Goal: Task Accomplishment & Management: Manage account settings

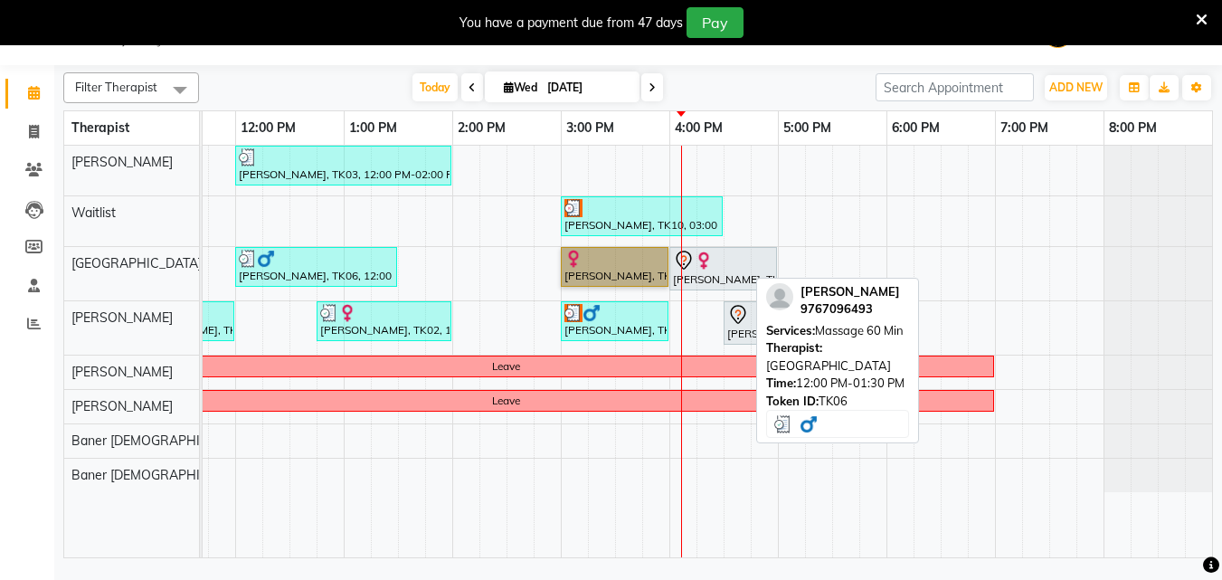
scroll to position [0, 36]
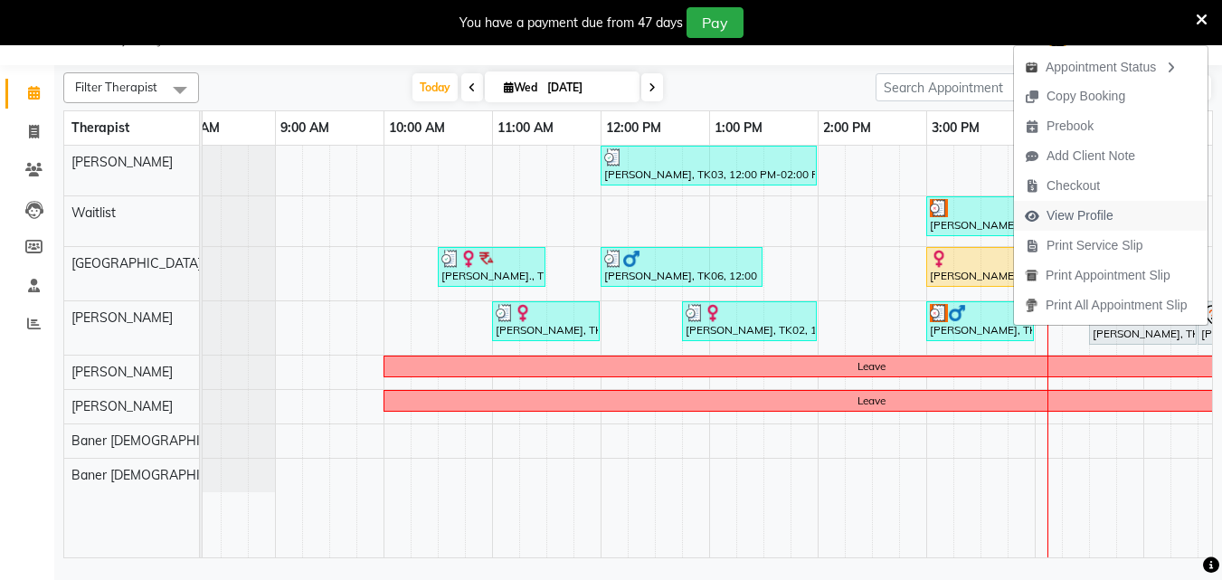
click at [1095, 219] on span "View Profile" at bounding box center [1079, 215] width 67 height 19
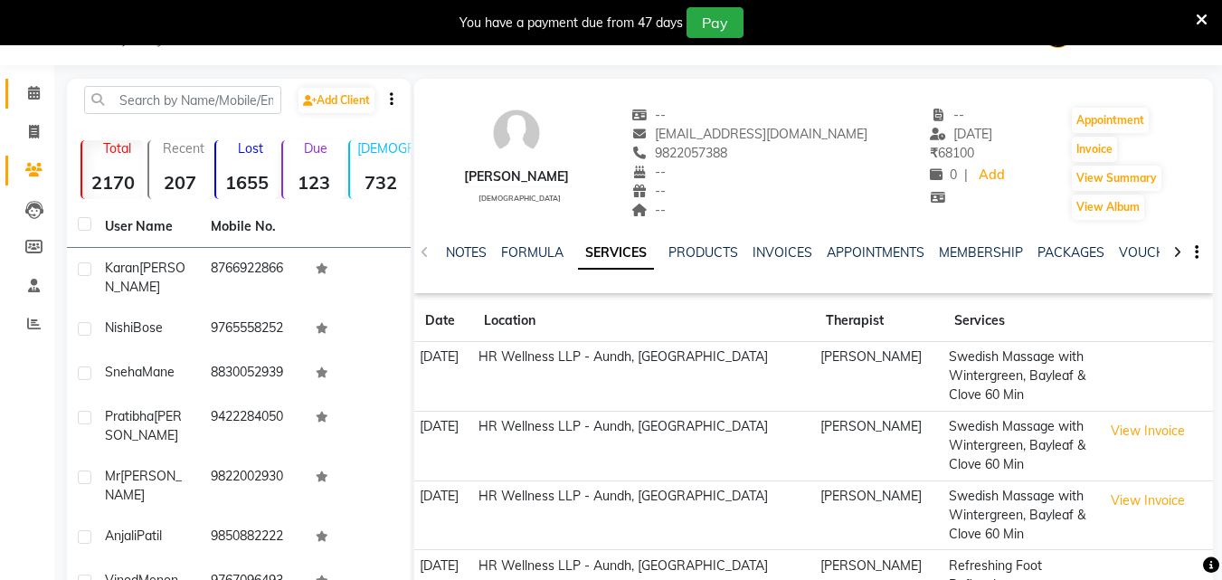
click at [38, 80] on link "Calendar" at bounding box center [26, 94] width 43 height 30
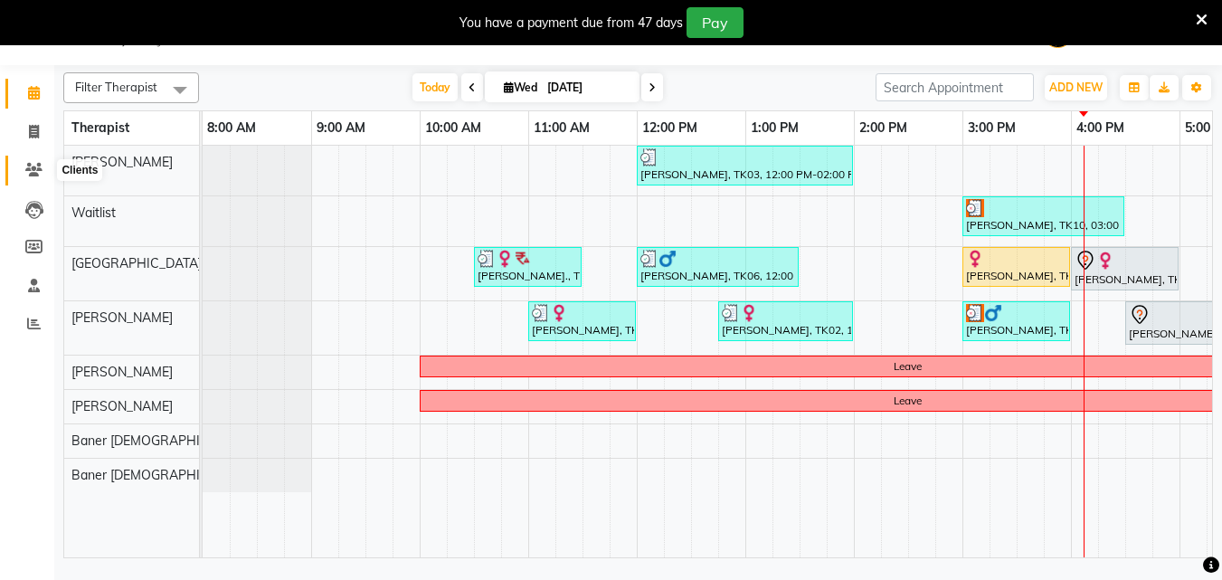
click at [37, 169] on icon at bounding box center [33, 170] width 17 height 14
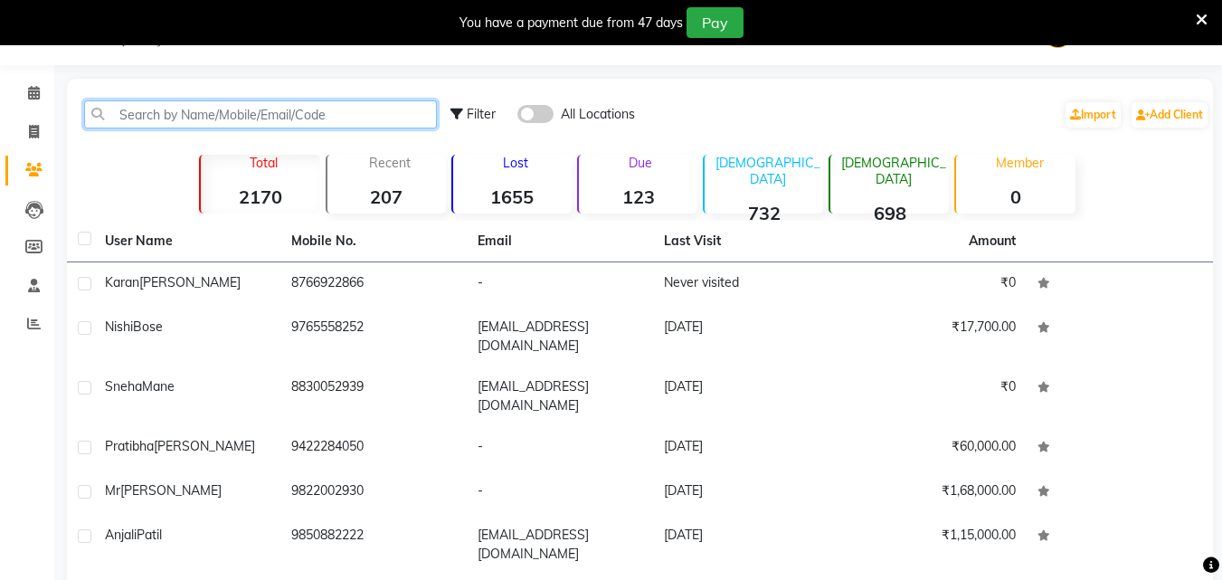
click at [242, 120] on input "text" at bounding box center [260, 114] width 353 height 28
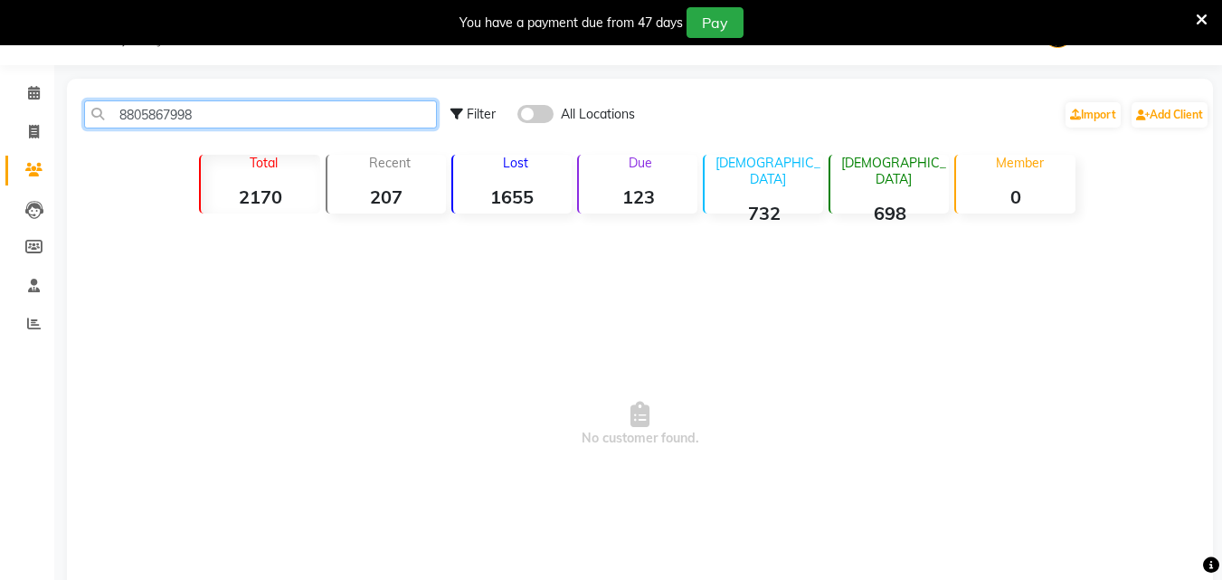
type input "8805867998"
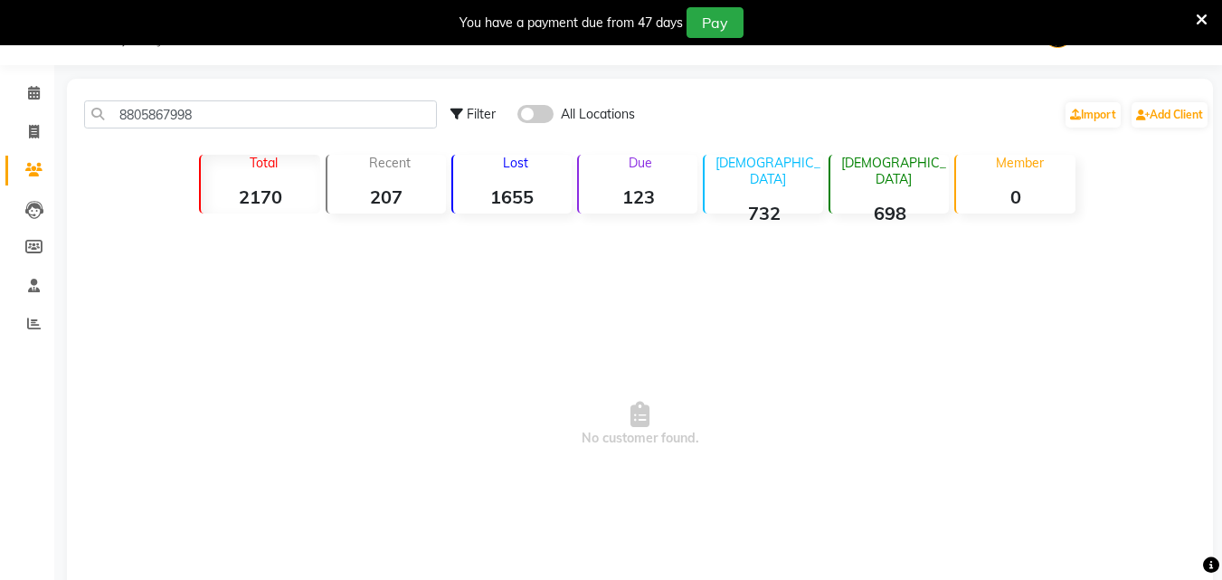
click at [532, 118] on span at bounding box center [535, 114] width 36 height 18
click at [517, 117] on input "checkbox" at bounding box center [517, 117] width 0 height 0
click at [33, 88] on icon at bounding box center [34, 93] width 12 height 14
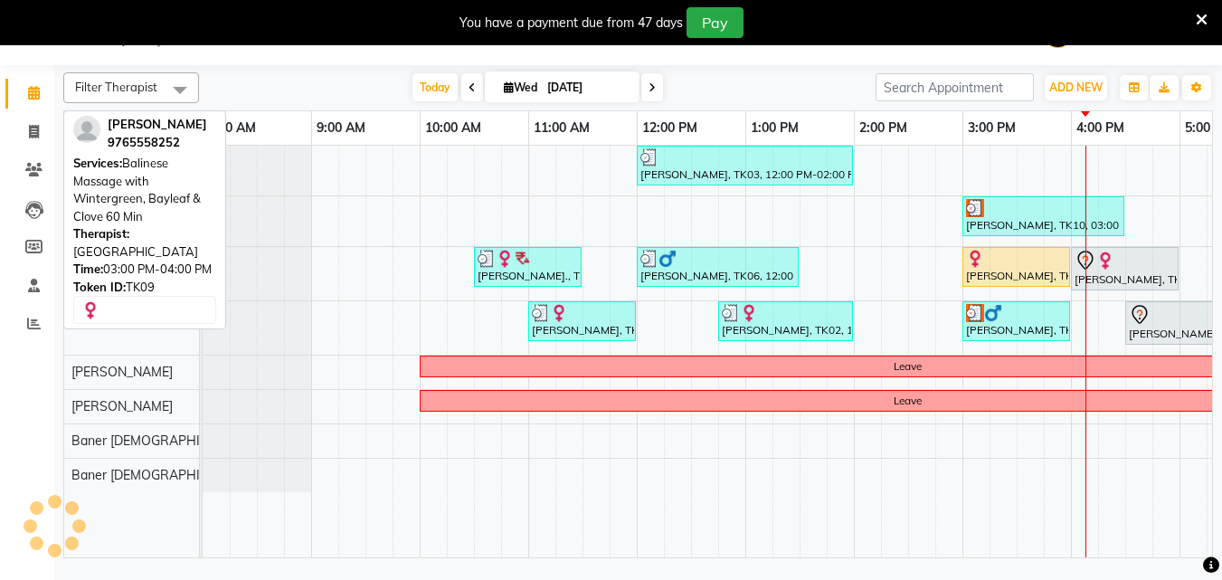
scroll to position [0, 402]
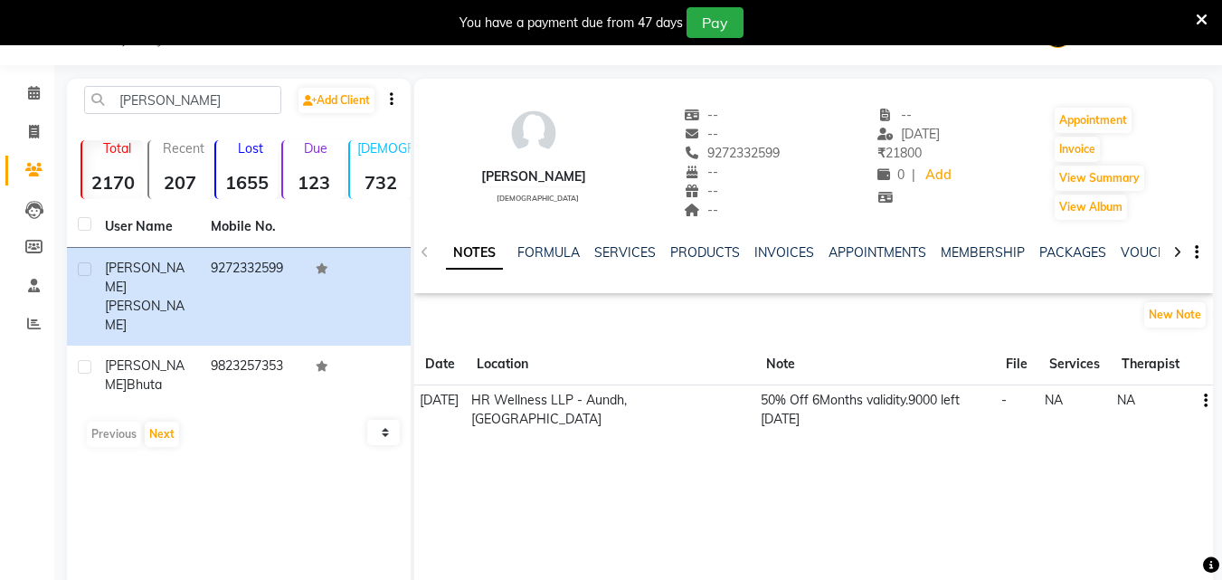
scroll to position [45, 0]
click at [36, 92] on icon at bounding box center [34, 93] width 12 height 14
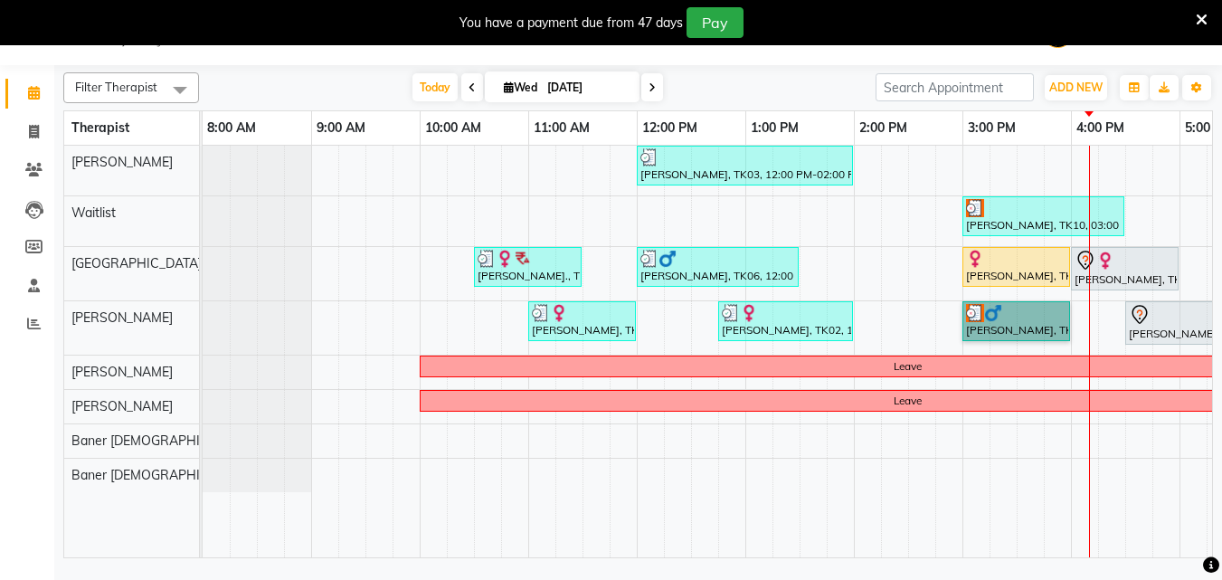
drag, startPoint x: 1000, startPoint y: 320, endPoint x: 987, endPoint y: 353, distance: 35.3
drag, startPoint x: 987, startPoint y: 353, endPoint x: 362, endPoint y: 74, distance: 684.3
click at [362, 74] on div "Today Wed 03-09-2025" at bounding box center [537, 87] width 658 height 27
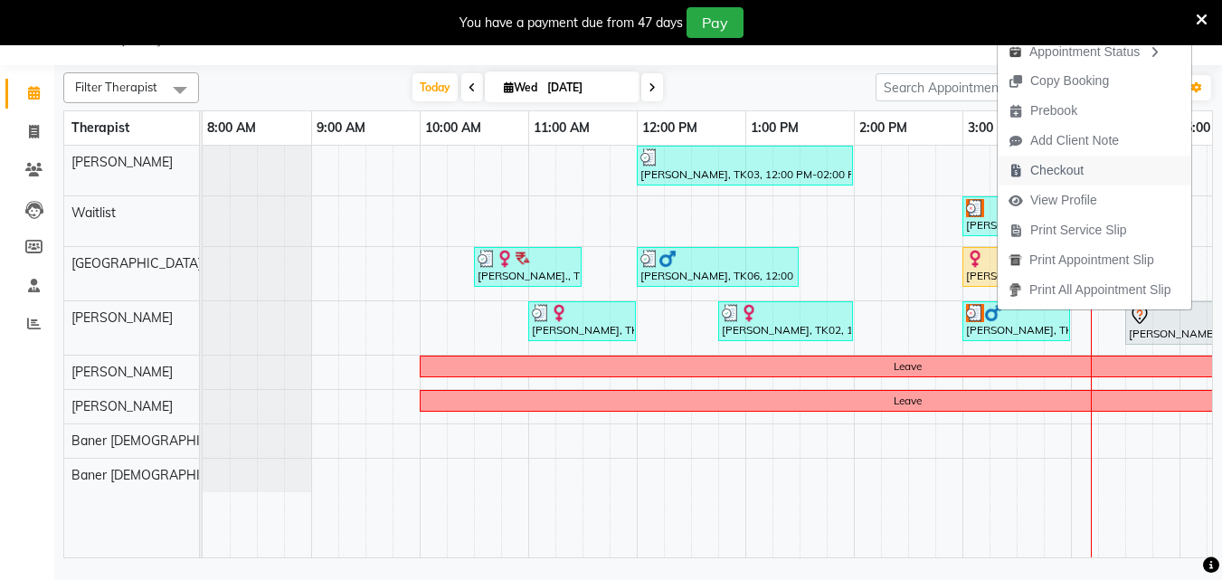
click at [1104, 157] on button "Checkout" at bounding box center [1095, 171] width 194 height 30
select select "service"
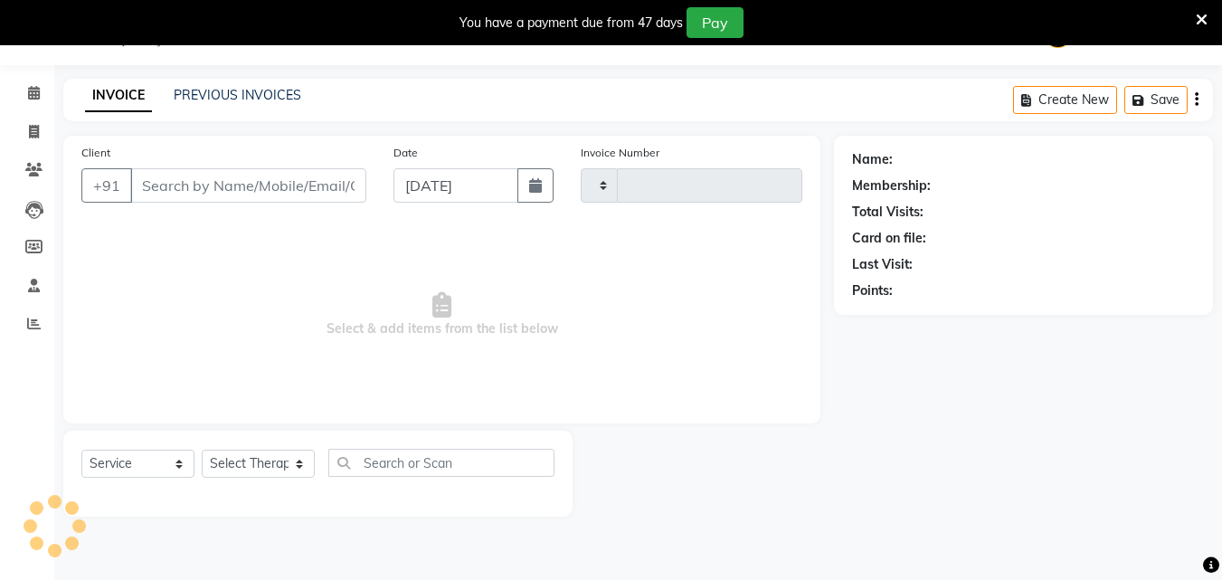
type input "1187"
select select "4288"
type input "9822057388"
select select "77663"
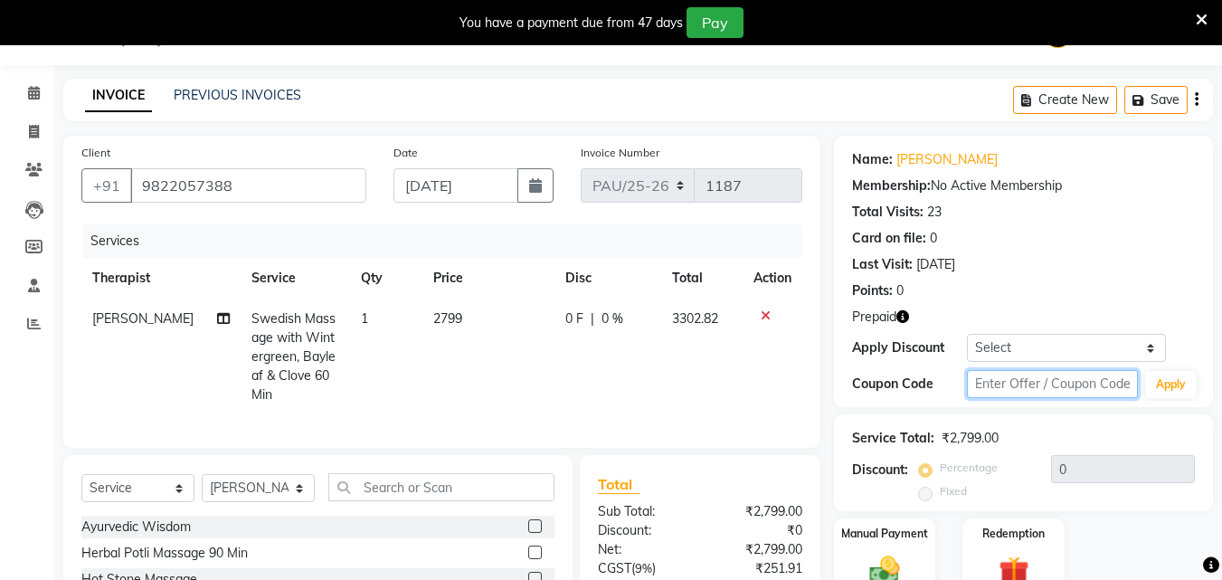
click at [1042, 386] on input "text" at bounding box center [1052, 384] width 171 height 28
type input "D50%"
click at [1177, 384] on button "Apply" at bounding box center [1171, 384] width 52 height 27
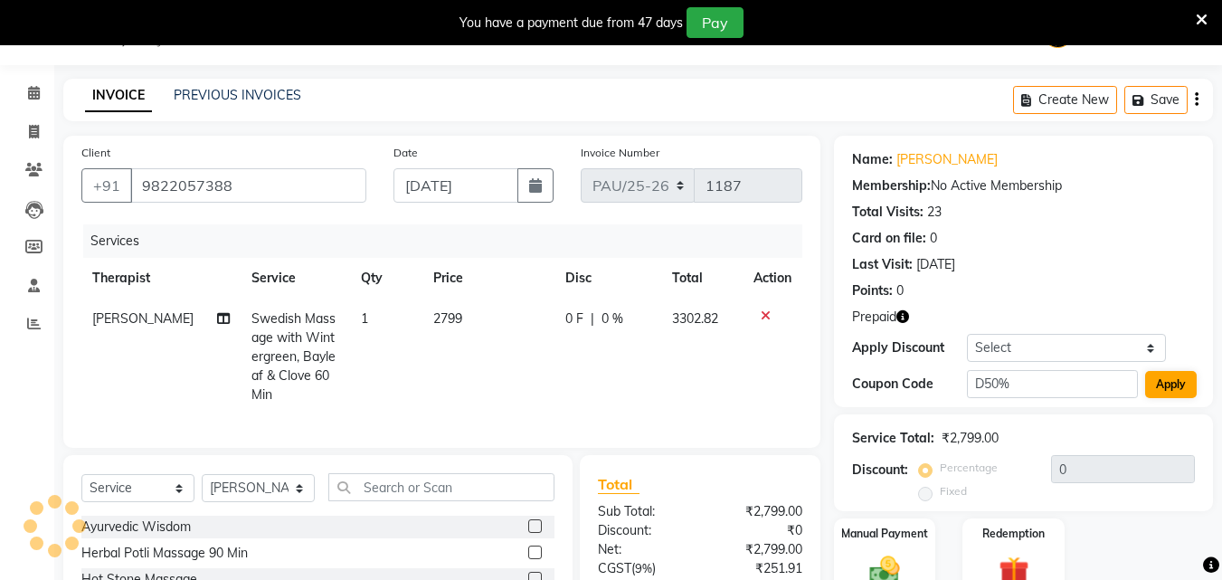
type input "50"
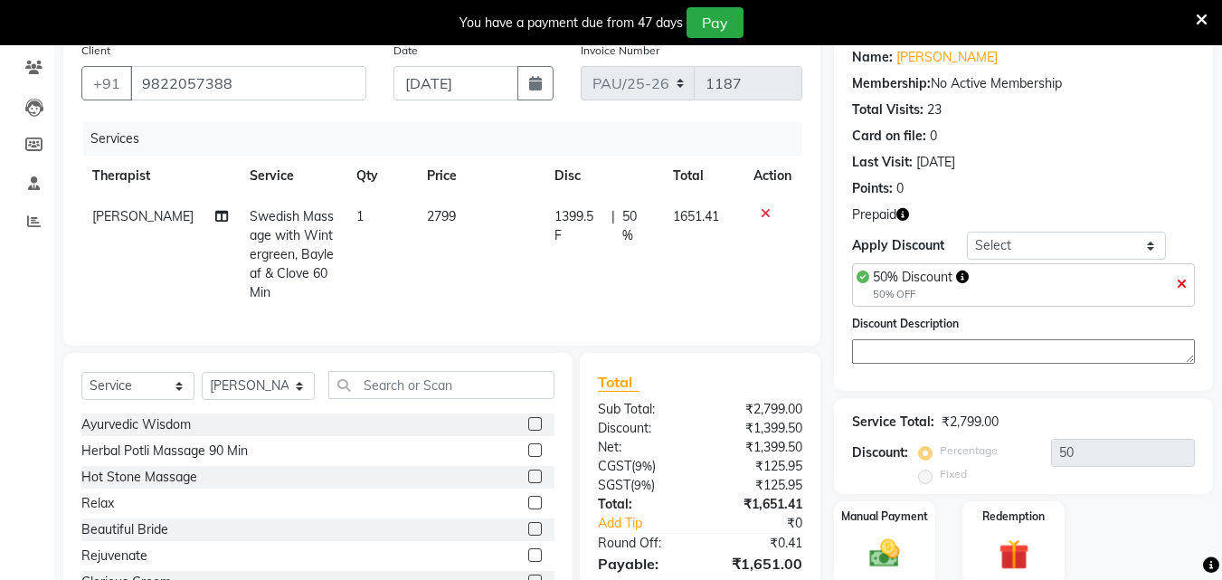
scroll to position [246, 0]
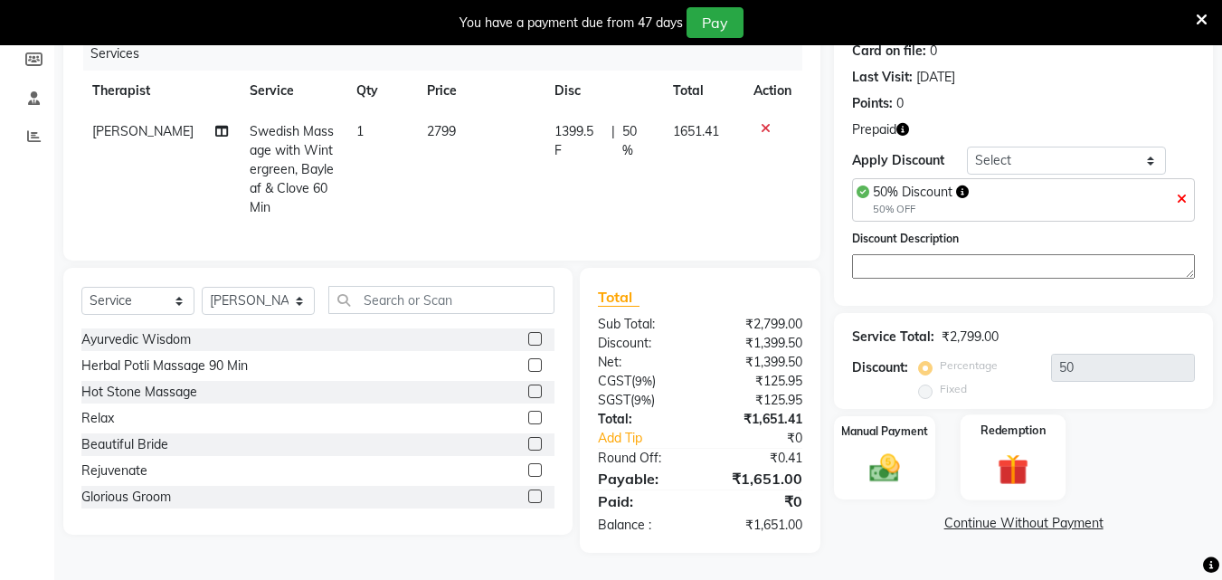
click at [1021, 435] on div "Redemption" at bounding box center [1014, 457] width 106 height 86
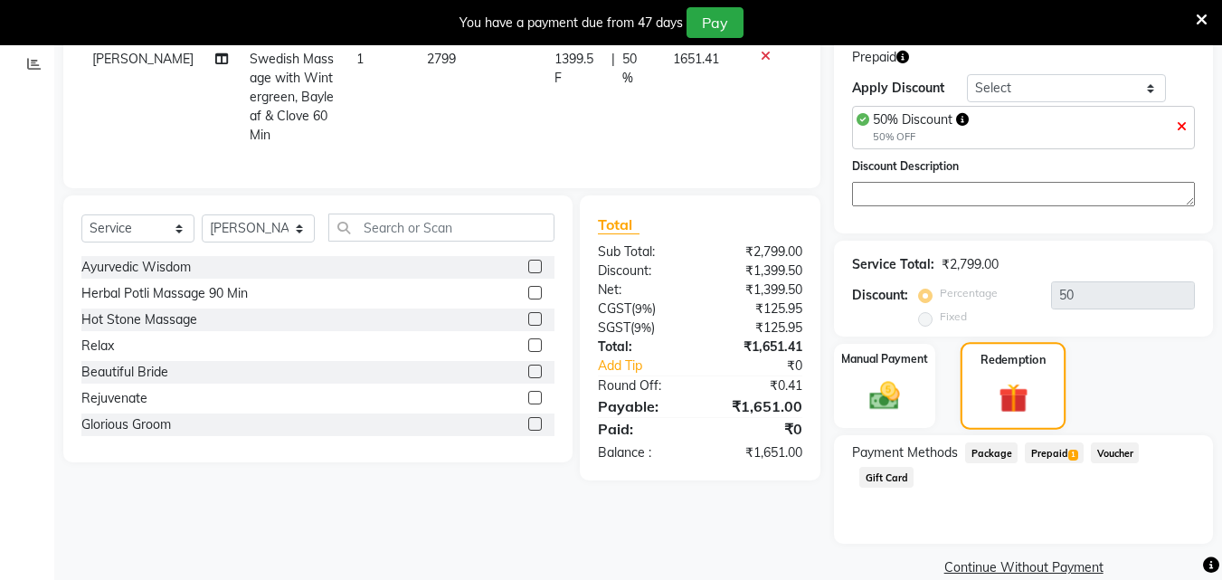
scroll to position [333, 0]
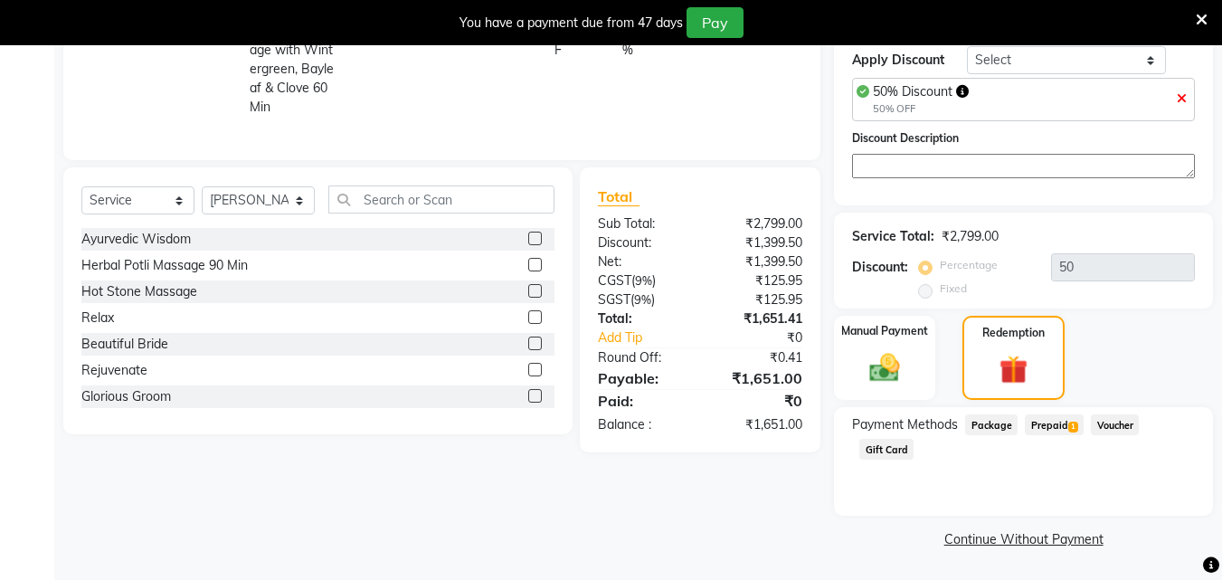
drag, startPoint x: 1058, startPoint y: 415, endPoint x: 1054, endPoint y: 431, distance: 16.9
click at [1057, 420] on span "Prepaid 1" at bounding box center [1054, 424] width 59 height 21
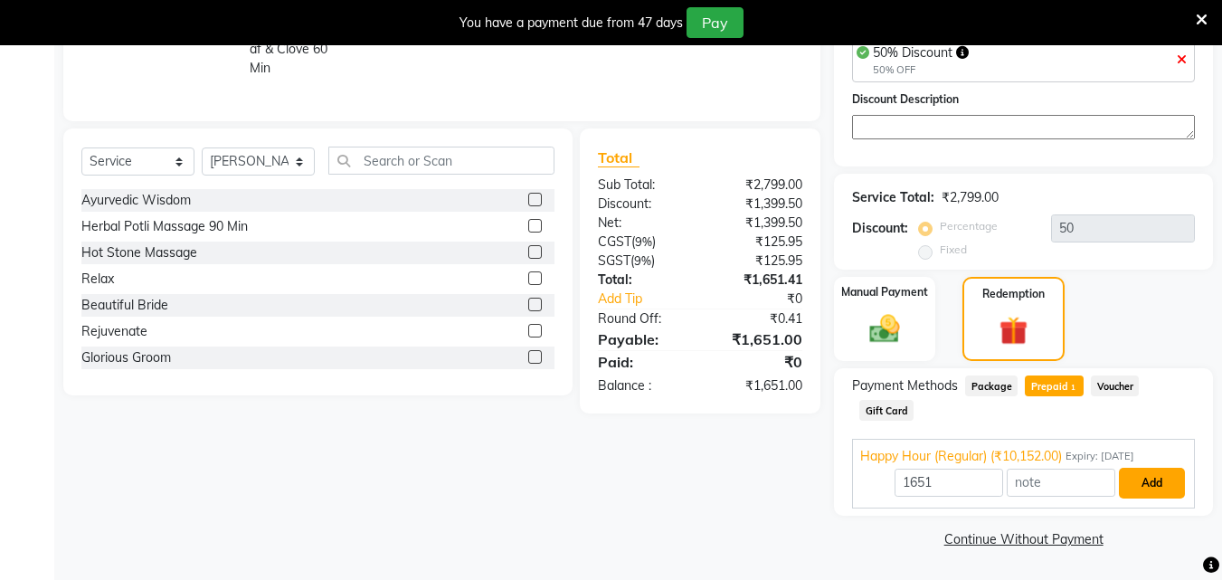
click at [1145, 484] on button "Add" at bounding box center [1152, 483] width 66 height 31
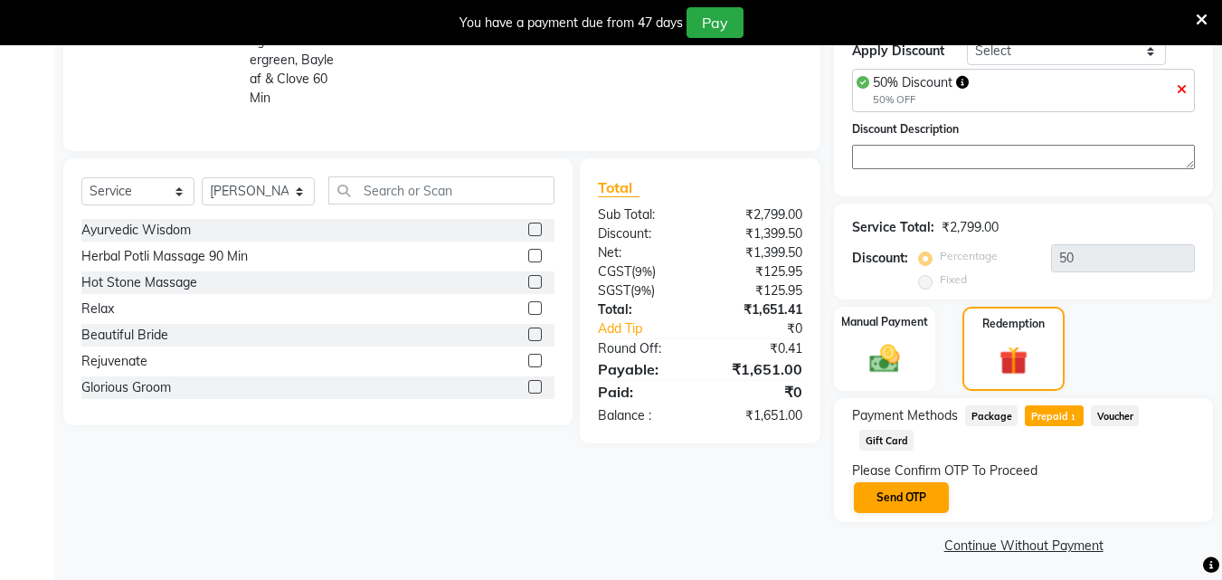
scroll to position [348, 0]
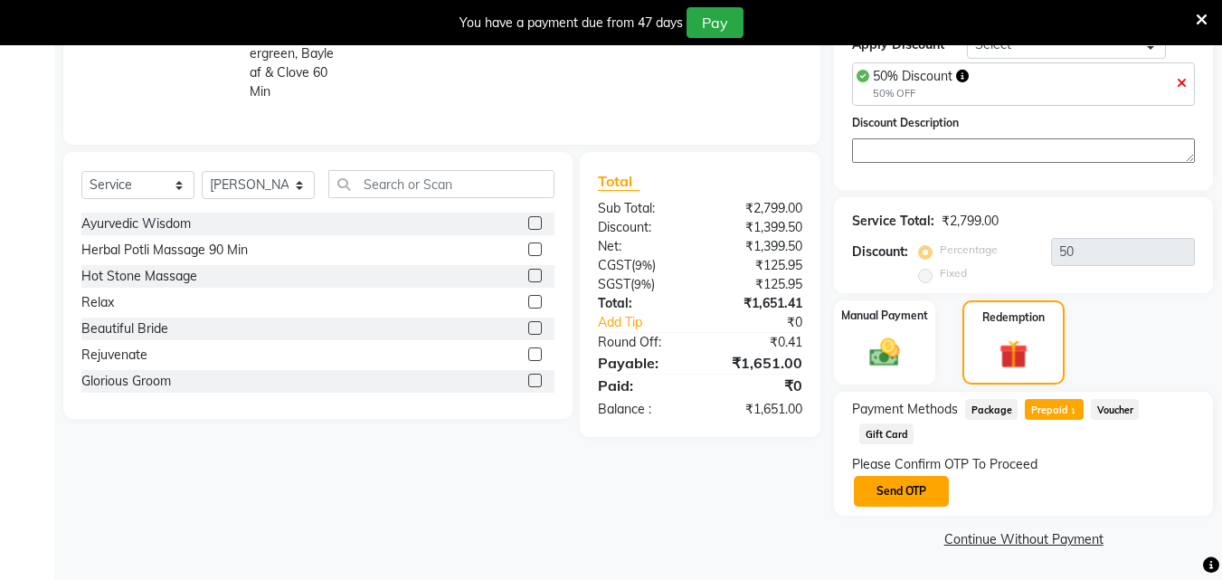
click at [937, 490] on button "Send OTP" at bounding box center [901, 491] width 95 height 31
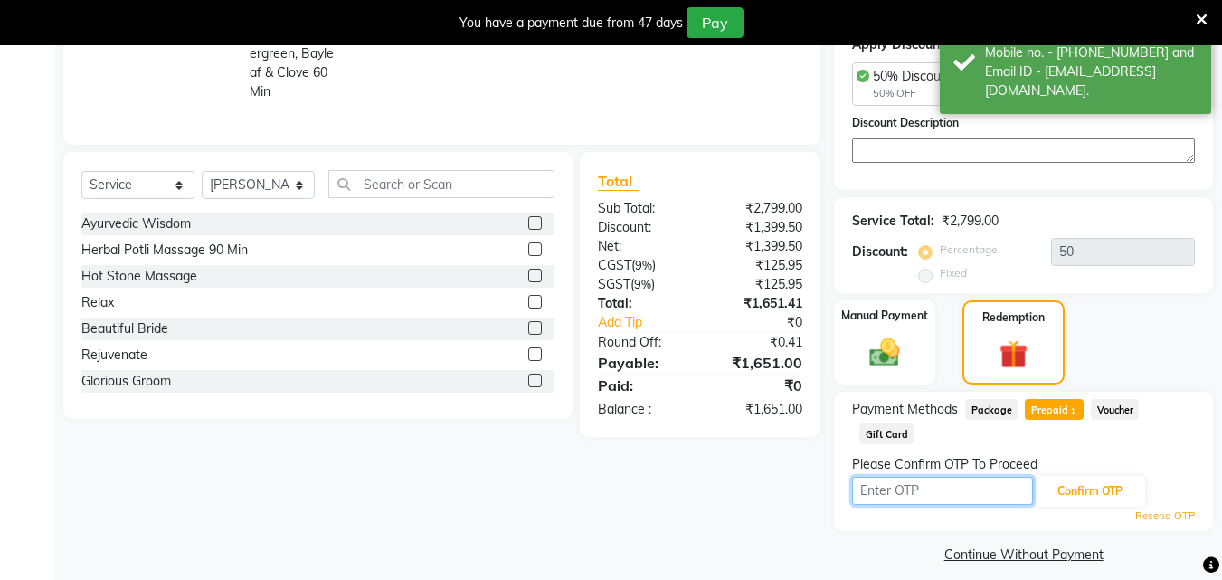
click at [990, 490] on input "text" at bounding box center [942, 491] width 181 height 28
type input "6827"
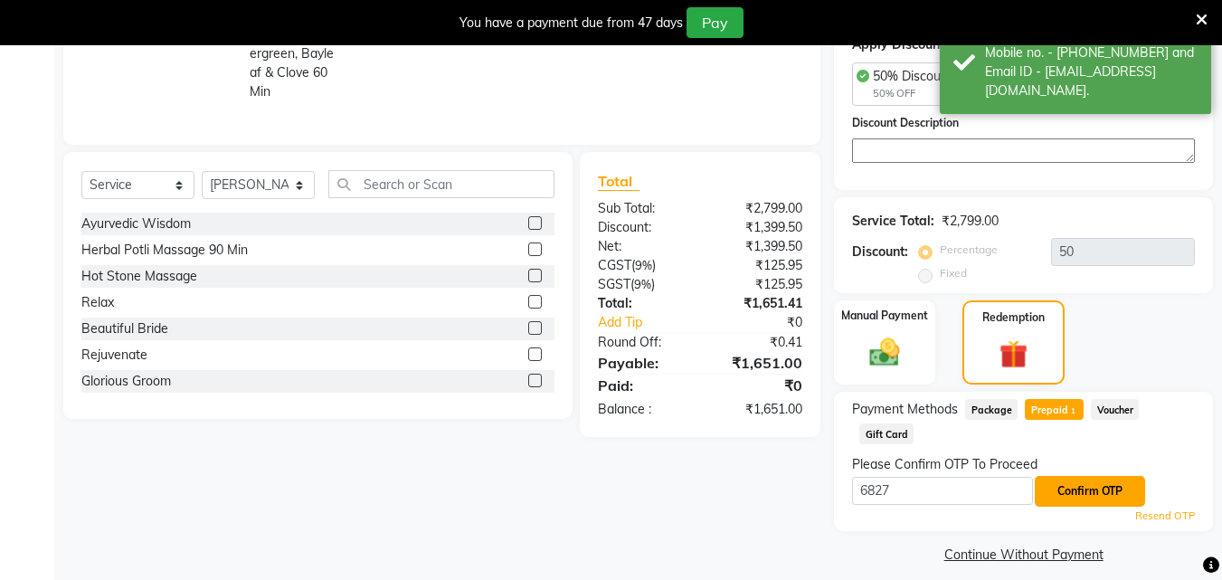
click at [1064, 498] on button "Confirm OTP" at bounding box center [1090, 491] width 110 height 31
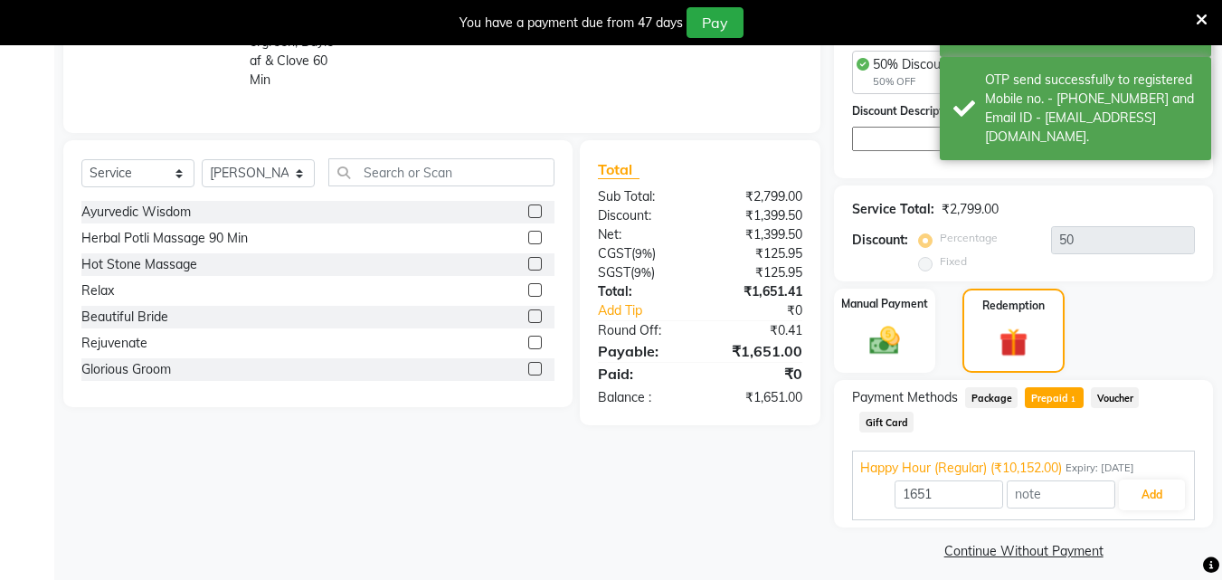
scroll to position [372, 0]
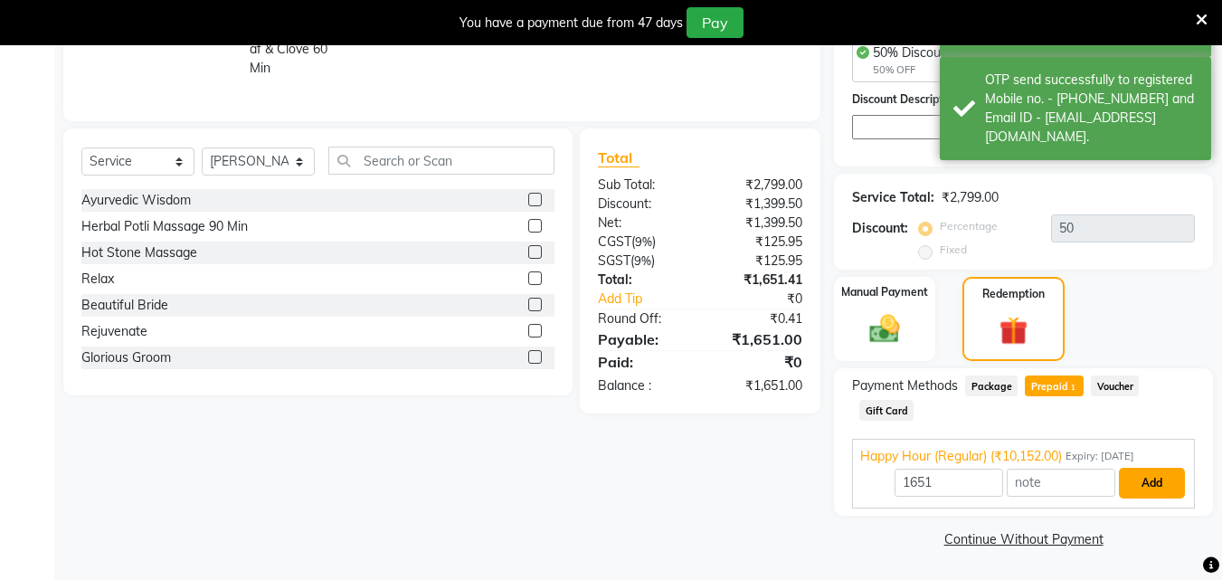
click at [1150, 488] on button "Add" at bounding box center [1152, 483] width 66 height 31
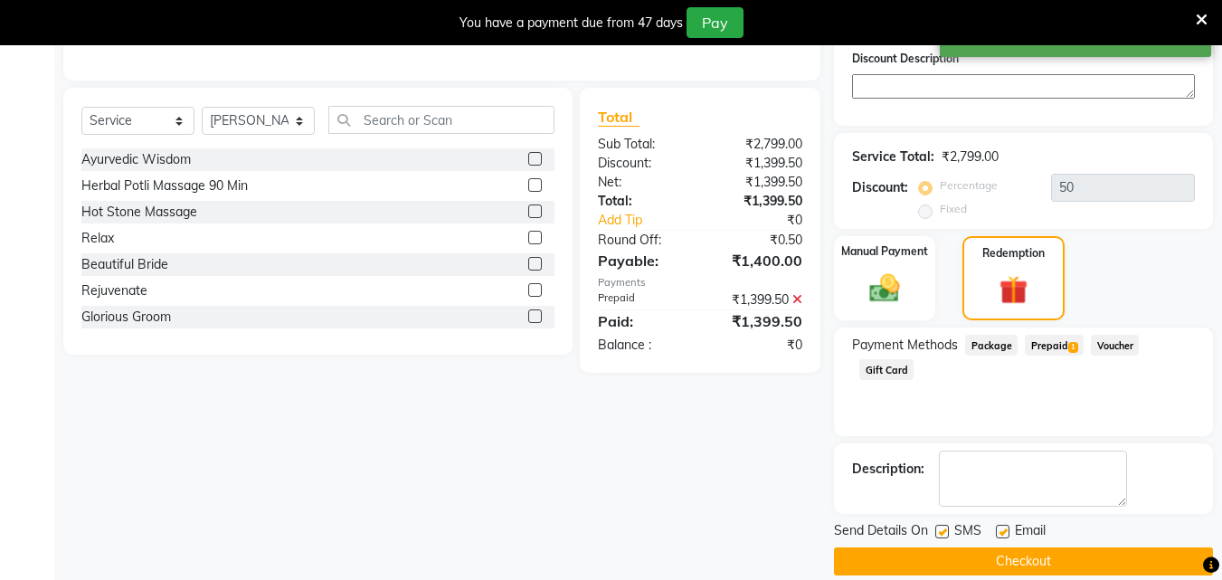
scroll to position [435, 0]
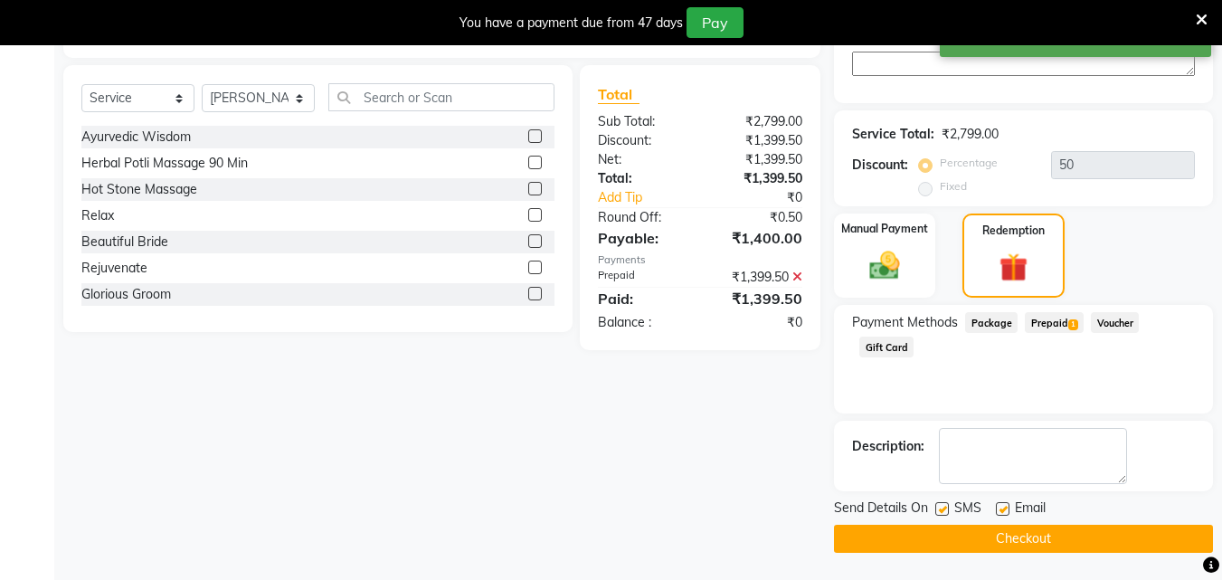
click at [1031, 543] on button "Checkout" at bounding box center [1023, 539] width 379 height 28
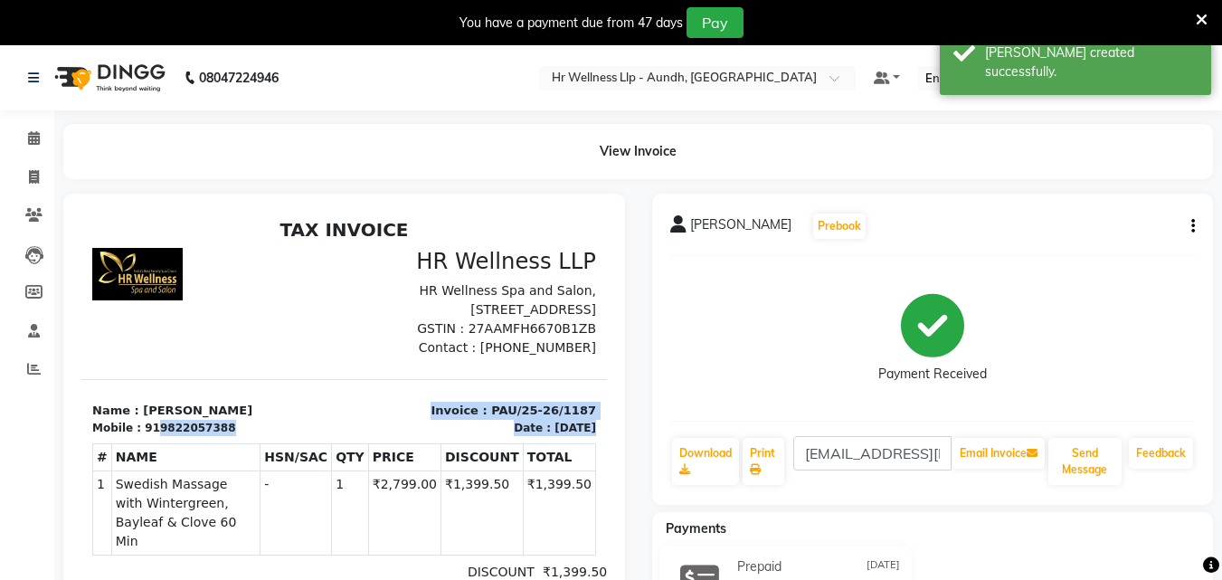
drag, startPoint x: 147, startPoint y: 468, endPoint x: 222, endPoint y: 475, distance: 74.5
click at [222, 475] on div "TAX INVOICE HR Wellness LLP HR Wellness Spa and Salon, Unit no 201, 2nd Floor, …" at bounding box center [344, 516] width 526 height 595
click at [222, 436] on div "Mobile : 919822057388" at bounding box center [212, 428] width 241 height 16
drag, startPoint x: 151, startPoint y: 467, endPoint x: 215, endPoint y: 469, distance: 64.2
click at [215, 436] on div "Mobile : 919822057388" at bounding box center [212, 428] width 241 height 16
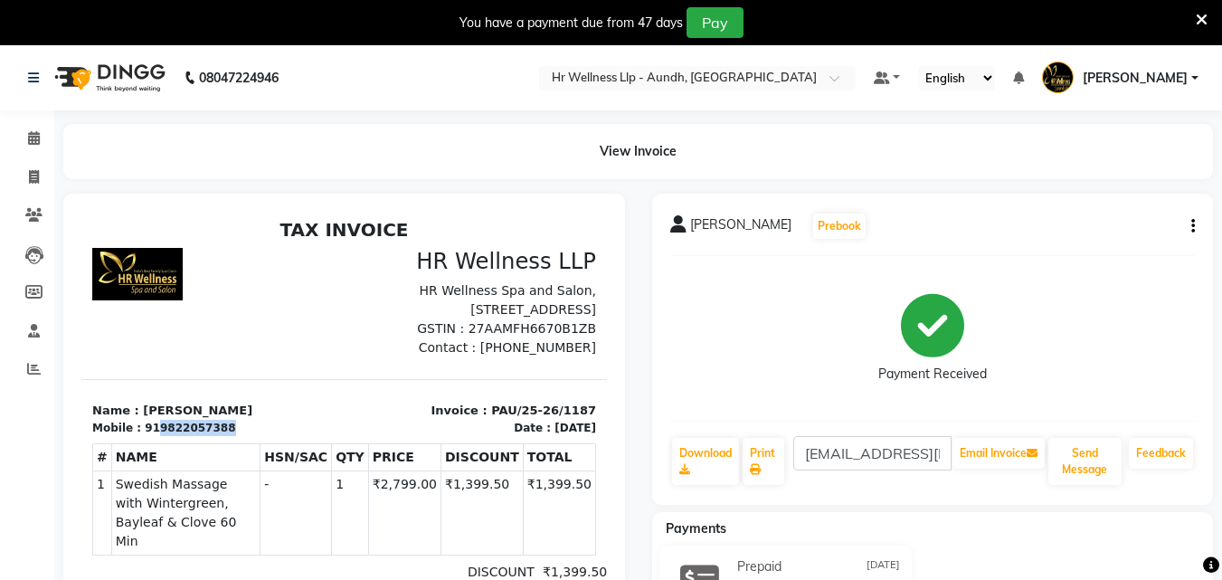
copy div "9822057388"
click at [38, 141] on icon at bounding box center [34, 138] width 12 height 14
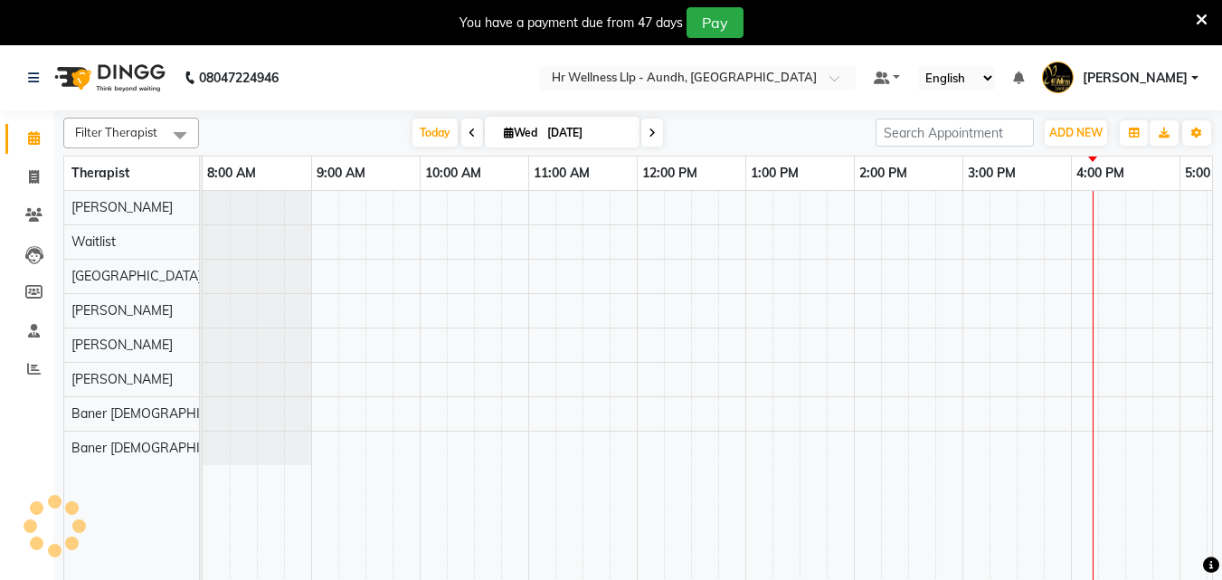
scroll to position [0, 402]
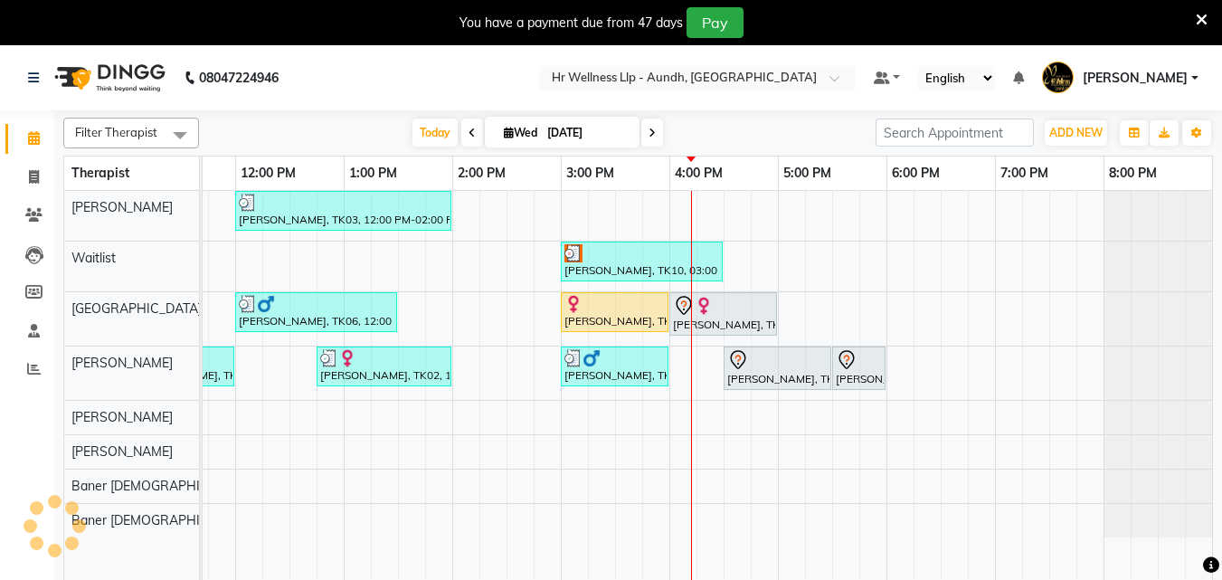
click at [564, 131] on input "[DATE]" at bounding box center [587, 132] width 90 height 27
select select "9"
select select "2025"
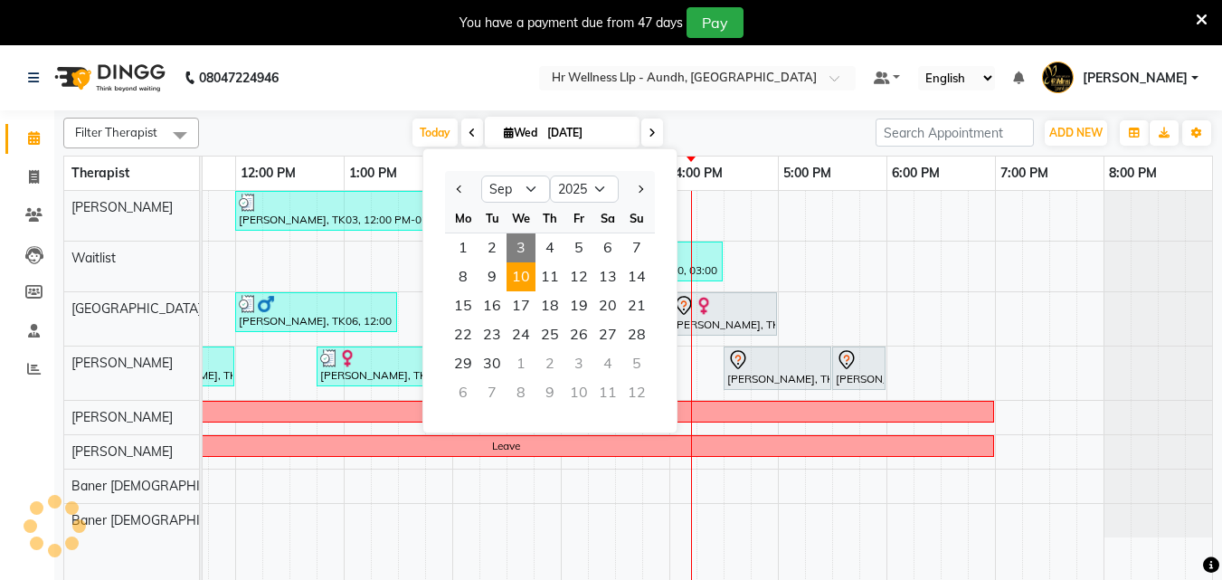
click at [527, 274] on span "10" at bounding box center [521, 276] width 29 height 29
type input "10-09-2025"
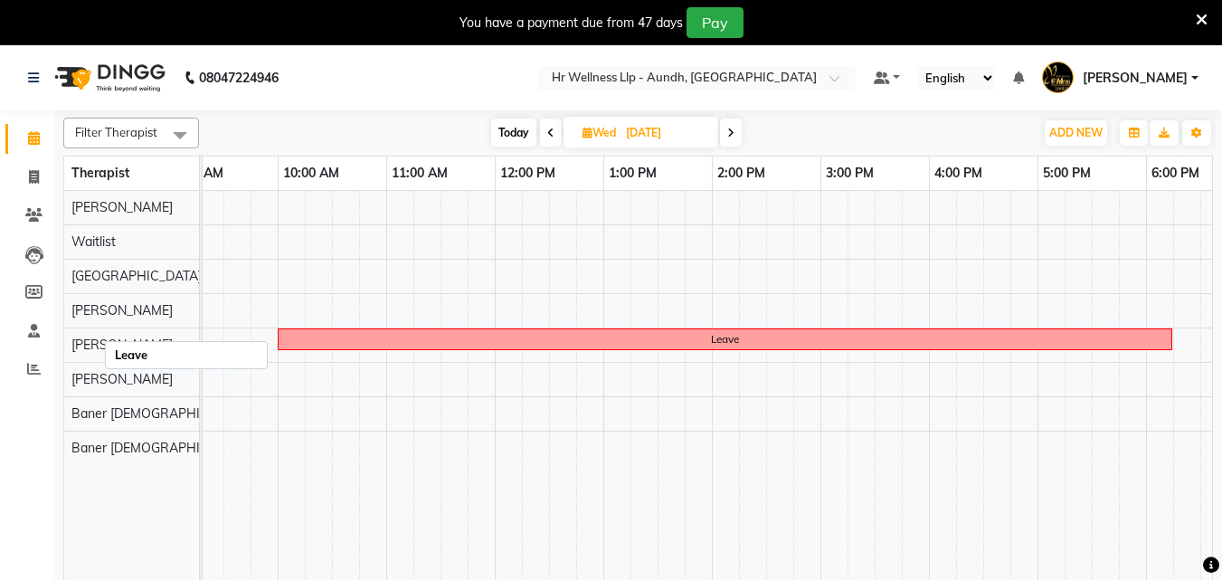
scroll to position [0, 0]
click at [838, 311] on div "Leave" at bounding box center [767, 397] width 1411 height 412
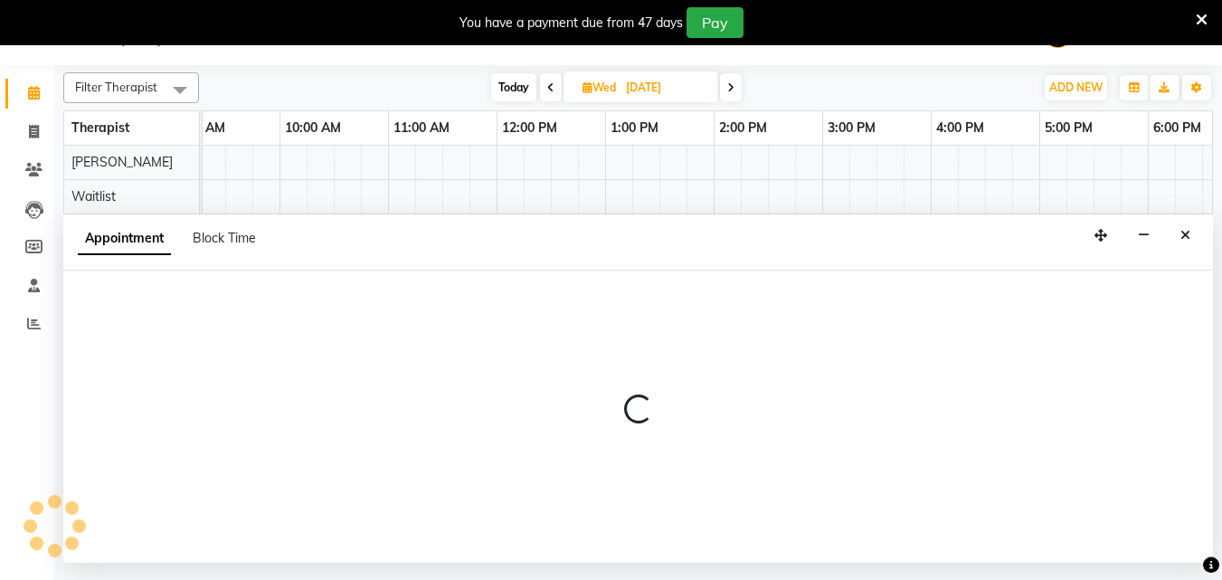
select select "77663"
select select "900"
select select "tentative"
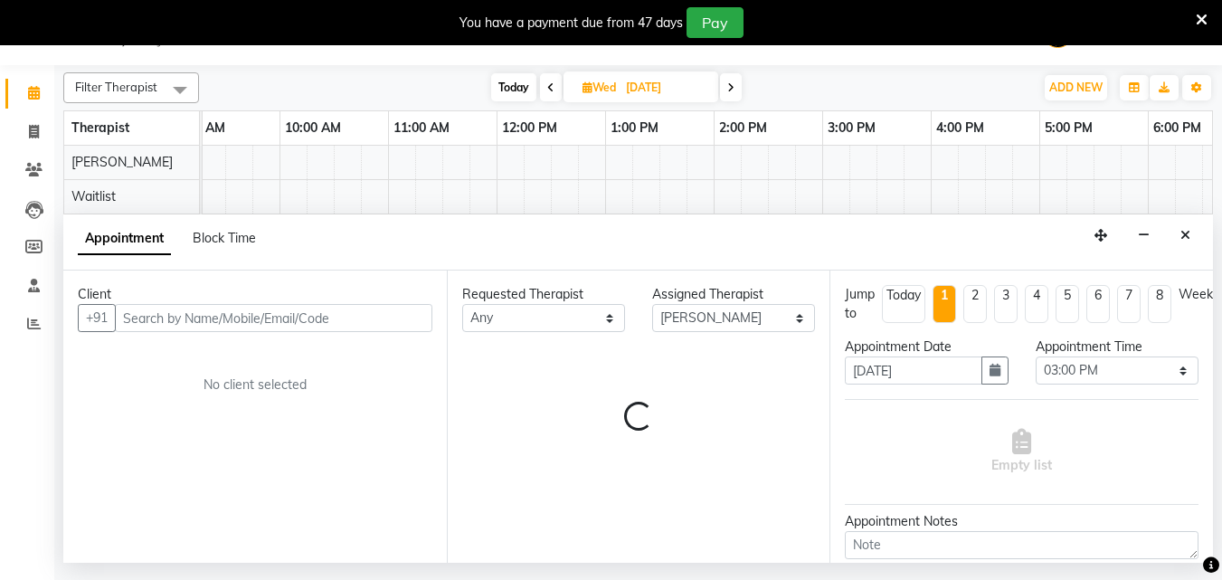
click at [252, 321] on input "text" at bounding box center [273, 318] width 317 height 28
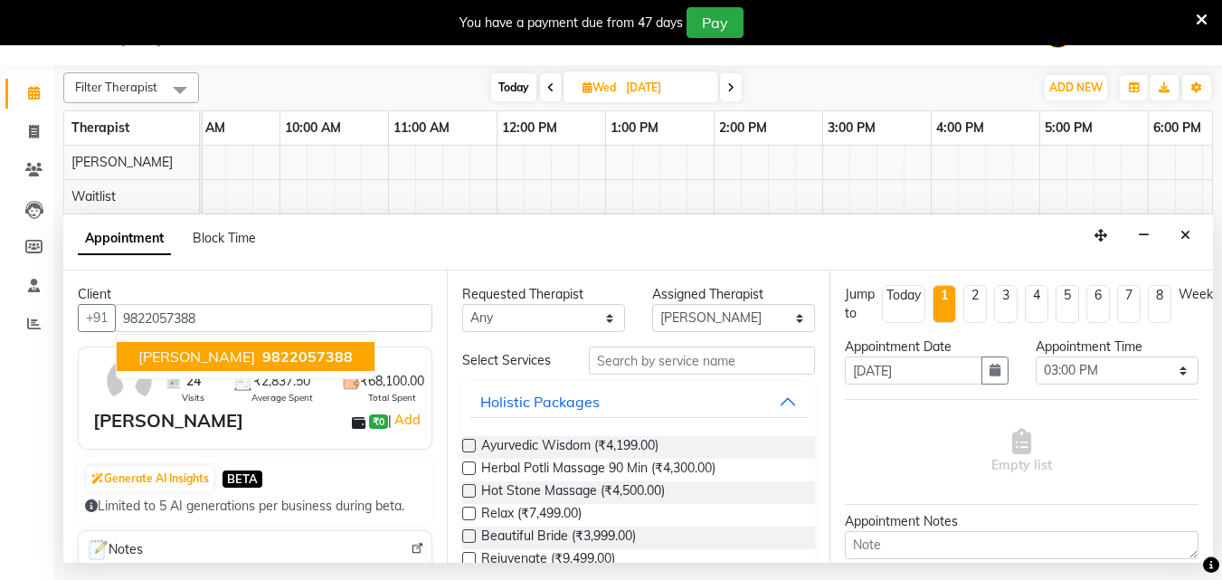
click at [262, 355] on span "9822057388" at bounding box center [307, 356] width 90 height 18
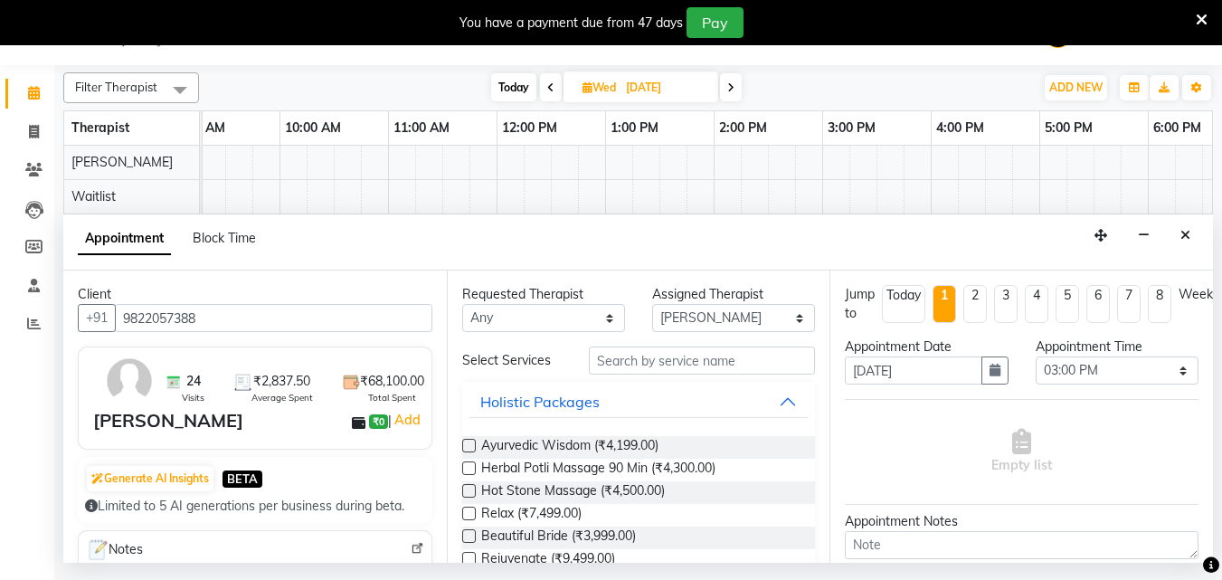
type input "9822057388"
click at [624, 366] on input "text" at bounding box center [702, 360] width 226 height 28
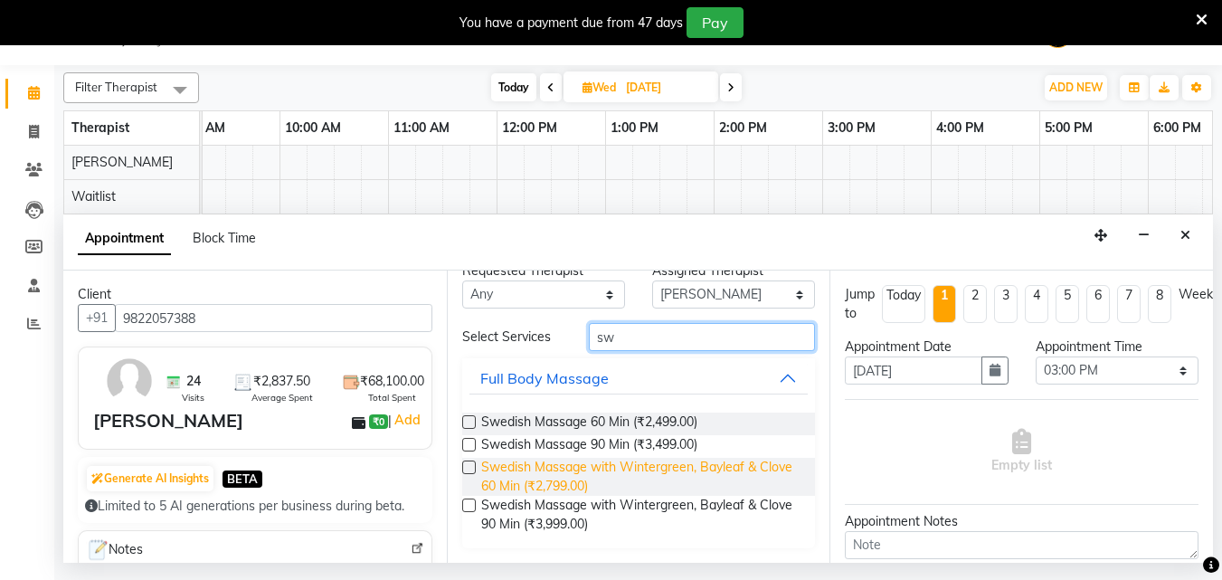
type input "sw"
click at [563, 472] on span "Swedish Massage with Wintergreen, Bayleaf & Clove 60 Min (₹2,799.00)" at bounding box center [641, 477] width 320 height 38
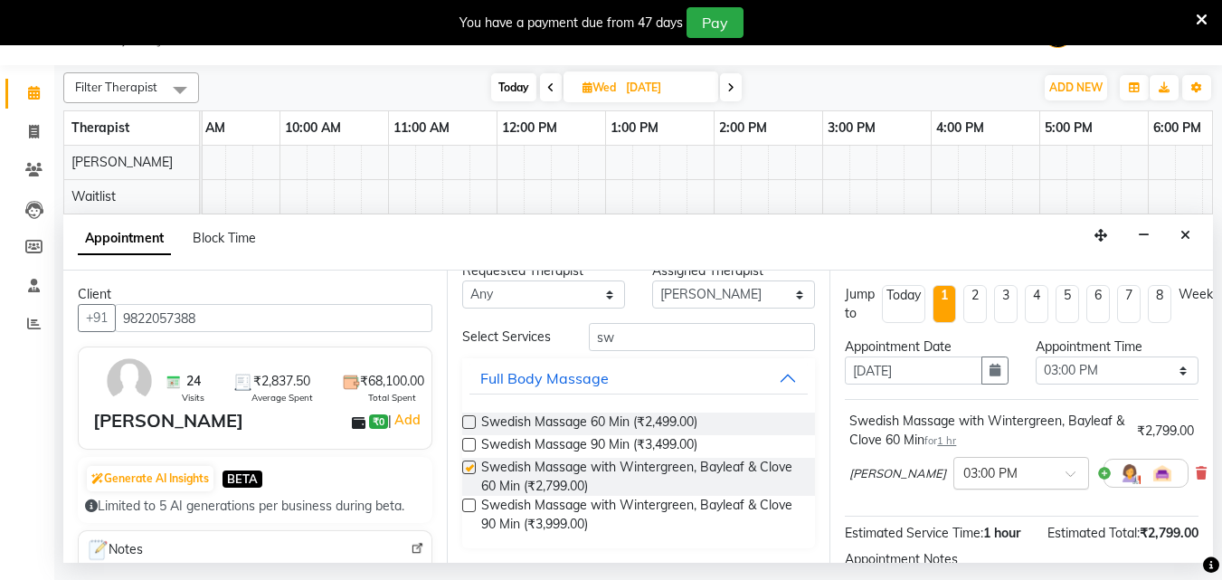
checkbox input "false"
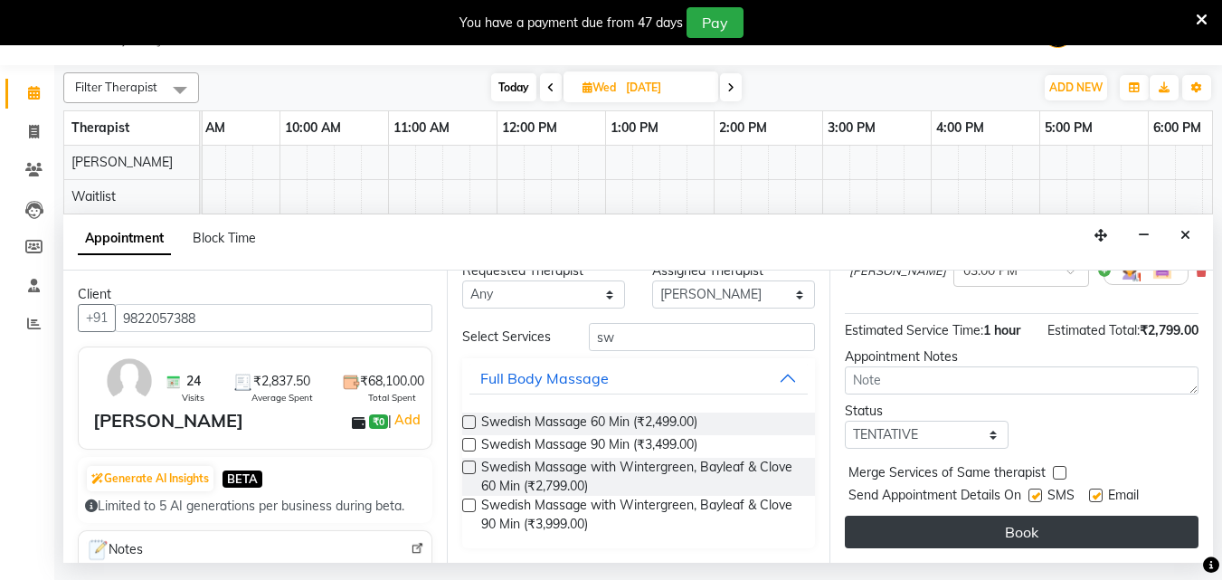
click at [1014, 516] on button "Book" at bounding box center [1022, 532] width 354 height 33
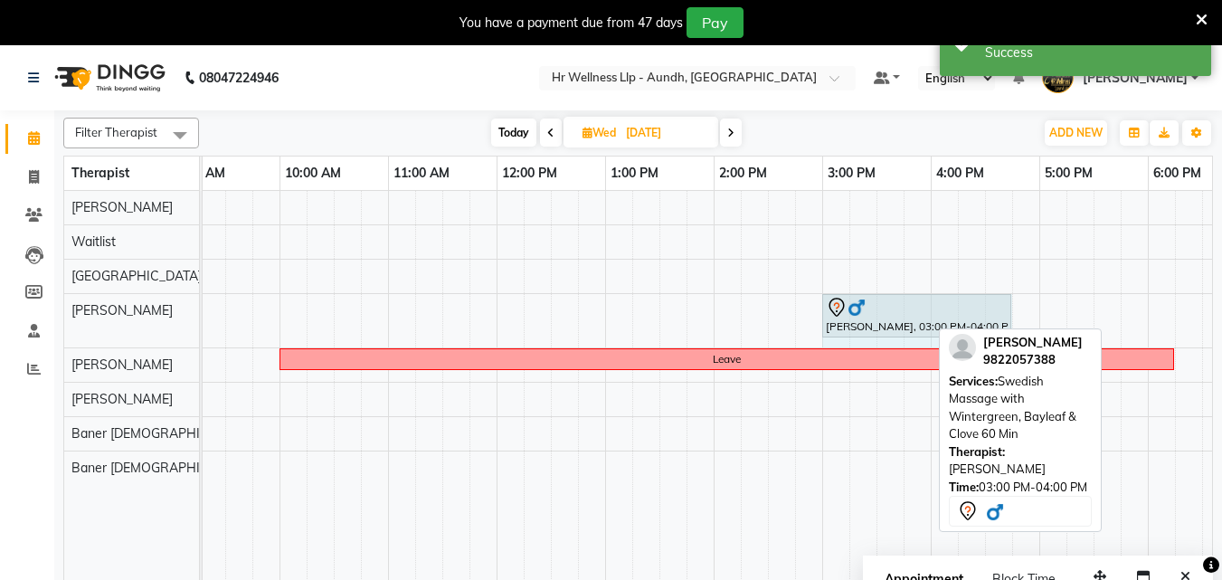
drag, startPoint x: 925, startPoint y: 318, endPoint x: 985, endPoint y: 318, distance: 59.7
click at [62, 318] on div "Atul bhide, 03:00 PM-04:00 PM, Swedish Massage with Wintergreen, Bayleaf & Clov…" at bounding box center [62, 320] width 0 height 53
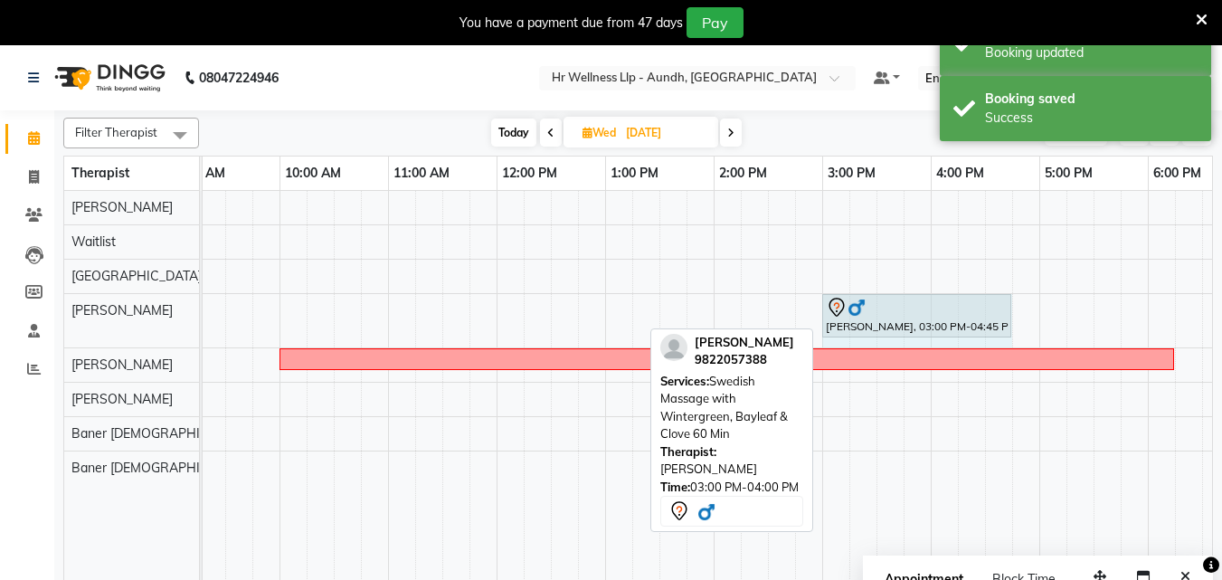
drag, startPoint x: 1010, startPoint y: 312, endPoint x: 991, endPoint y: 322, distance: 21.4
click at [62, 322] on div "Atul bhide, 03:00 PM-04:45 PM, Swedish Massage with Wintergreen, Bayleaf & Clov…" at bounding box center [62, 320] width 0 height 53
drag, startPoint x: 1008, startPoint y: 307, endPoint x: 989, endPoint y: 314, distance: 20.3
click at [62, 314] on div "Atul bhide, 03:00 PM-04:45 PM, Swedish Massage with Wintergreen, Bayleaf & Clov…" at bounding box center [62, 320] width 0 height 53
drag, startPoint x: 1010, startPoint y: 308, endPoint x: 978, endPoint y: 324, distance: 36.4
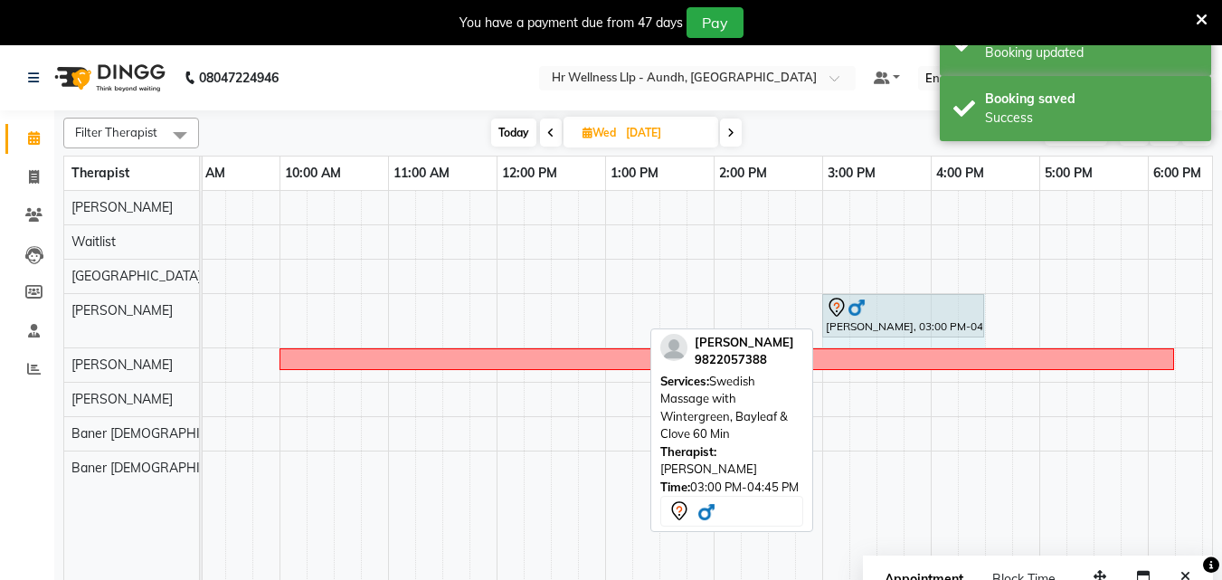
click at [62, 324] on div "Atul bhide, 03:00 PM-04:45 PM, Swedish Massage with Wintergreen, Bayleaf & Clov…" at bounding box center [62, 320] width 0 height 53
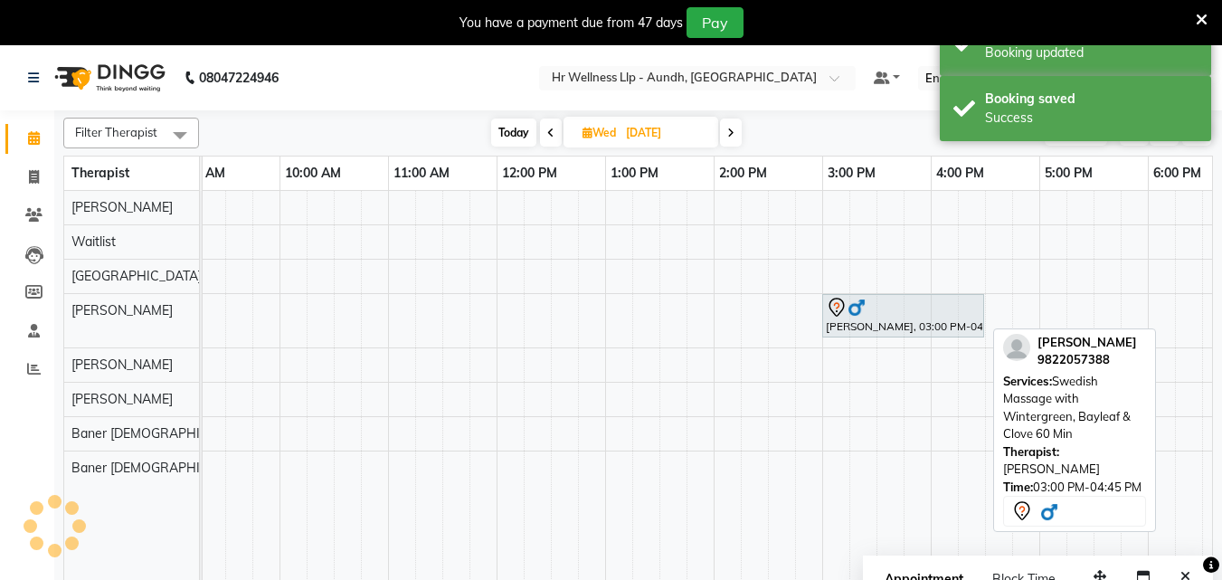
click at [978, 324] on div "Atul bhide, 03:00 PM-04:30 PM, Swedish Massage with Wintergreen, Bayleaf & Clov…" at bounding box center [903, 316] width 158 height 38
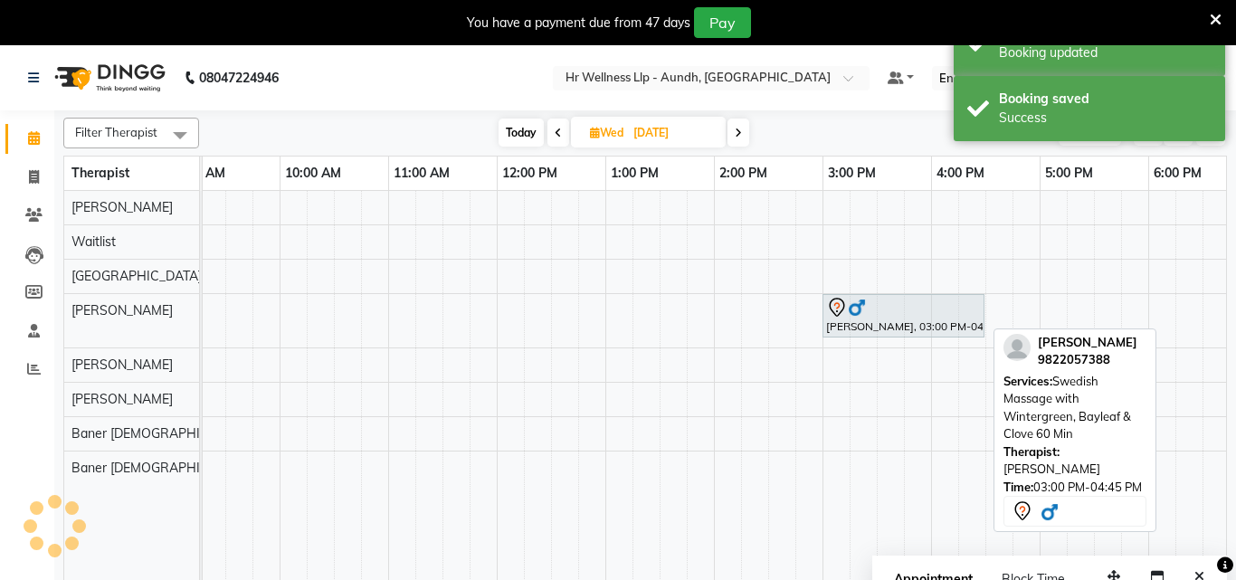
select select "7"
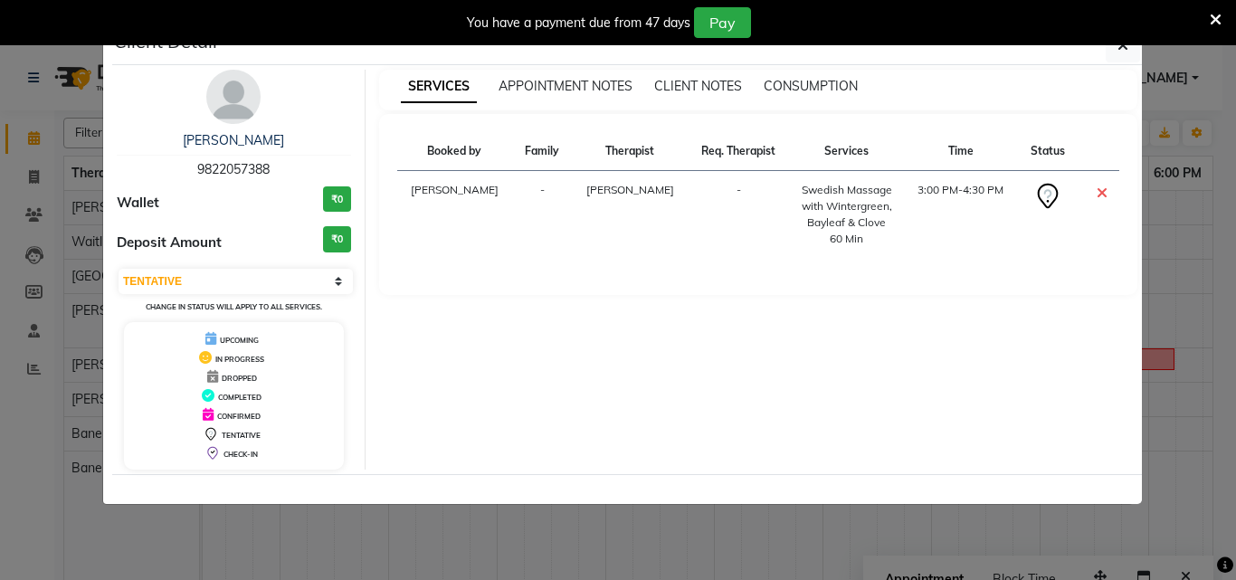
click at [899, 50] on div "Client Detail" at bounding box center [626, 45] width 1029 height 39
click at [1218, 15] on icon at bounding box center [1215, 20] width 12 height 16
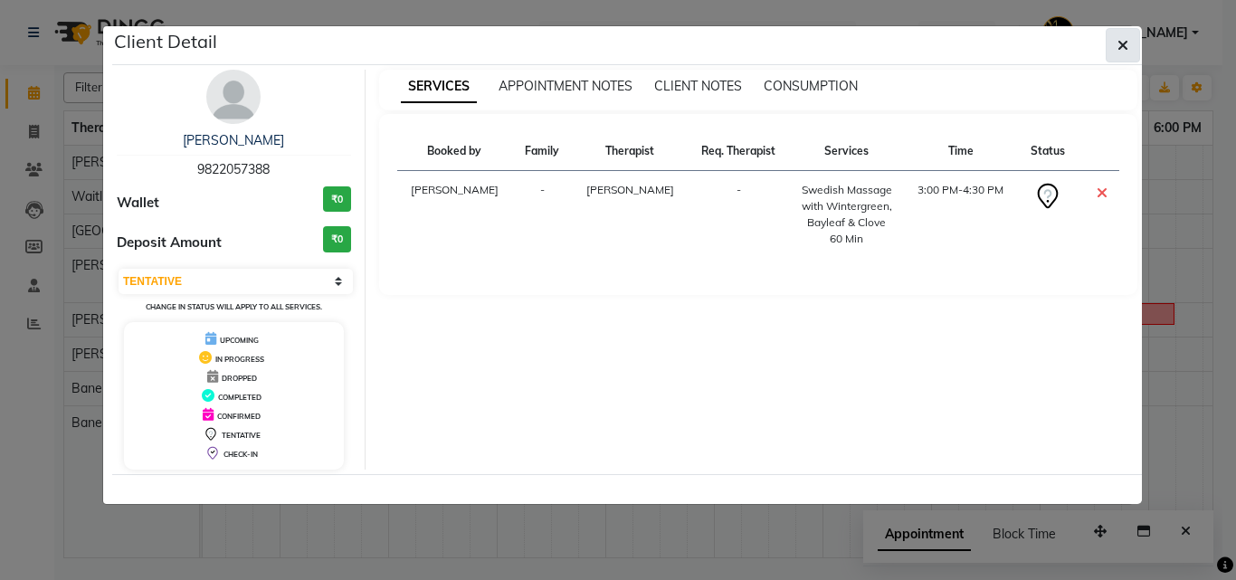
click at [1132, 45] on button "button" at bounding box center [1122, 45] width 34 height 34
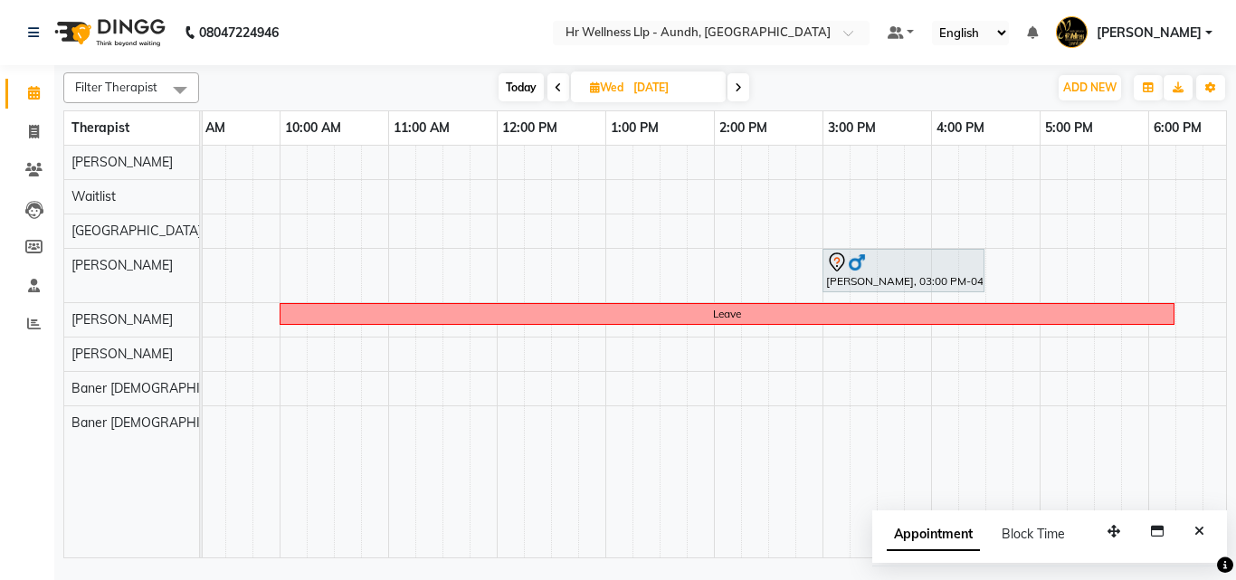
click at [523, 93] on span "Today" at bounding box center [520, 87] width 45 height 28
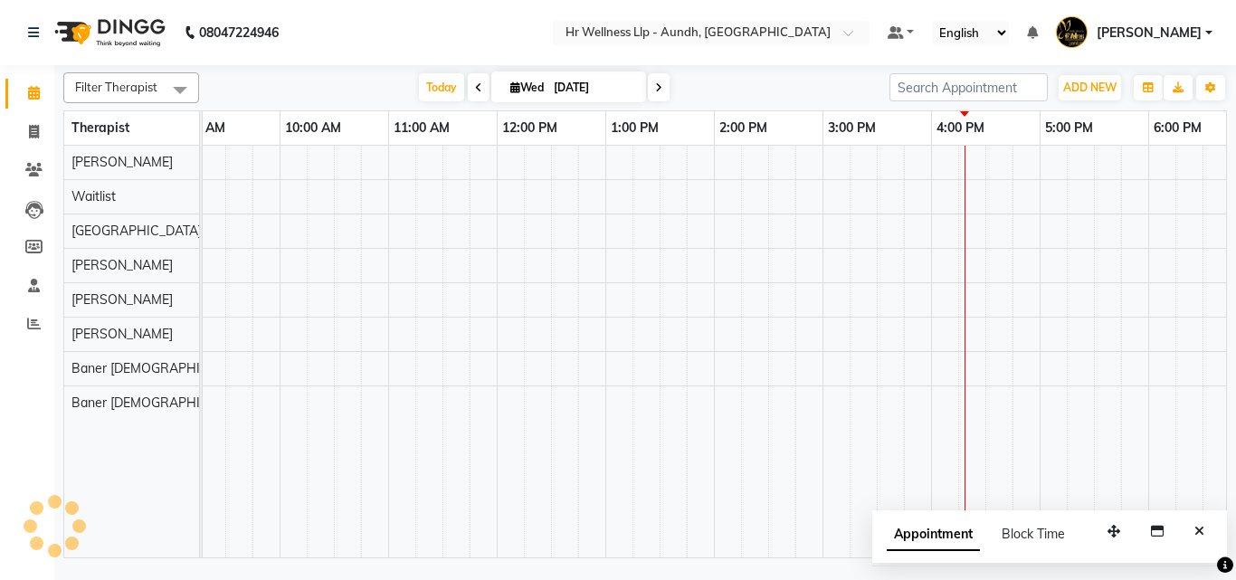
scroll to position [0, 388]
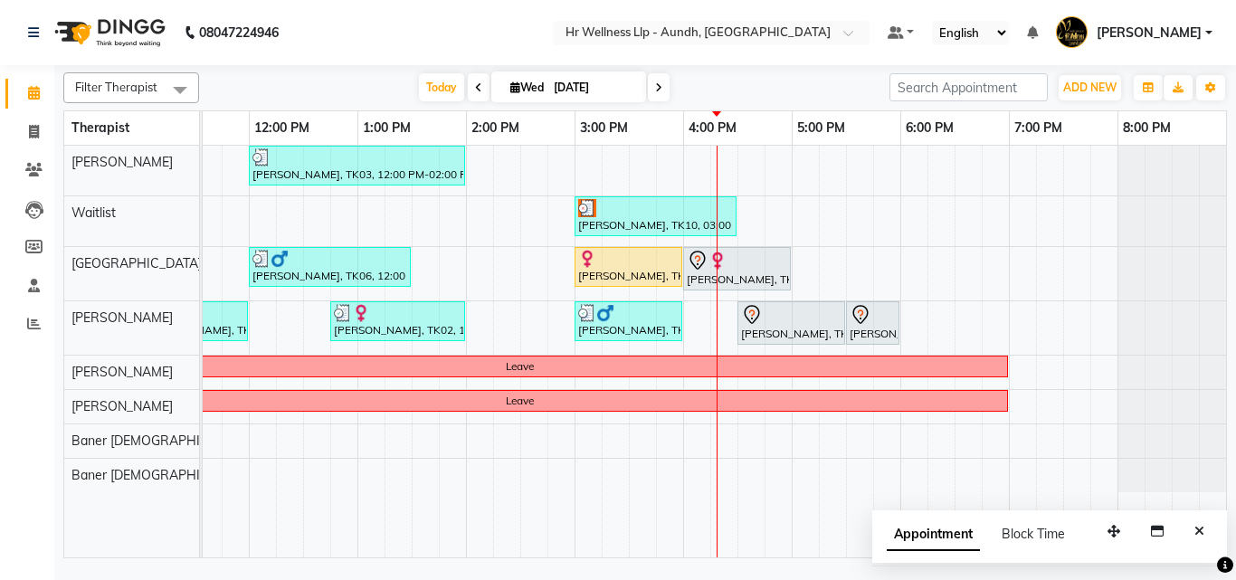
click at [657, 83] on icon at bounding box center [658, 87] width 7 height 11
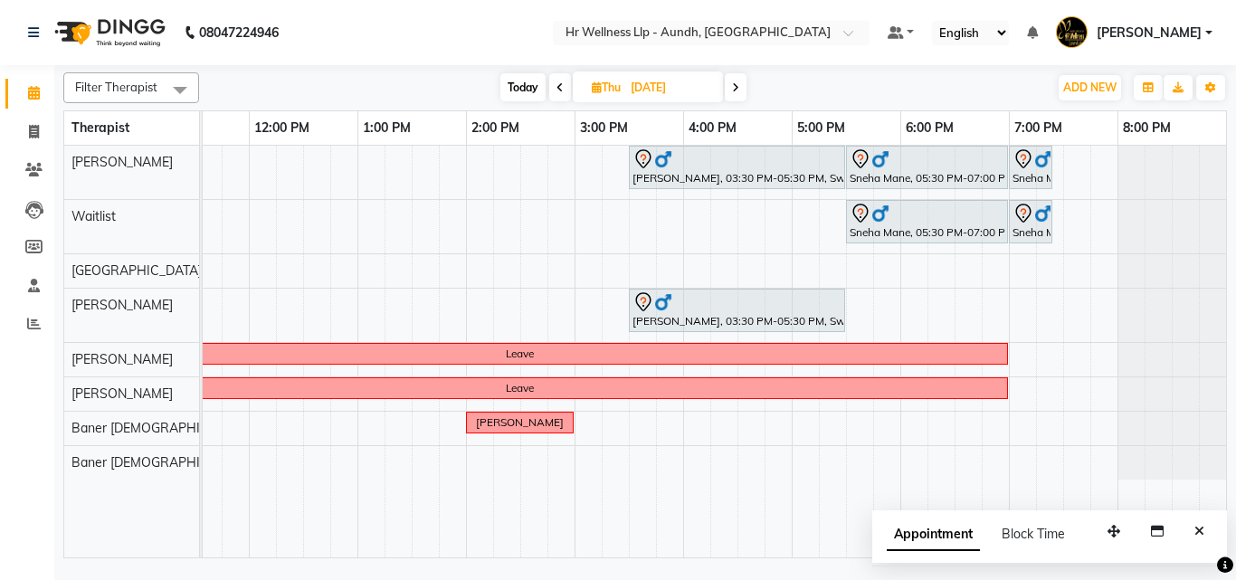
click at [726, 92] on span at bounding box center [735, 87] width 22 height 28
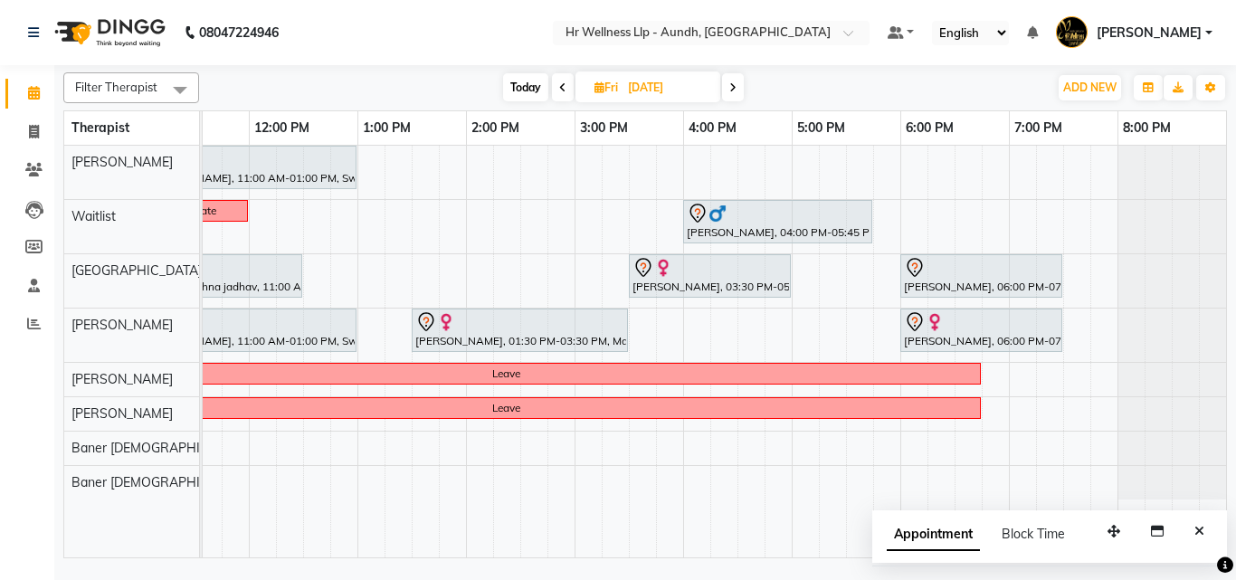
click at [523, 94] on span "Today" at bounding box center [525, 87] width 45 height 28
type input "[DATE]"
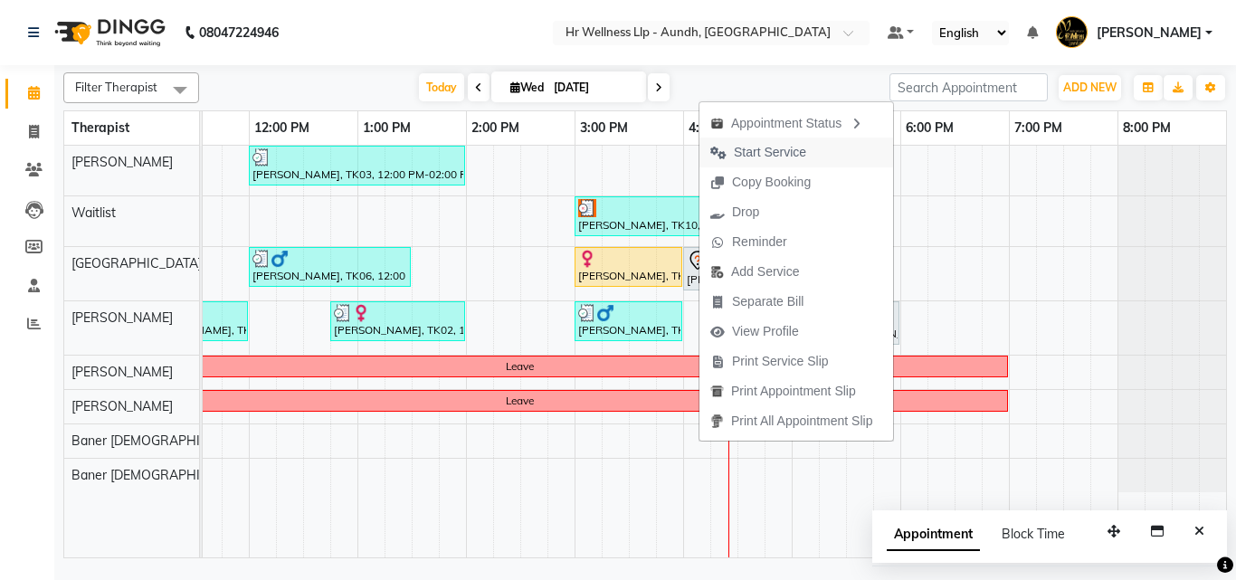
click at [743, 147] on span "Start Service" at bounding box center [770, 152] width 72 height 19
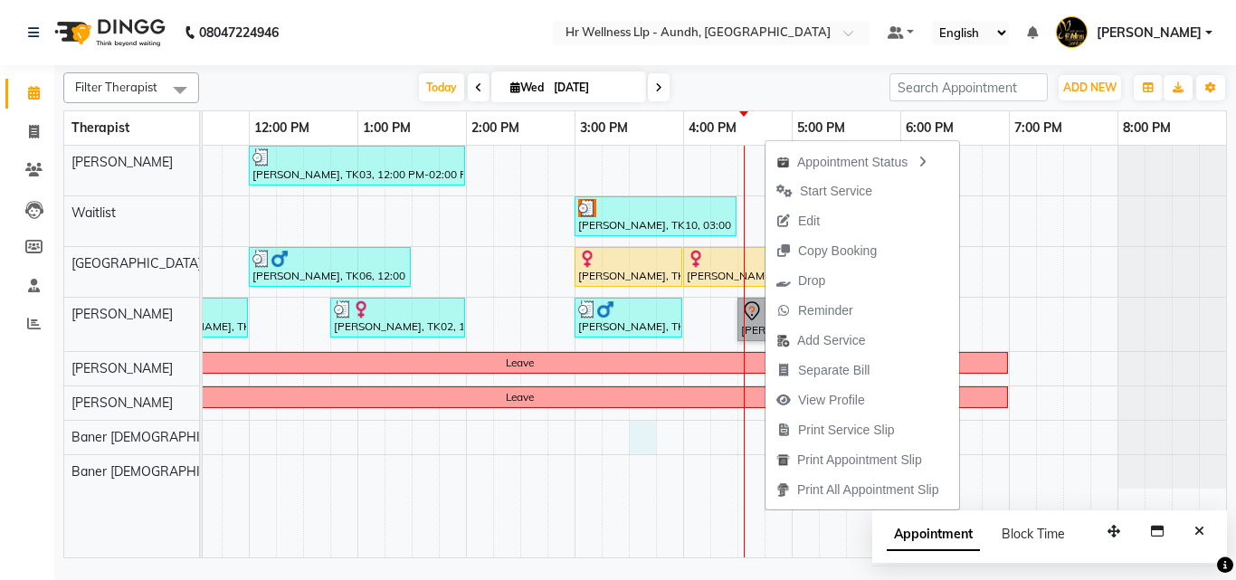
click at [654, 424] on div "Mr Nageswaran, TK03, 12:00 PM-02:00 PM, Massage 90 Min Karan dattani, TK10, 03:…" at bounding box center [520, 352] width 1411 height 412
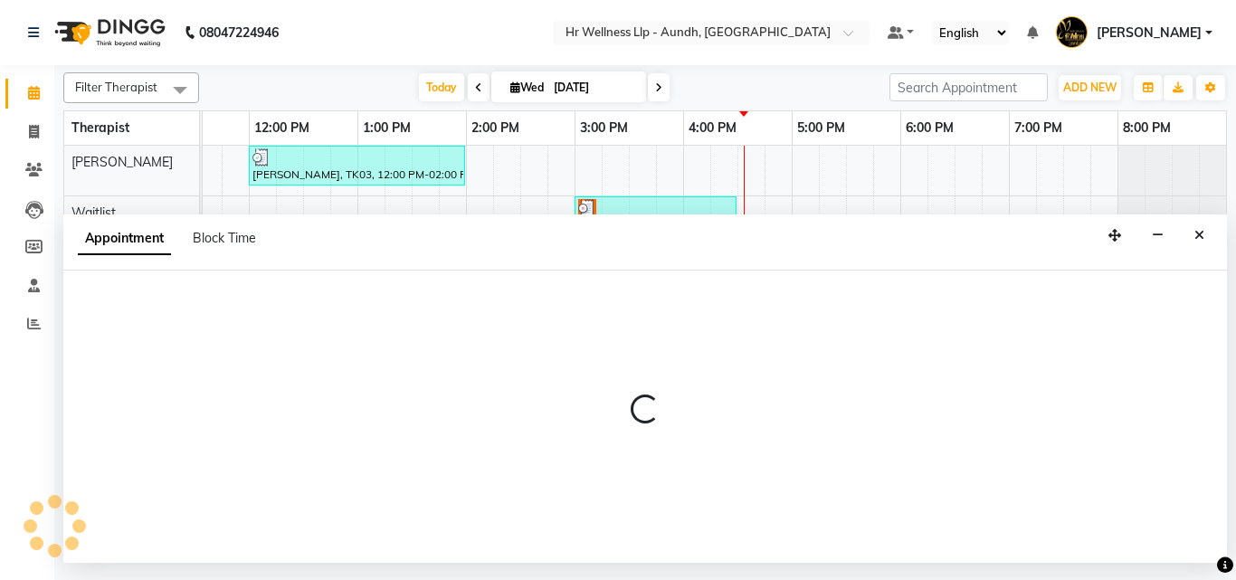
select select "54765"
select select "930"
select select "tentative"
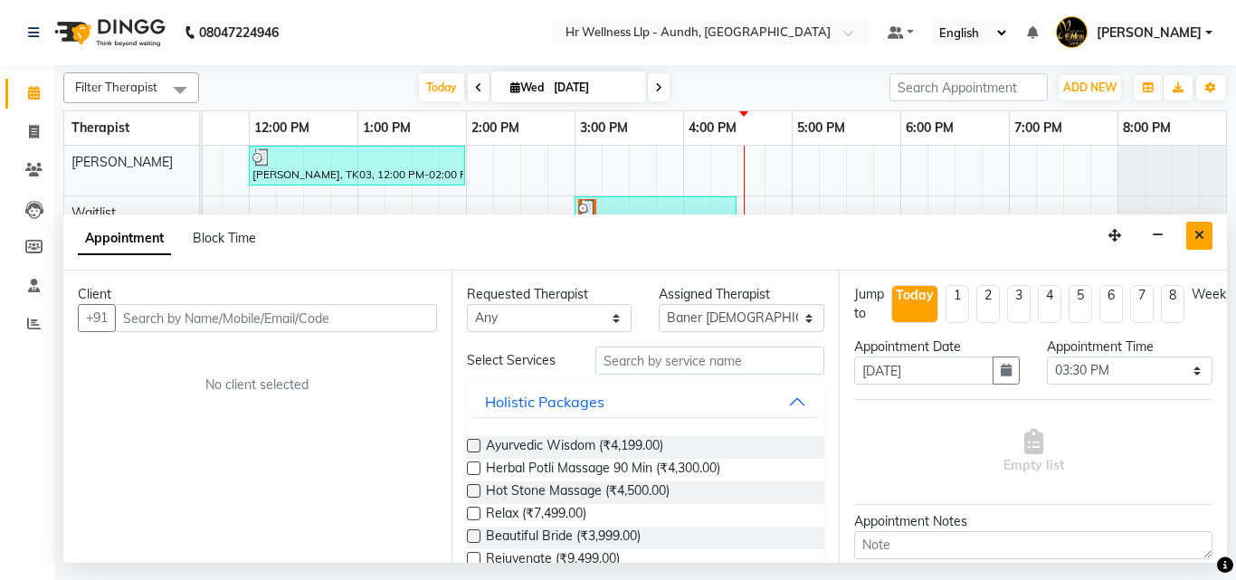
click at [1195, 236] on icon "Close" at bounding box center [1199, 235] width 10 height 13
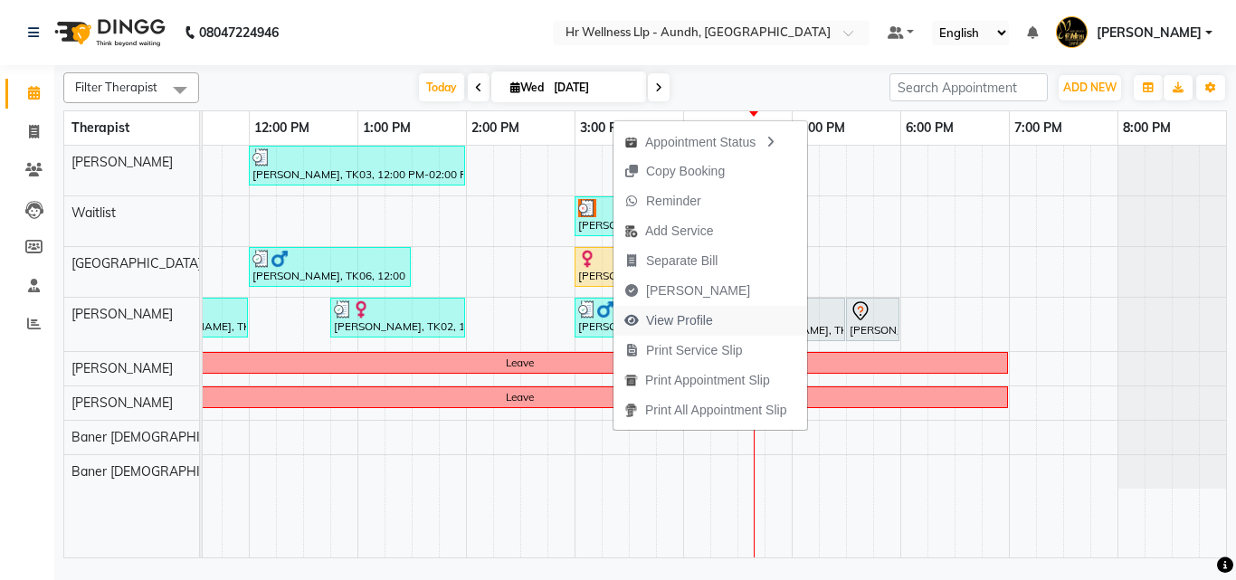
click at [668, 322] on span "View Profile" at bounding box center [679, 320] width 67 height 19
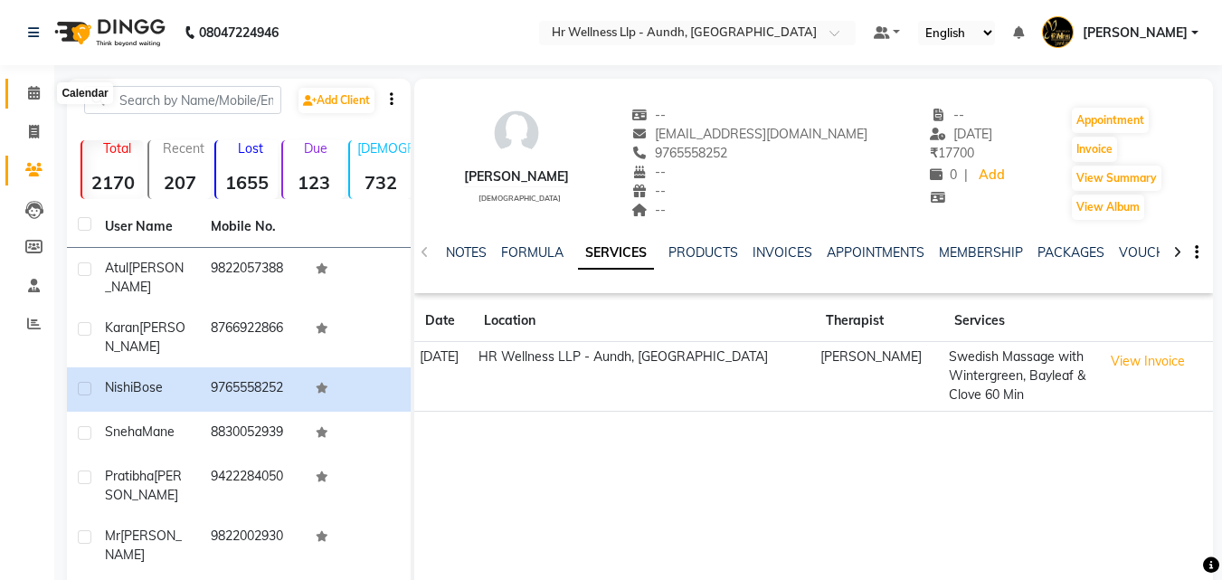
click at [32, 96] on icon at bounding box center [34, 93] width 12 height 14
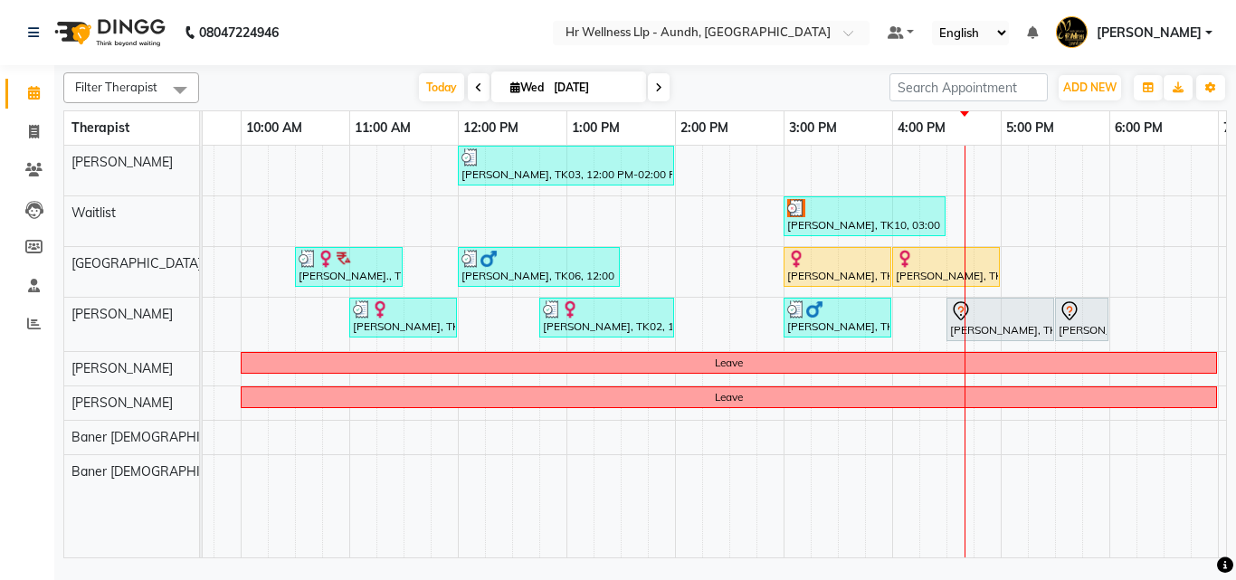
scroll to position [0, 290]
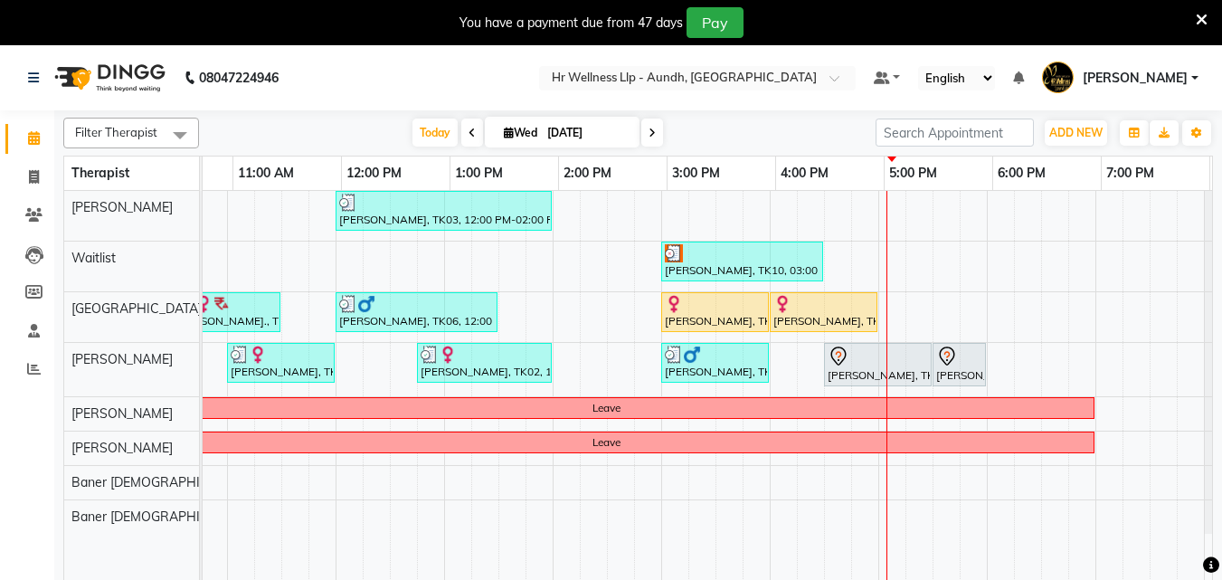
scroll to position [0, 301]
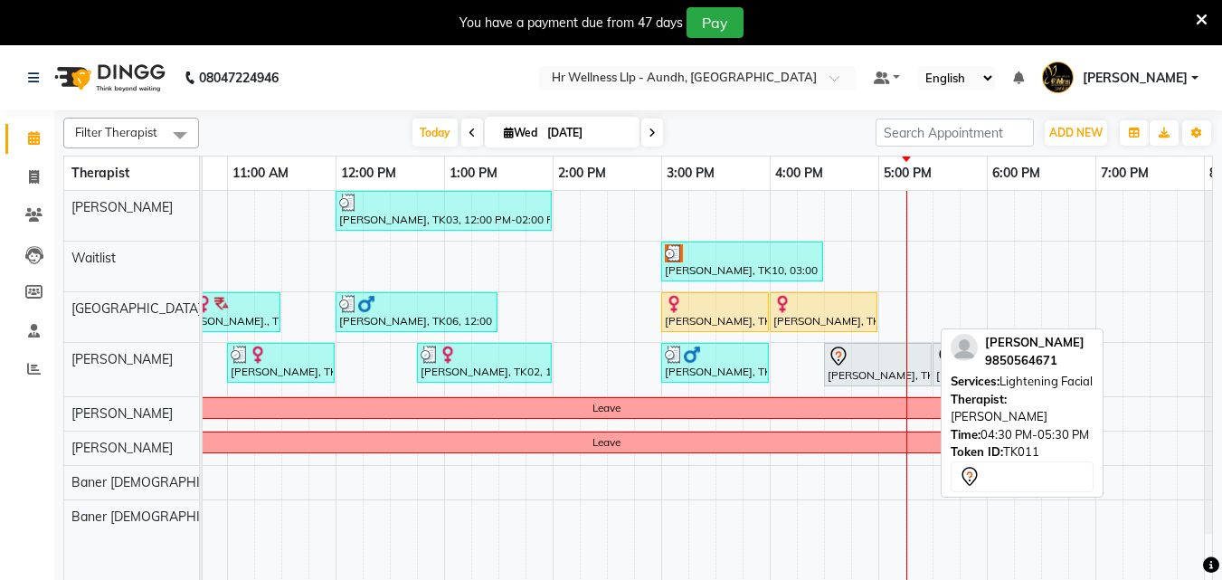
click at [911, 371] on div "[PERSON_NAME], TK11, 04:30 PM-05:30 PM, Lightening Facial" at bounding box center [878, 365] width 104 height 38
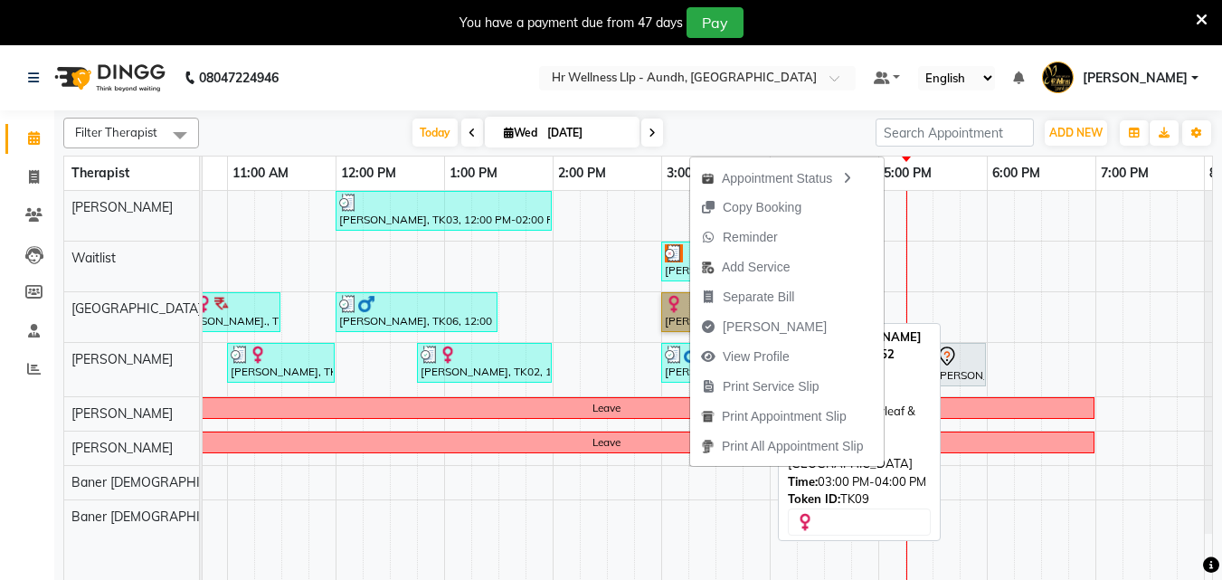
click at [669, 299] on link "[PERSON_NAME], TK09, 03:00 PM-04:00 PM, Balinese Massage with Wintergreen, Bayl…" at bounding box center [715, 312] width 108 height 40
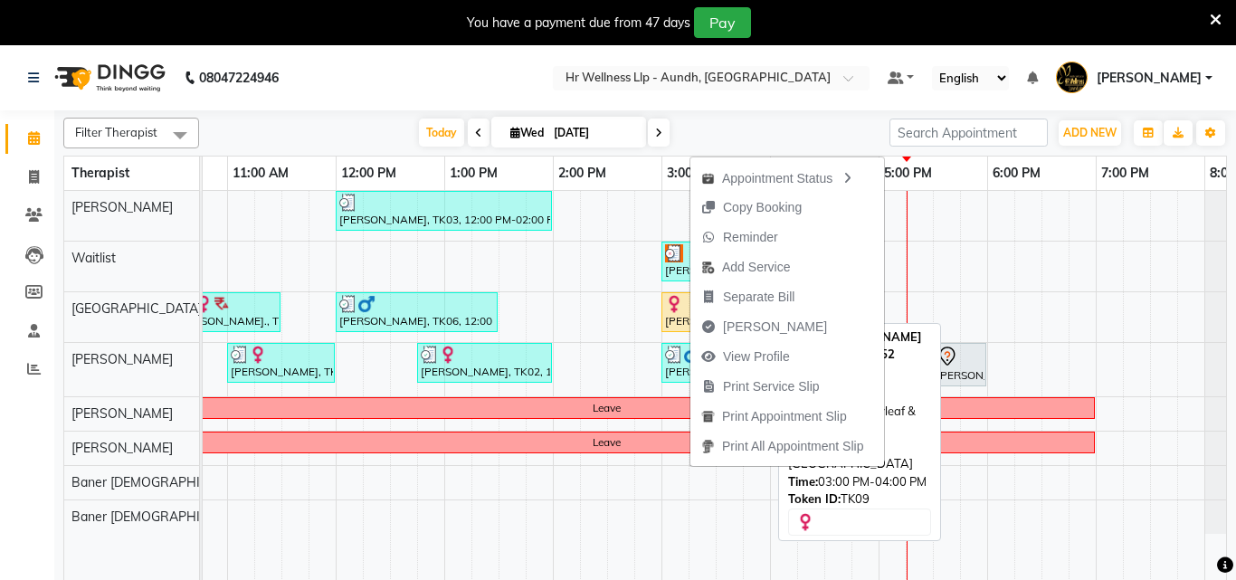
select select "1"
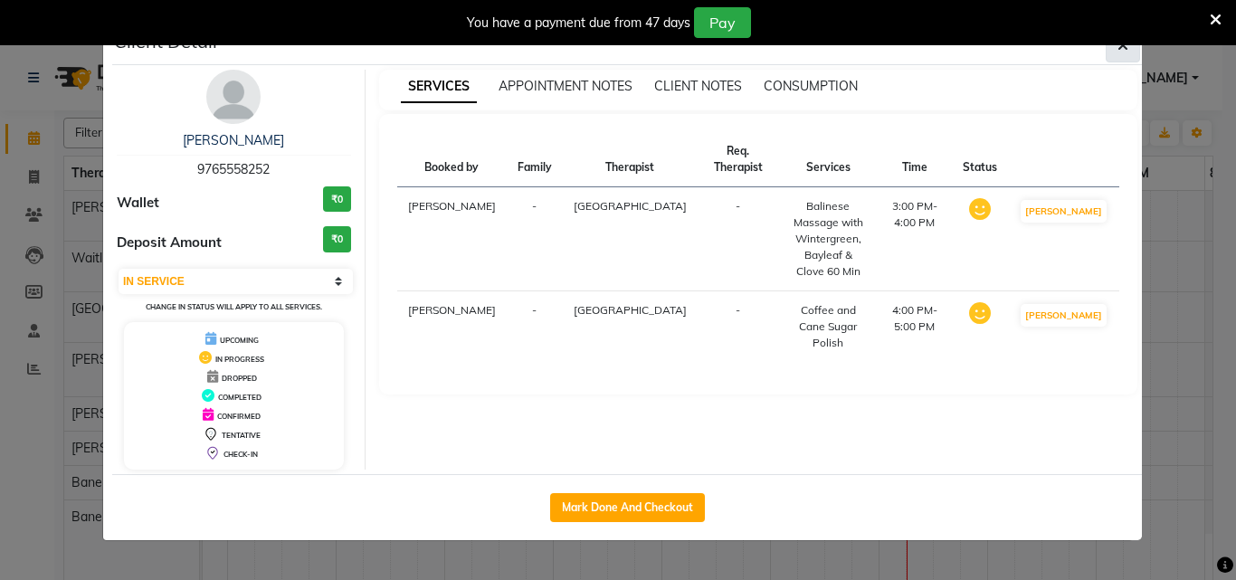
click at [1118, 53] on span "button" at bounding box center [1122, 45] width 11 height 18
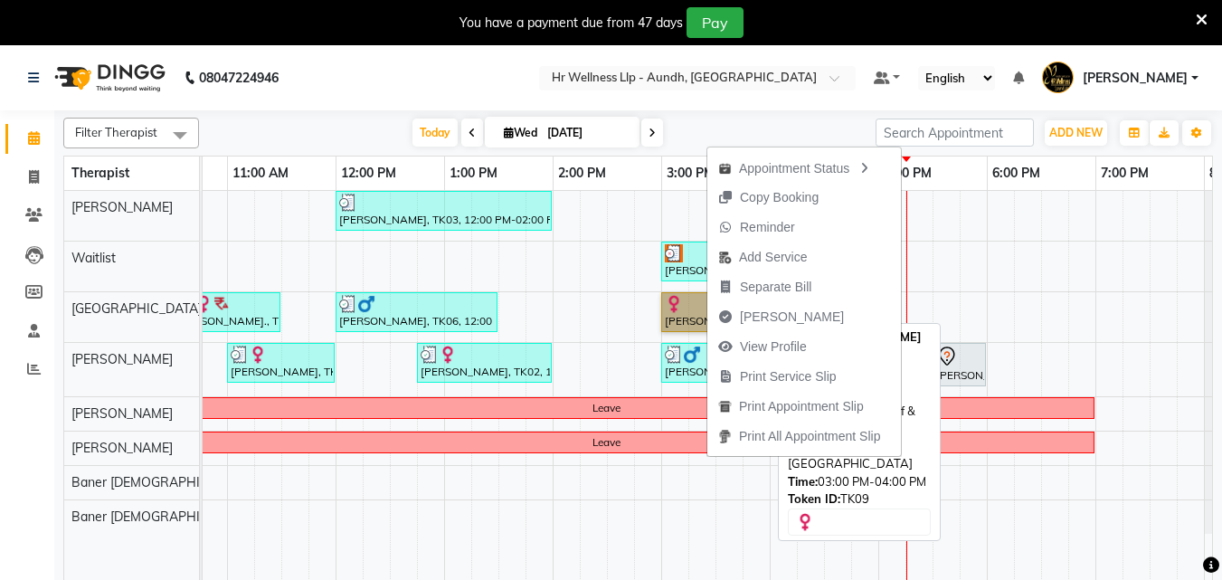
click at [682, 310] on link "[PERSON_NAME], TK09, 03:00 PM-04:00 PM, Balinese Massage with Wintergreen, Bayl…" at bounding box center [715, 312] width 108 height 40
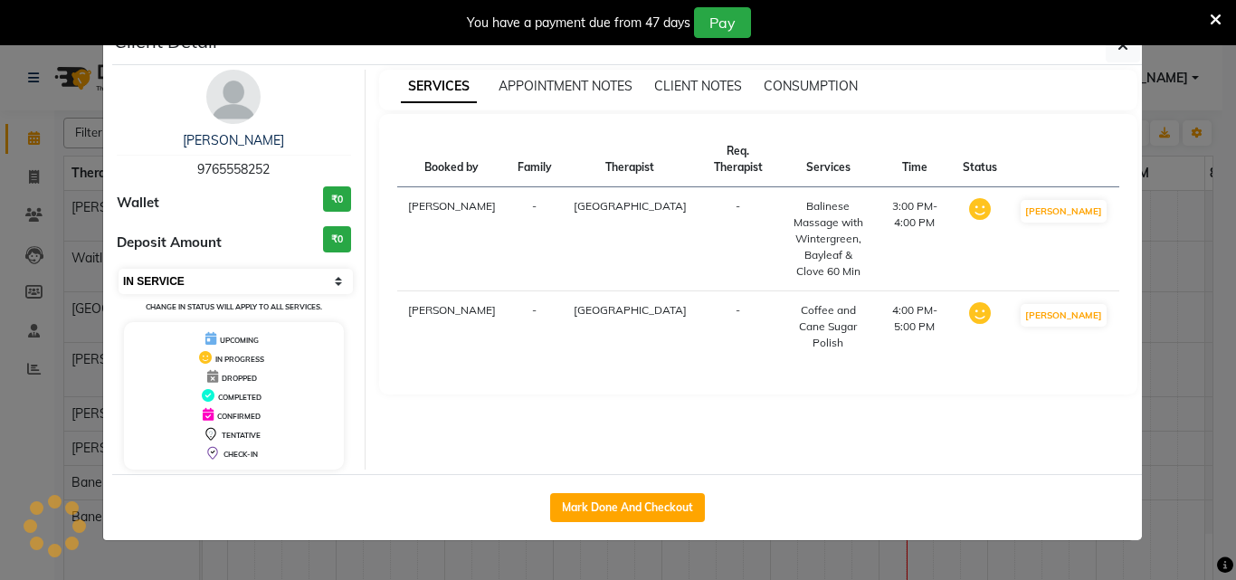
click at [143, 281] on select "Select IN SERVICE CONFIRMED TENTATIVE CHECK IN MARK DONE DROPPED UPCOMING" at bounding box center [235, 281] width 234 height 25
select select "7"
click at [118, 269] on select "Select IN SERVICE CONFIRMED TENTATIVE CHECK IN MARK DONE DROPPED UPCOMING" at bounding box center [235, 281] width 234 height 25
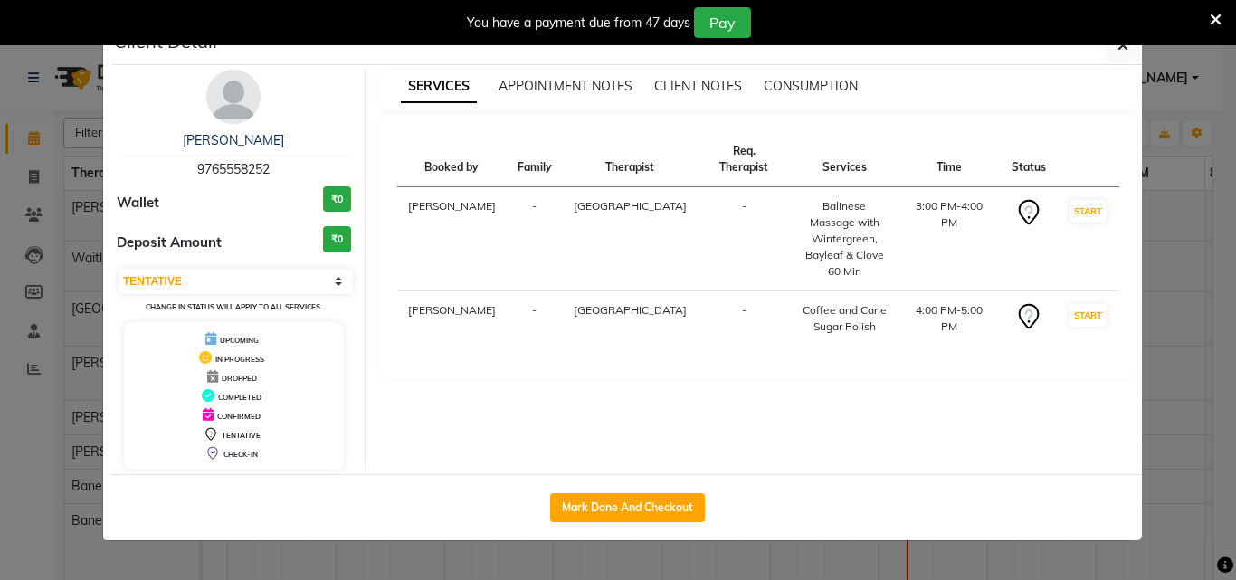
click at [385, 559] on ngb-modal-window "Client Detail Nishi Bose 9765558252 Wallet ₹0 Deposit Amount ₹0 Select IN SERVI…" at bounding box center [618, 290] width 1236 height 580
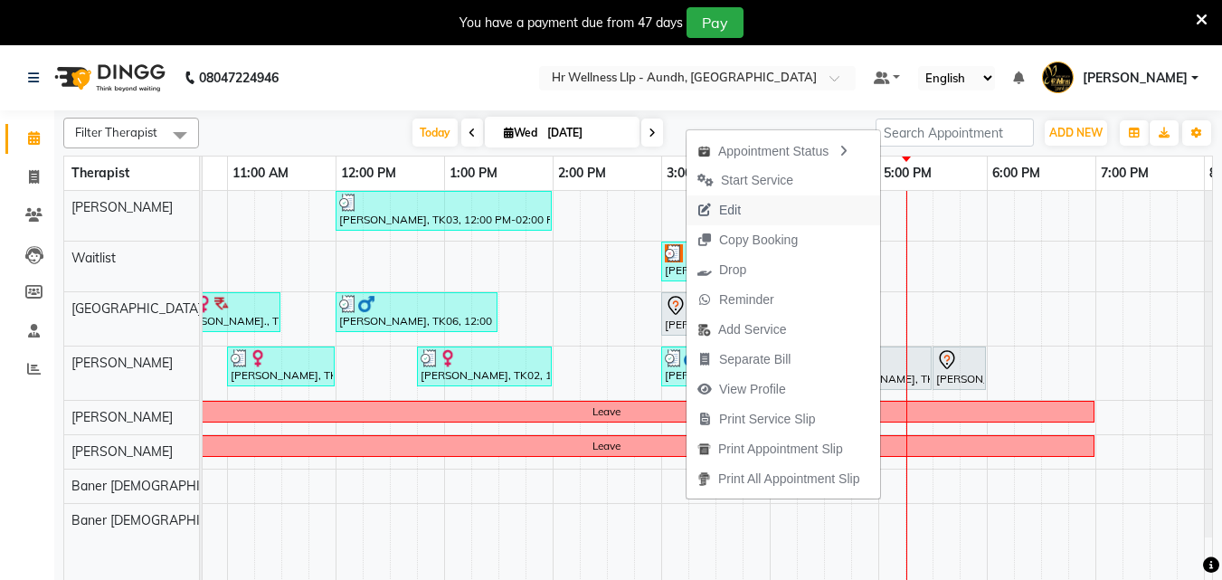
click at [722, 213] on span "Edit" at bounding box center [730, 210] width 22 height 19
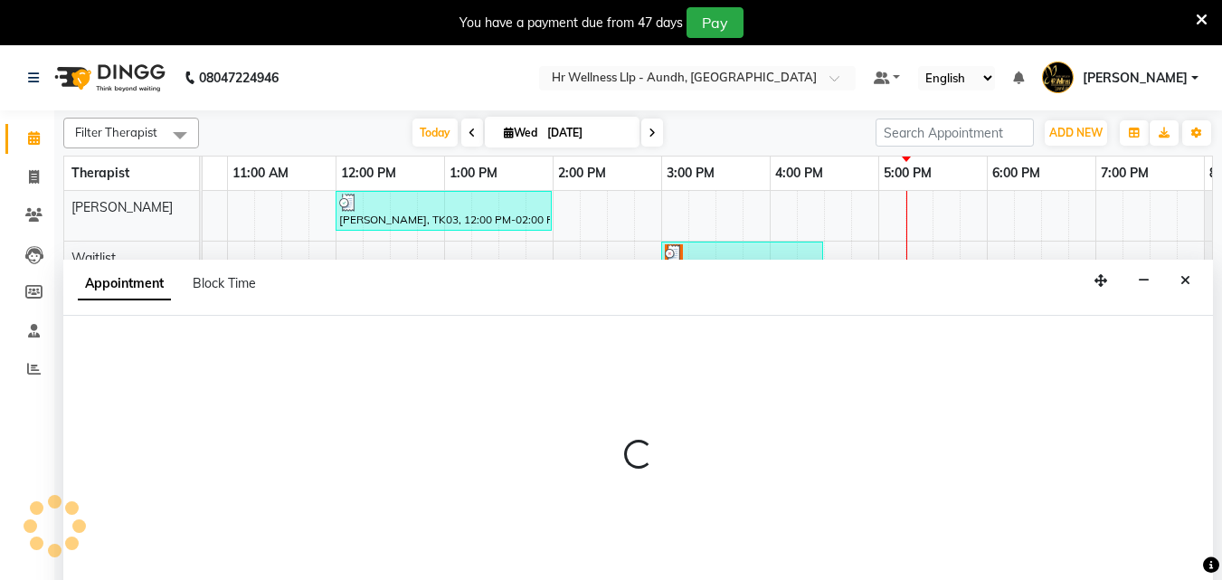
select select "tentative"
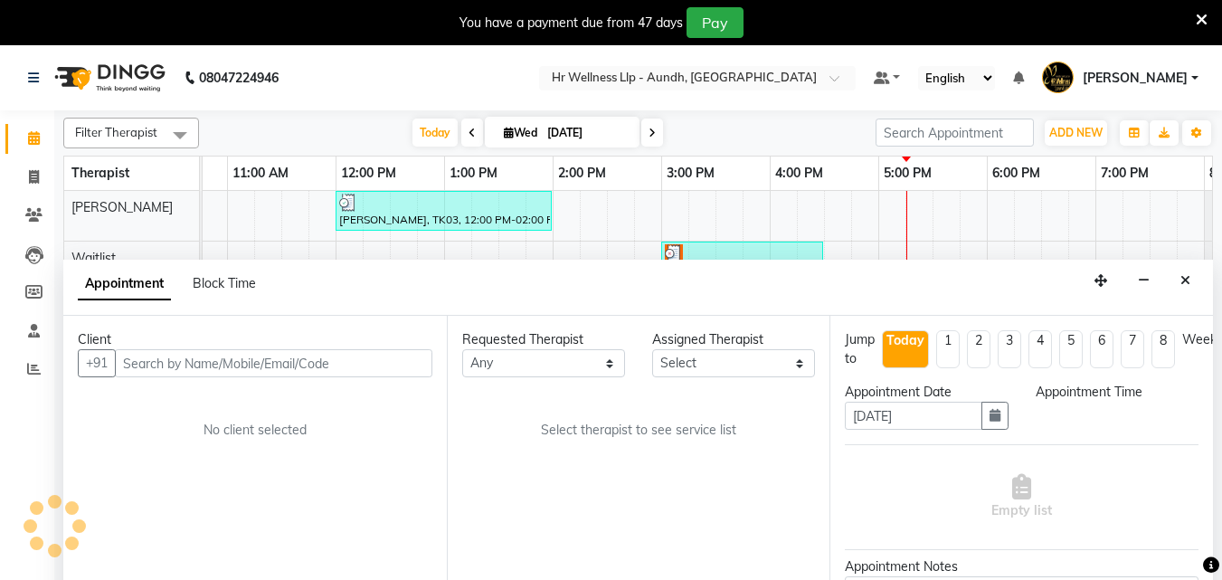
select select "900"
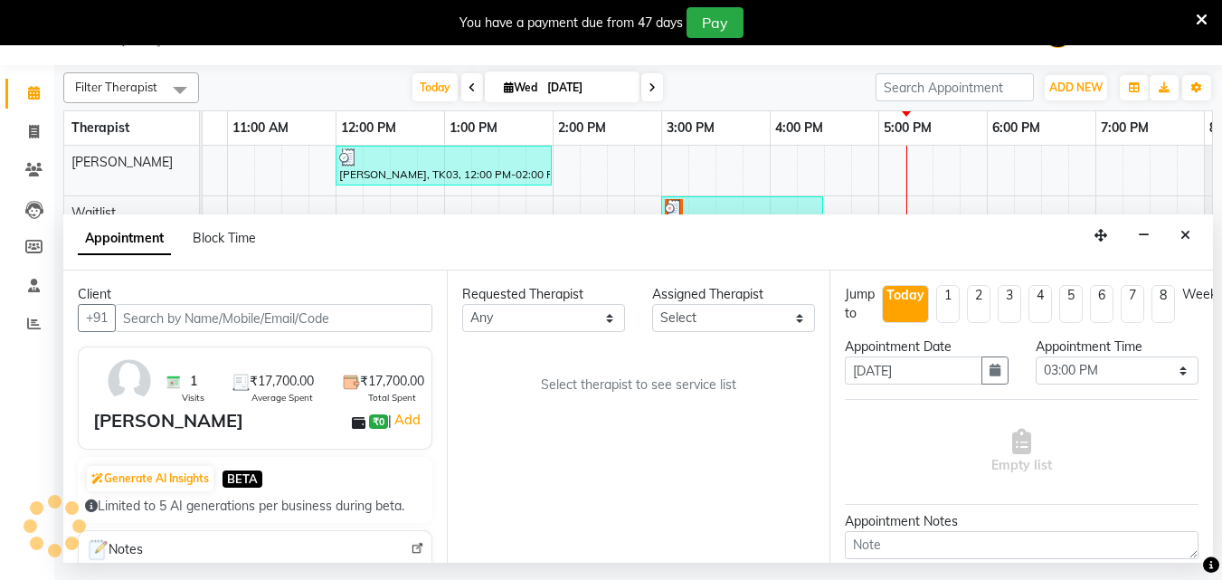
scroll to position [0, 402]
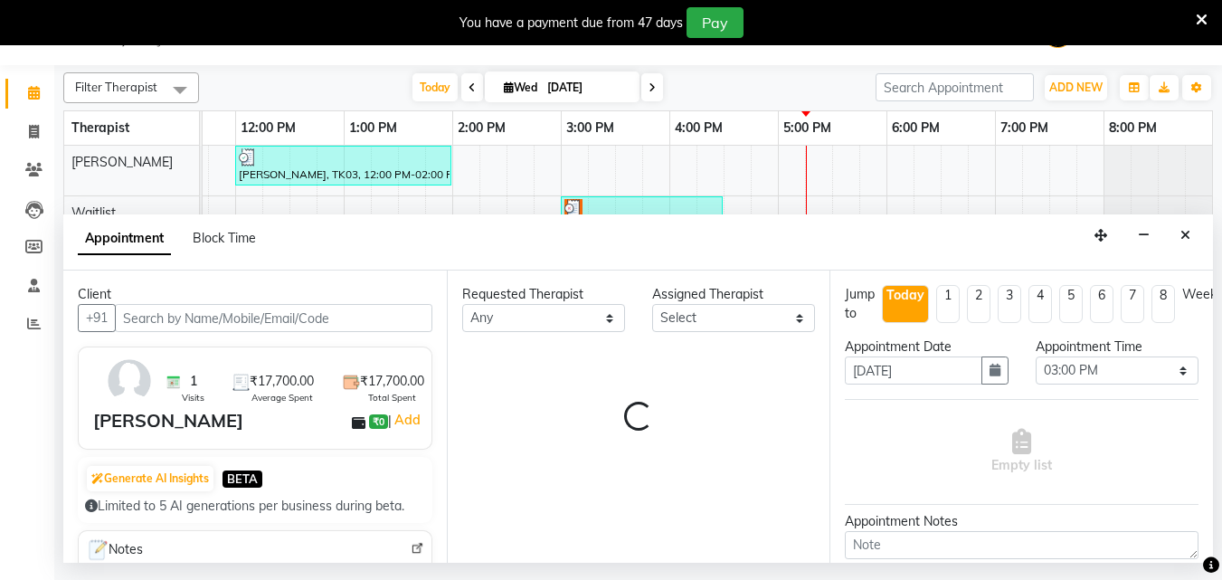
select select "77662"
select select "1893"
select select "1894"
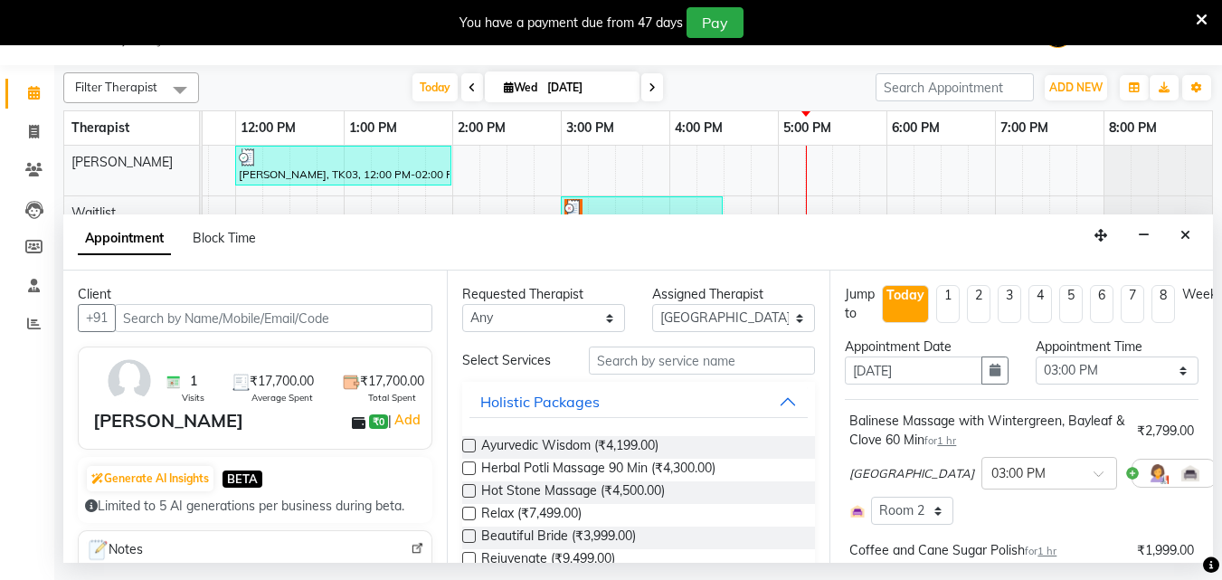
scroll to position [90, 0]
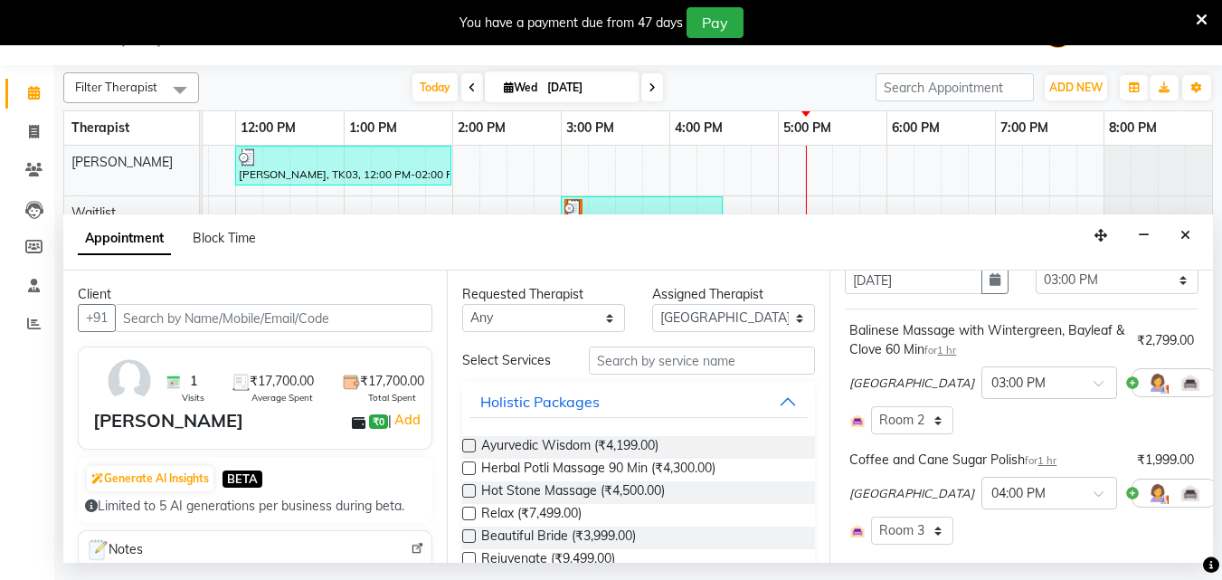
click at [1221, 496] on icon at bounding box center [1229, 493] width 11 height 13
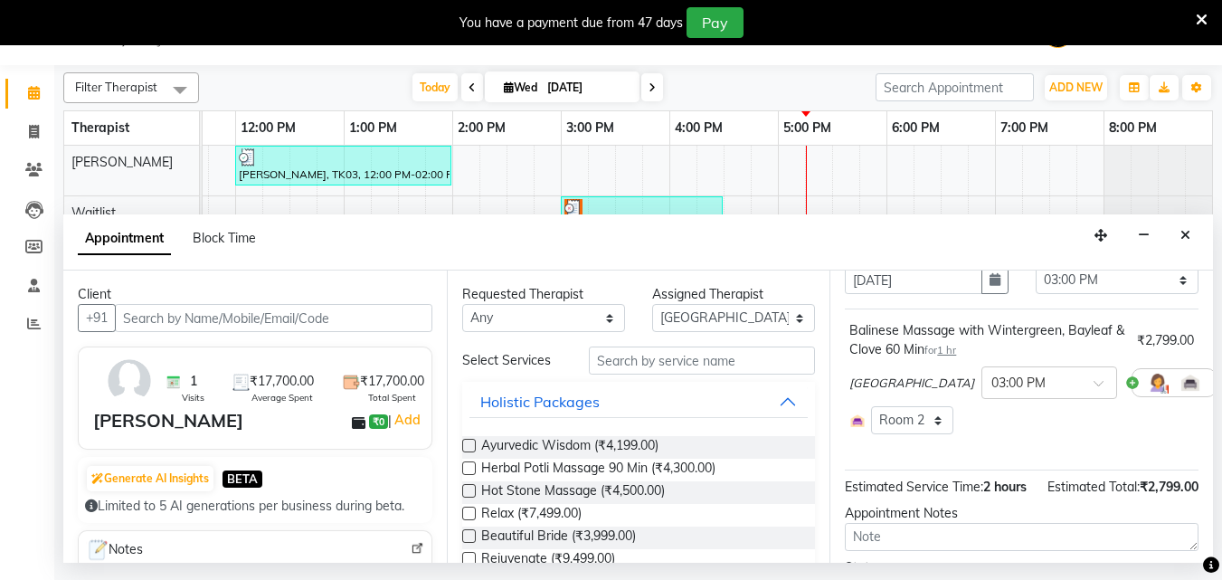
click at [1221, 378] on icon at bounding box center [1229, 382] width 11 height 13
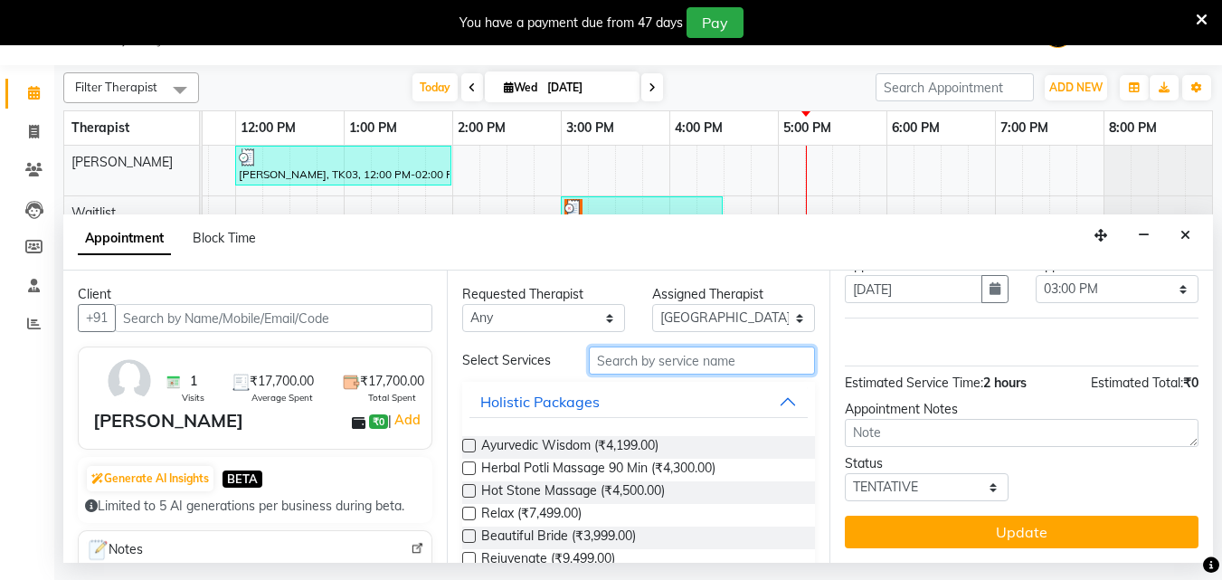
click at [625, 365] on input "text" at bounding box center [702, 360] width 226 height 28
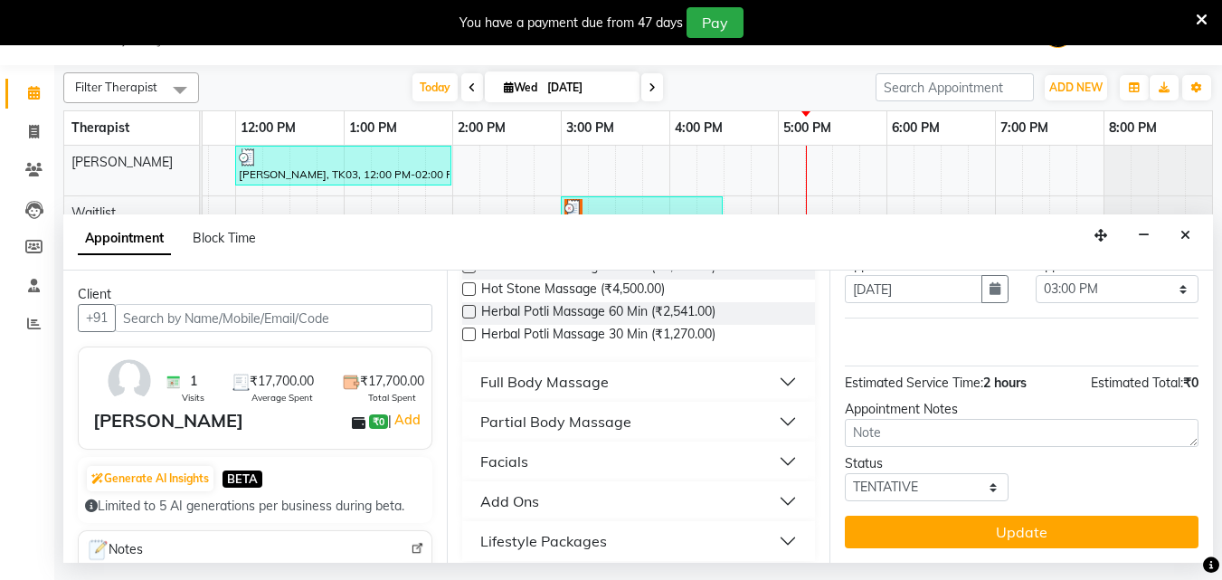
scroll to position [181, 0]
type input "ma"
click at [594, 383] on div "Full Body Massage" at bounding box center [544, 380] width 128 height 22
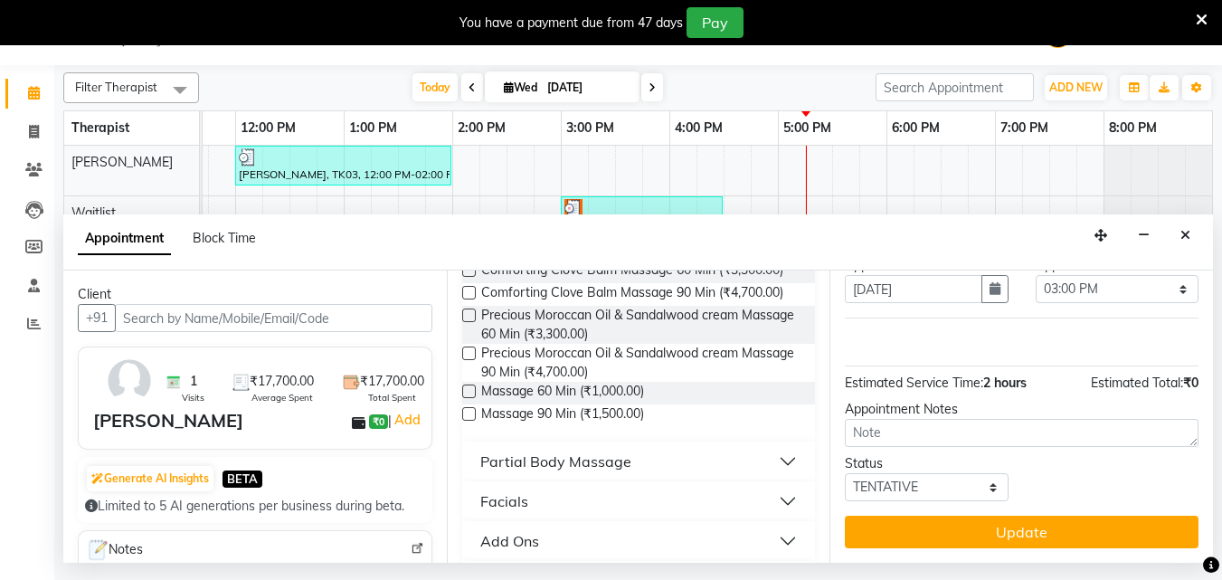
scroll to position [904, 0]
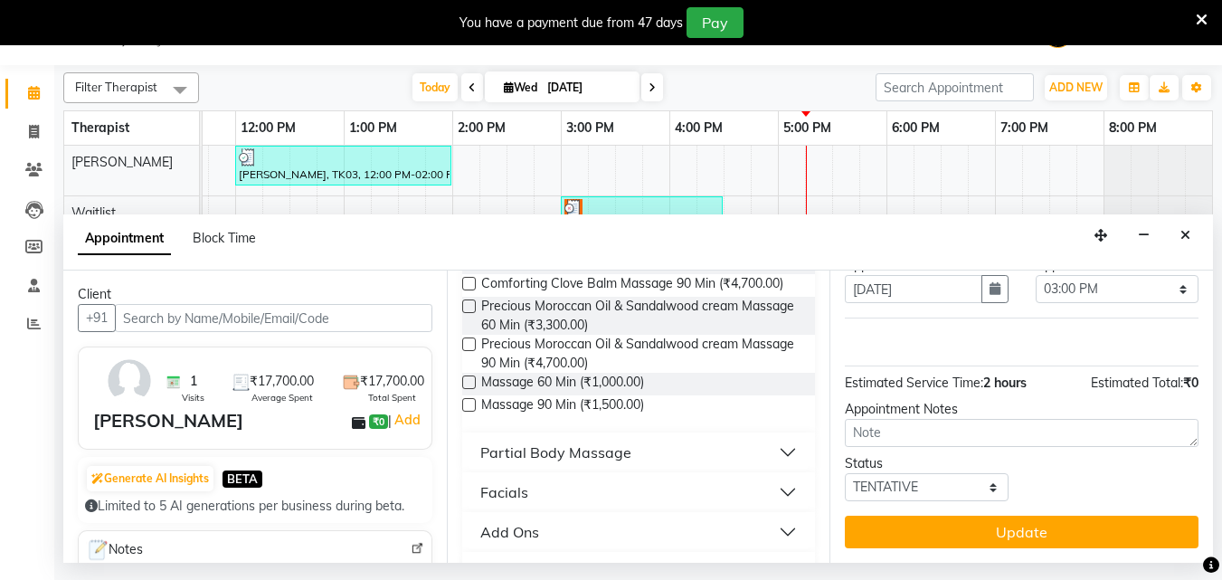
click at [473, 412] on label at bounding box center [469, 405] width 14 height 14
click at [473, 412] on input "checkbox" at bounding box center [468, 407] width 12 height 12
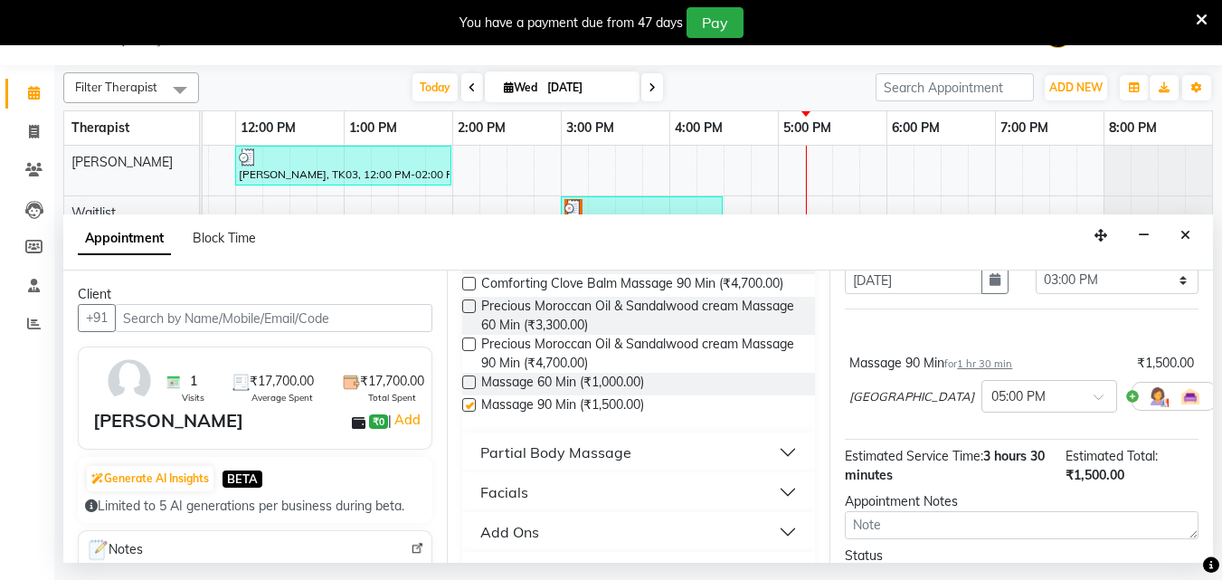
checkbox input "false"
click at [1008, 396] on div at bounding box center [1049, 394] width 134 height 19
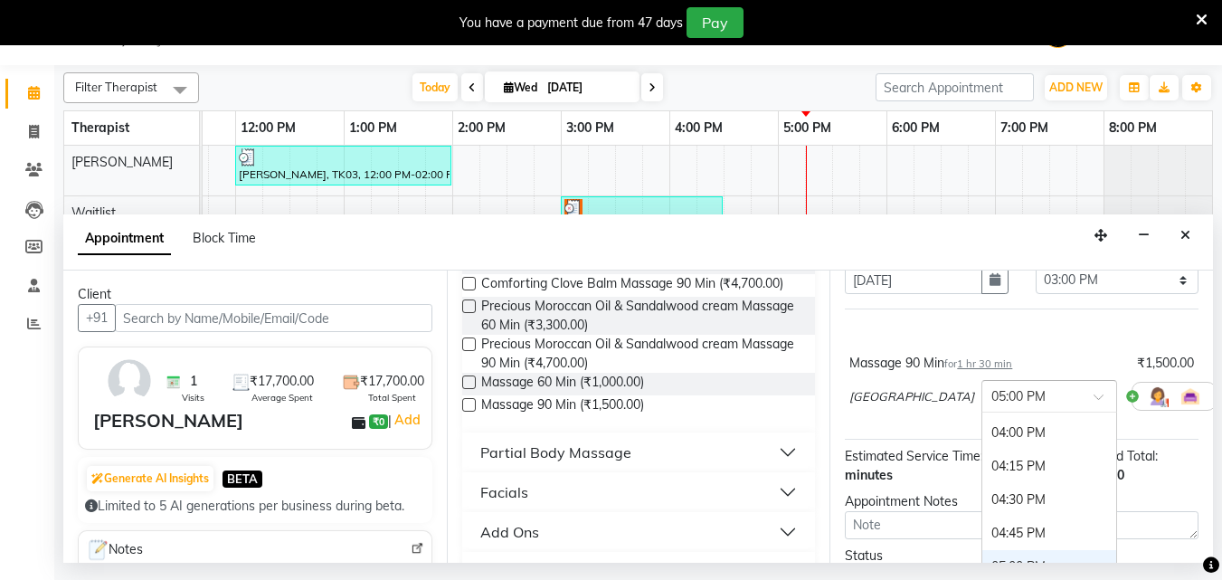
scroll to position [908, 0]
click at [982, 478] on div "04:00 PM" at bounding box center [1049, 475] width 134 height 33
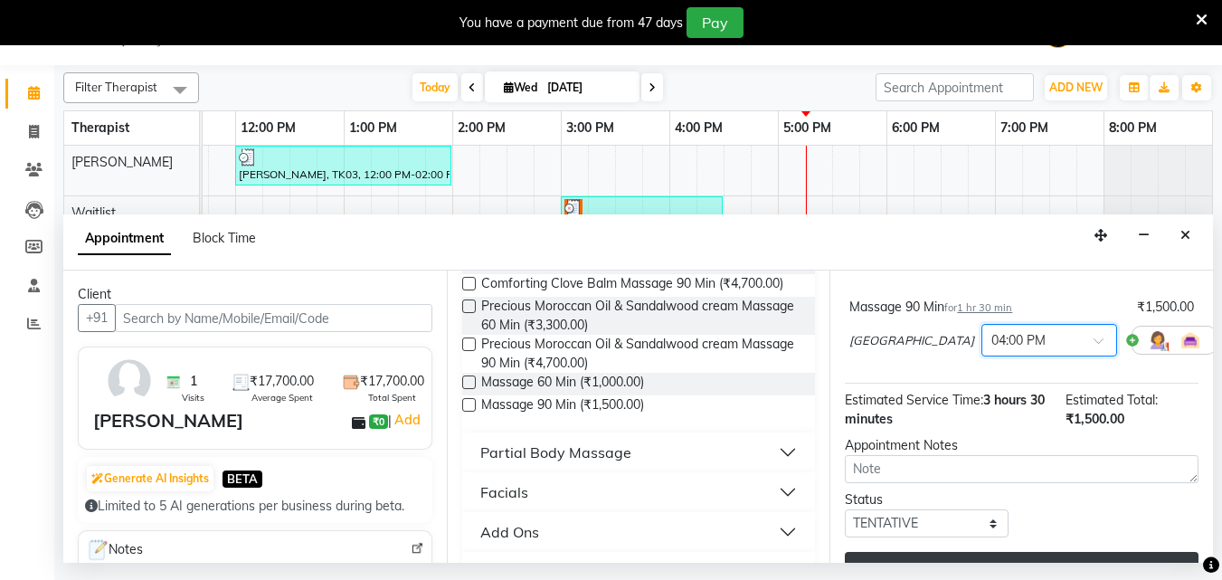
scroll to position [196, 0]
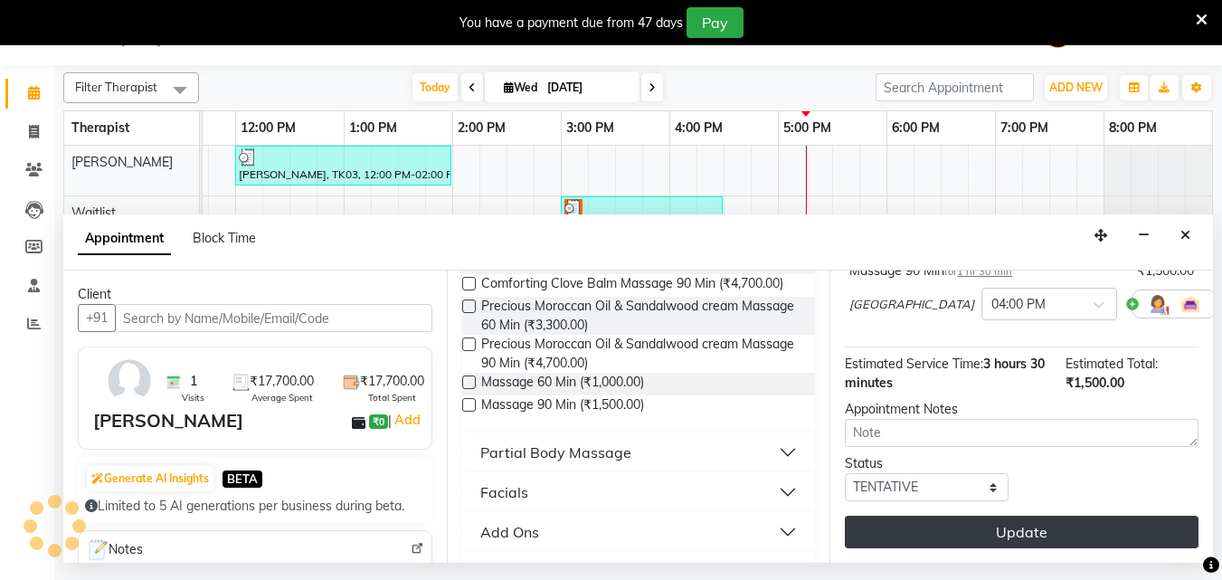
click at [949, 516] on button "Update" at bounding box center [1022, 532] width 354 height 33
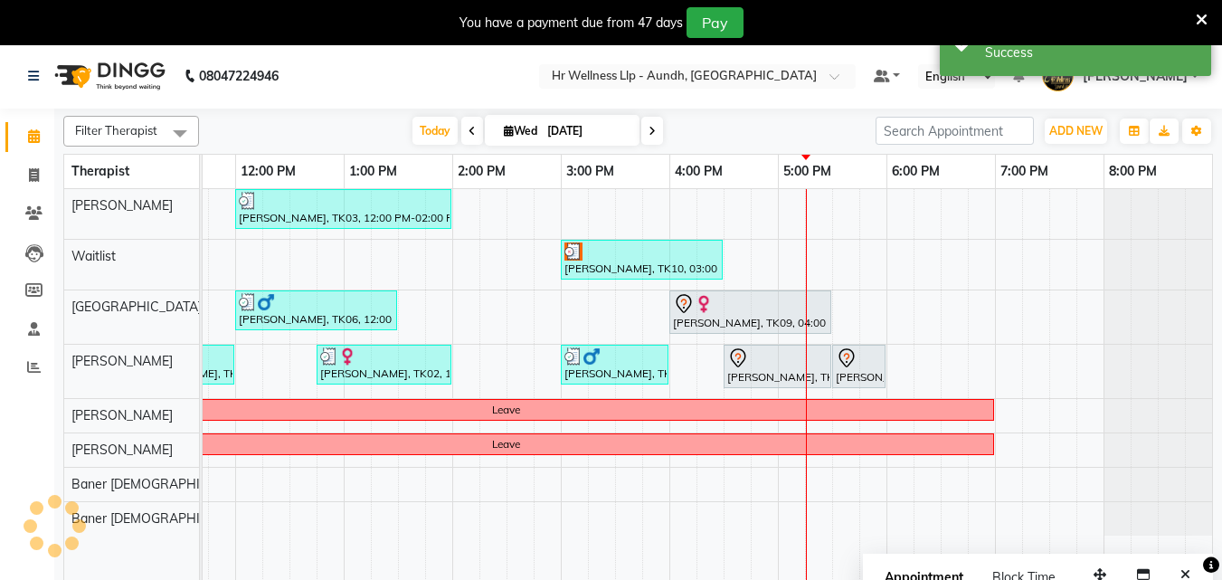
scroll to position [0, 0]
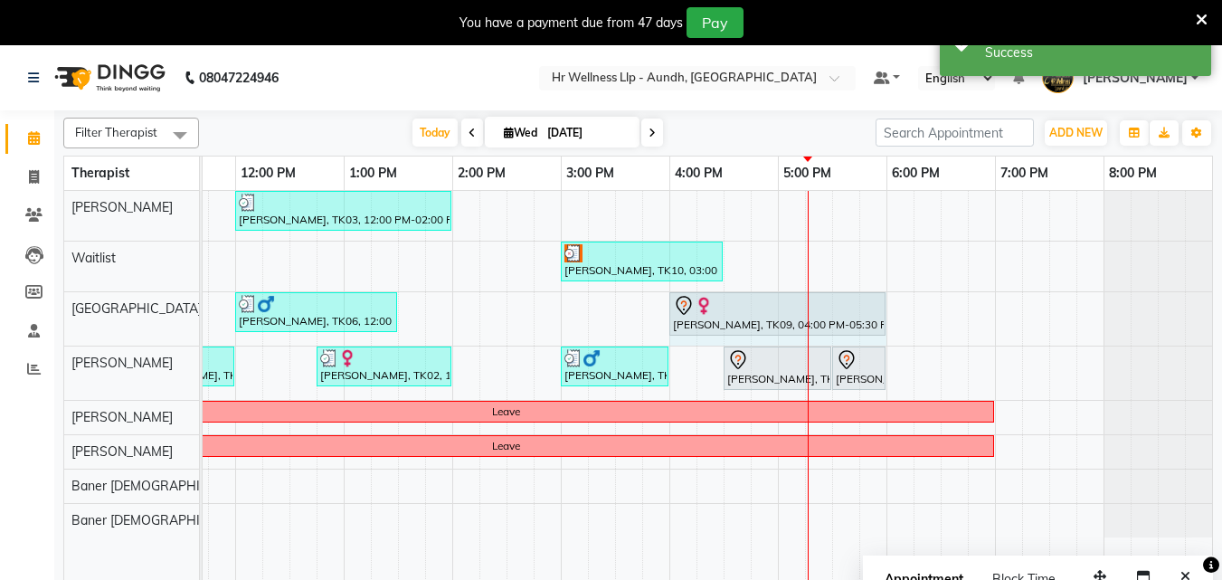
drag, startPoint x: 830, startPoint y: 307, endPoint x: 865, endPoint y: 311, distance: 34.7
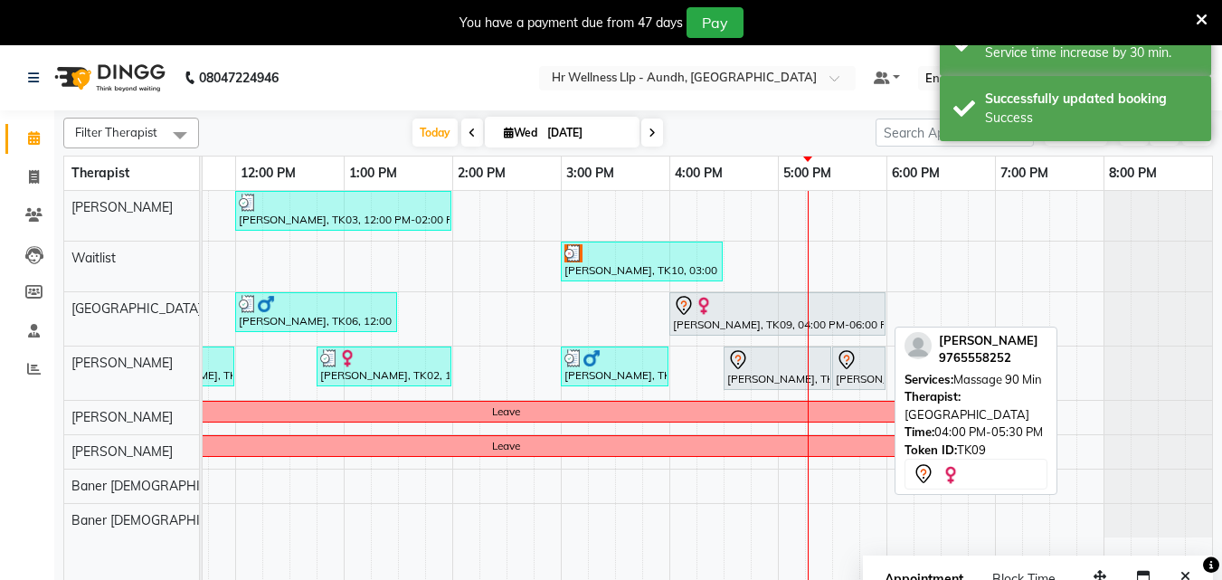
click at [726, 310] on div at bounding box center [777, 306] width 209 height 22
select select "7"
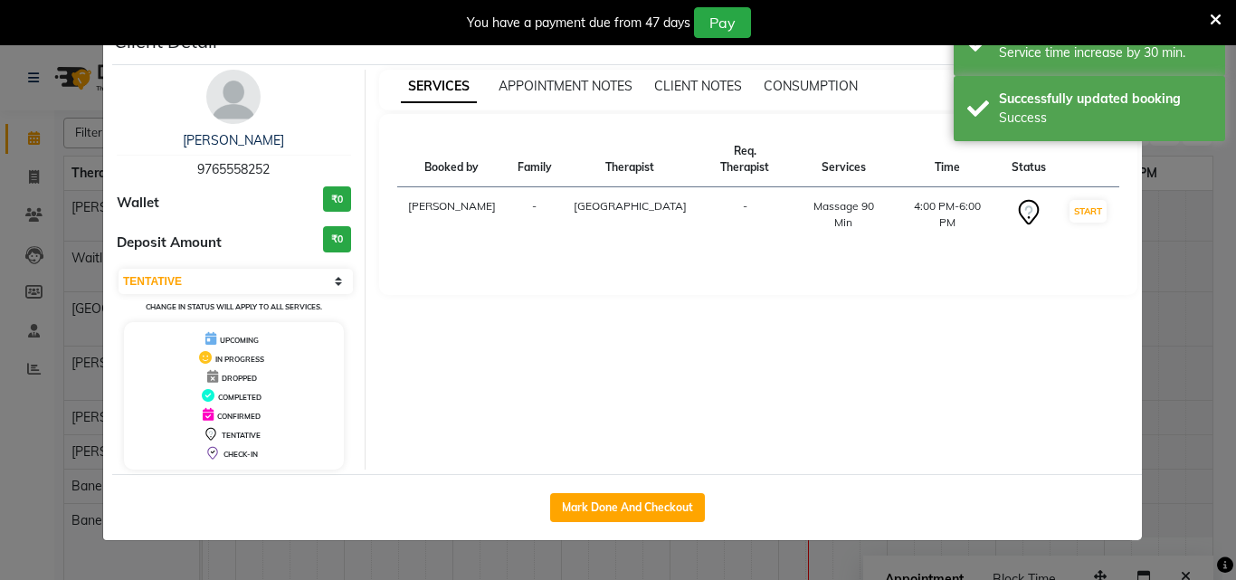
click at [1169, 385] on ngb-modal-window "Client Detail Nishi Bose 9765558252 Wallet ₹0 Deposit Amount ₹0 Select IN SERVI…" at bounding box center [618, 290] width 1236 height 580
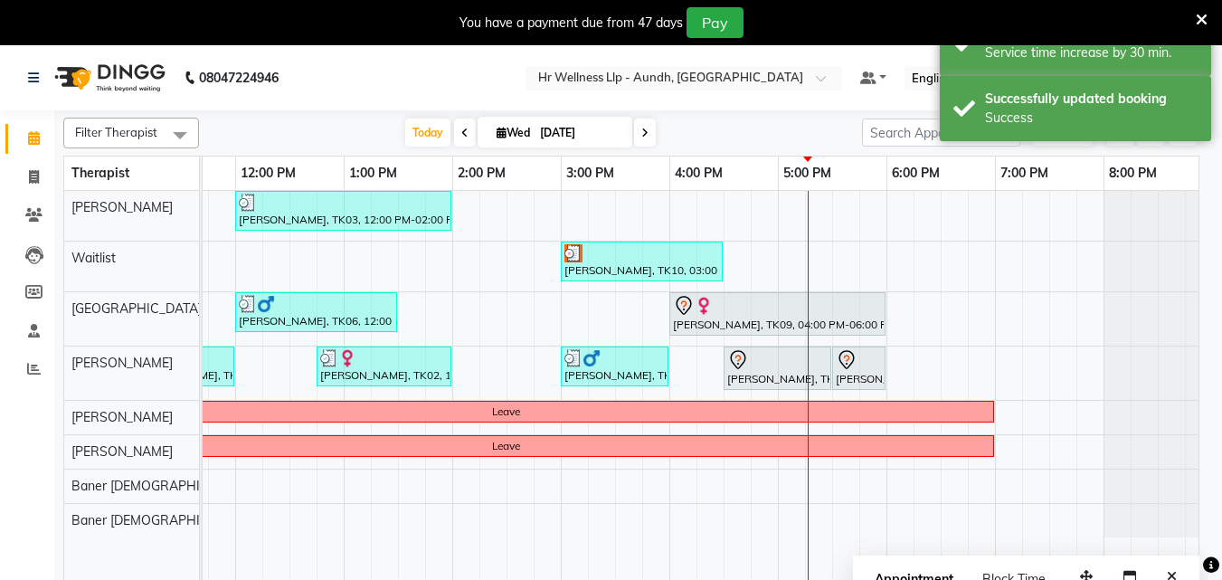
scroll to position [0, 388]
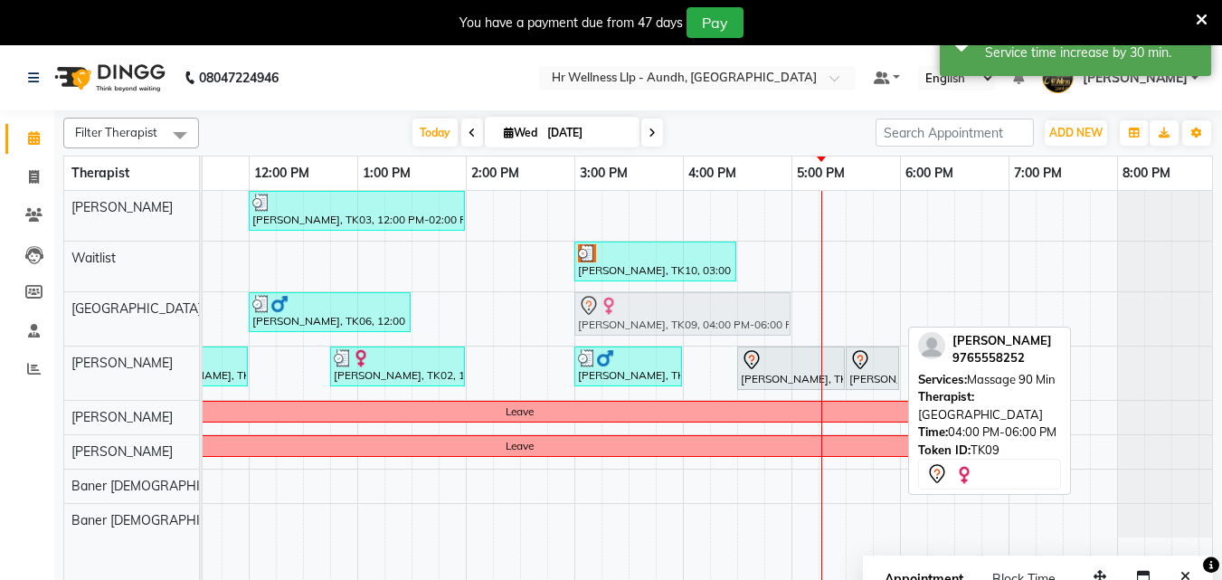
drag, startPoint x: 719, startPoint y: 321, endPoint x: 606, endPoint y: 320, distance: 113.1
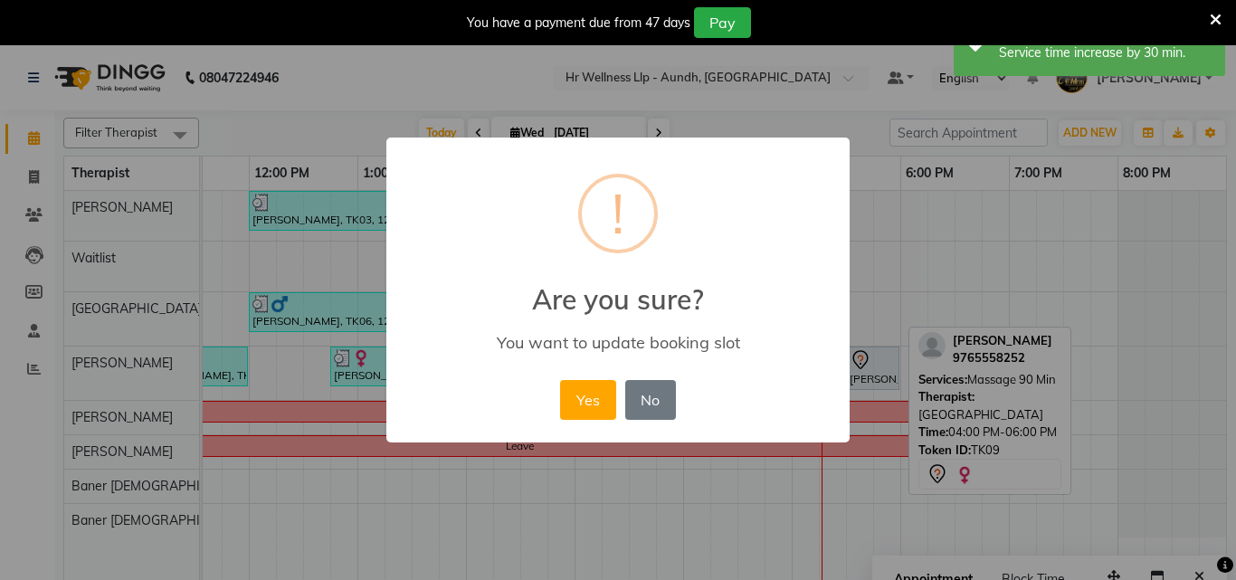
click at [606, 320] on div "× ! Are you sure? You want to update booking slot Yes No No" at bounding box center [617, 290] width 463 height 306
click at [586, 400] on button "Yes" at bounding box center [587, 400] width 55 height 40
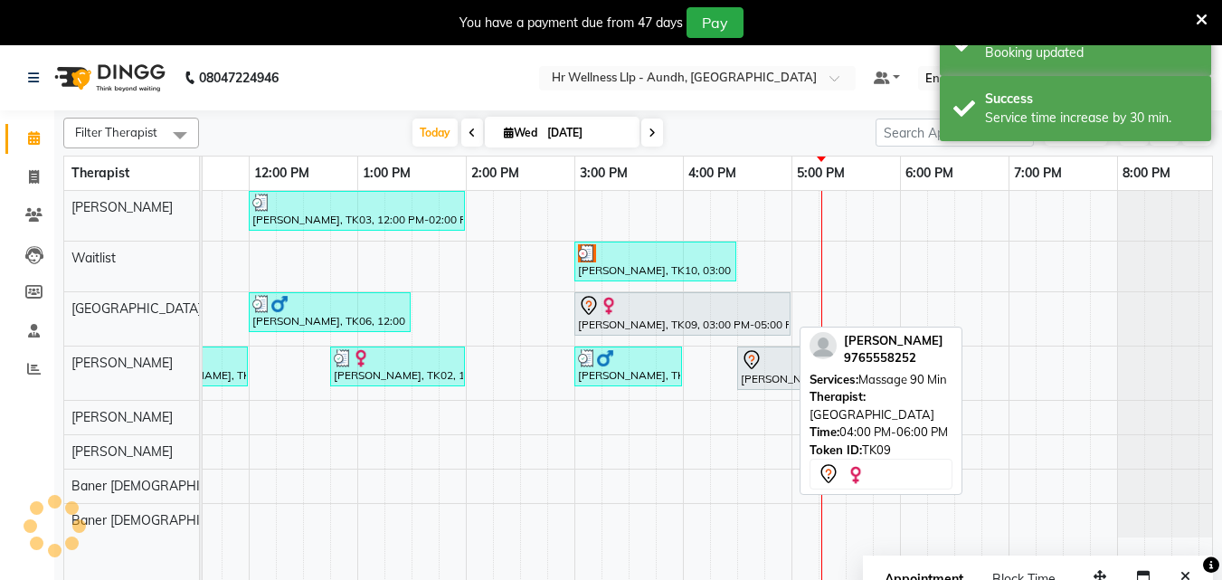
click at [716, 320] on div "Nishi Bose, TK09, 03:00 PM-05:00 PM, Massage 90 Min" at bounding box center [682, 314] width 213 height 38
click at [720, 319] on div "Nishi Bose, TK09, 03:00 PM-05:00 PM, Massage 90 Min" at bounding box center [682, 314] width 213 height 38
select select "7"
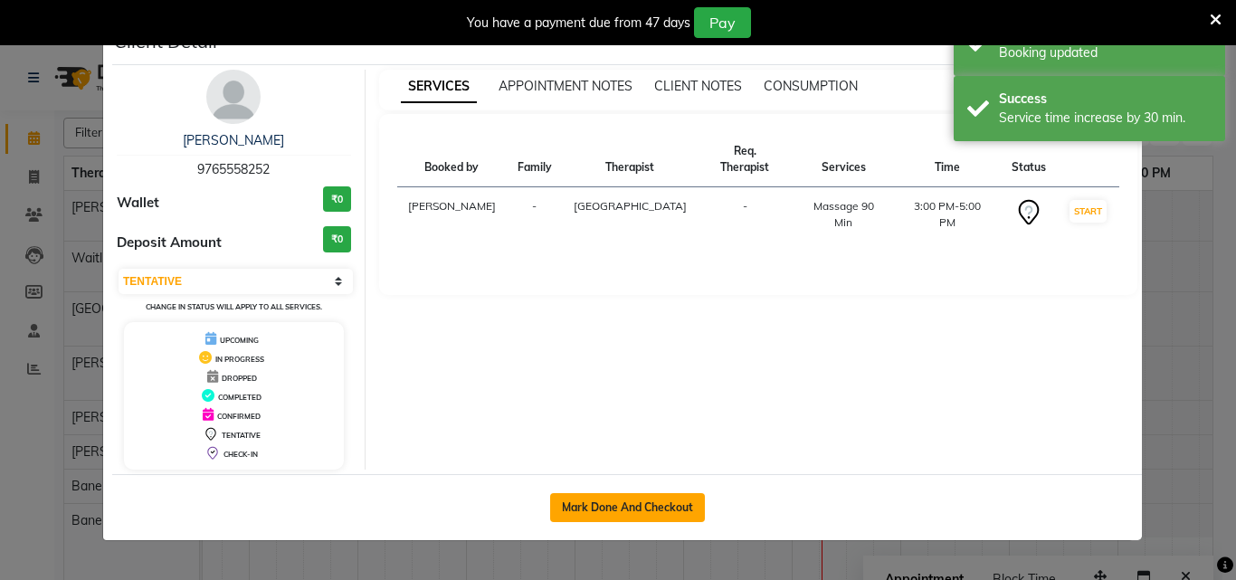
click at [672, 514] on button "Mark Done And Checkout" at bounding box center [627, 507] width 155 height 29
select select "service"
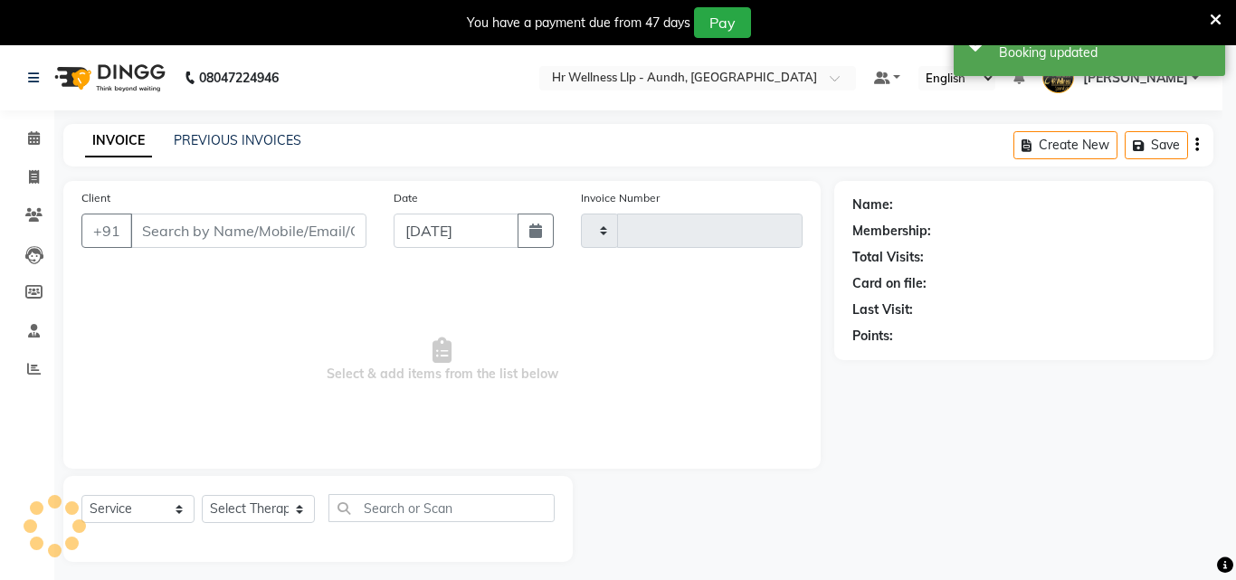
type input "1188"
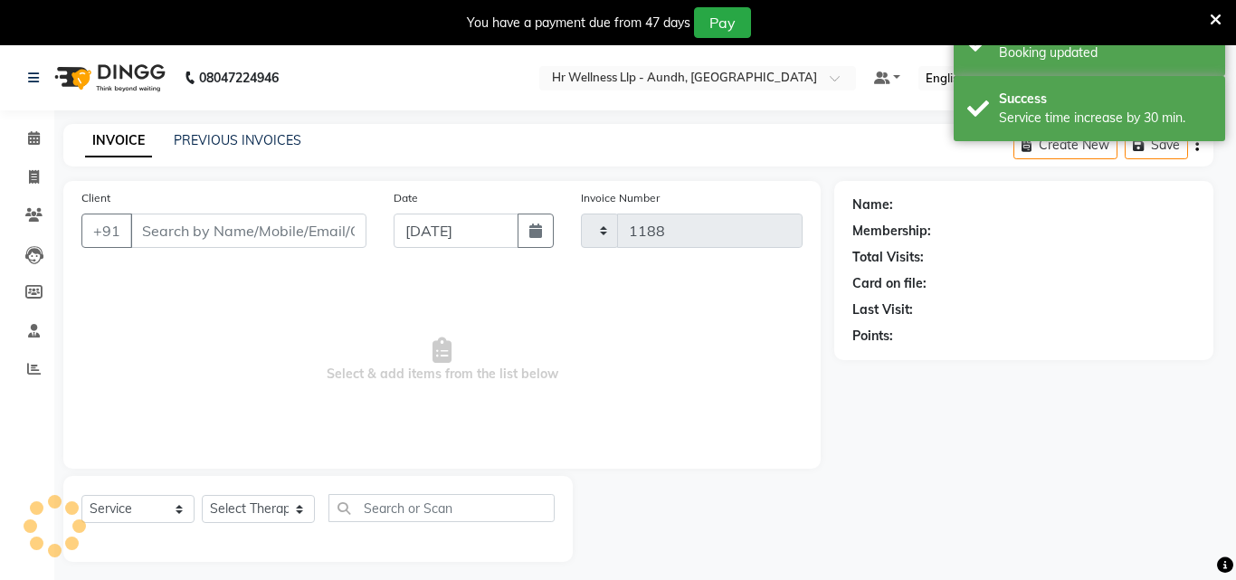
select select "4288"
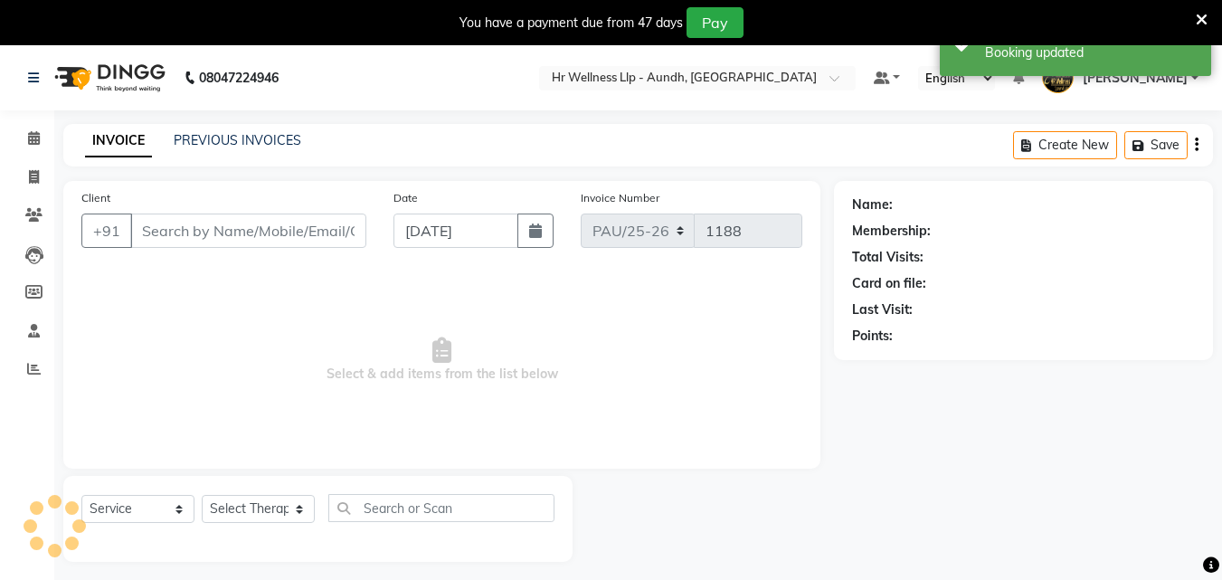
type input "9765558252"
select select "77662"
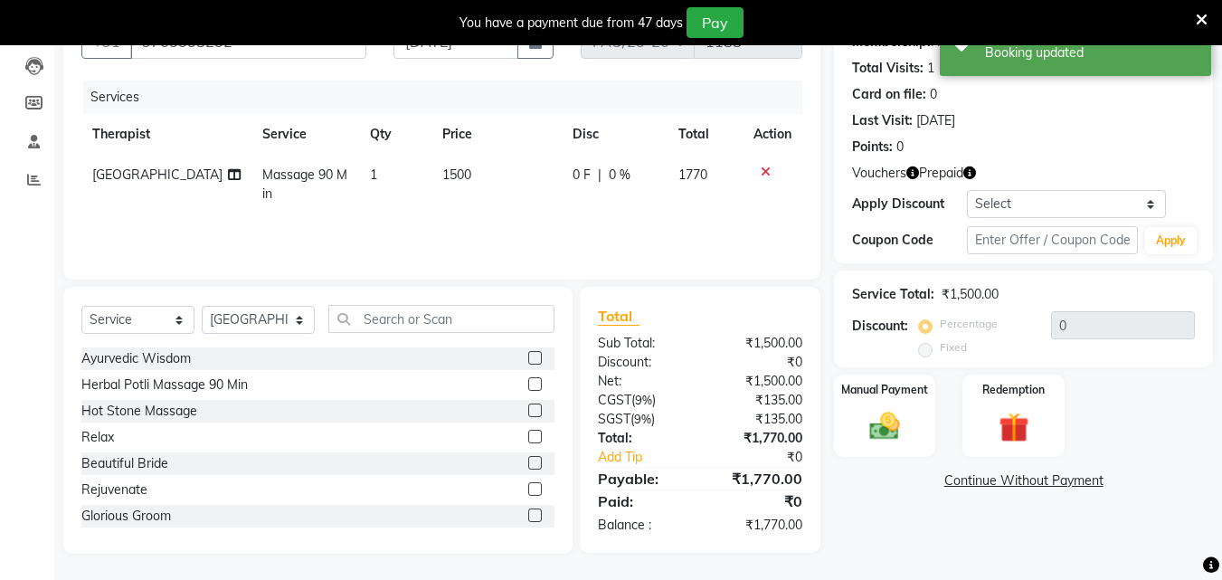
scroll to position [190, 0]
click at [1007, 435] on img at bounding box center [1013, 426] width 51 height 39
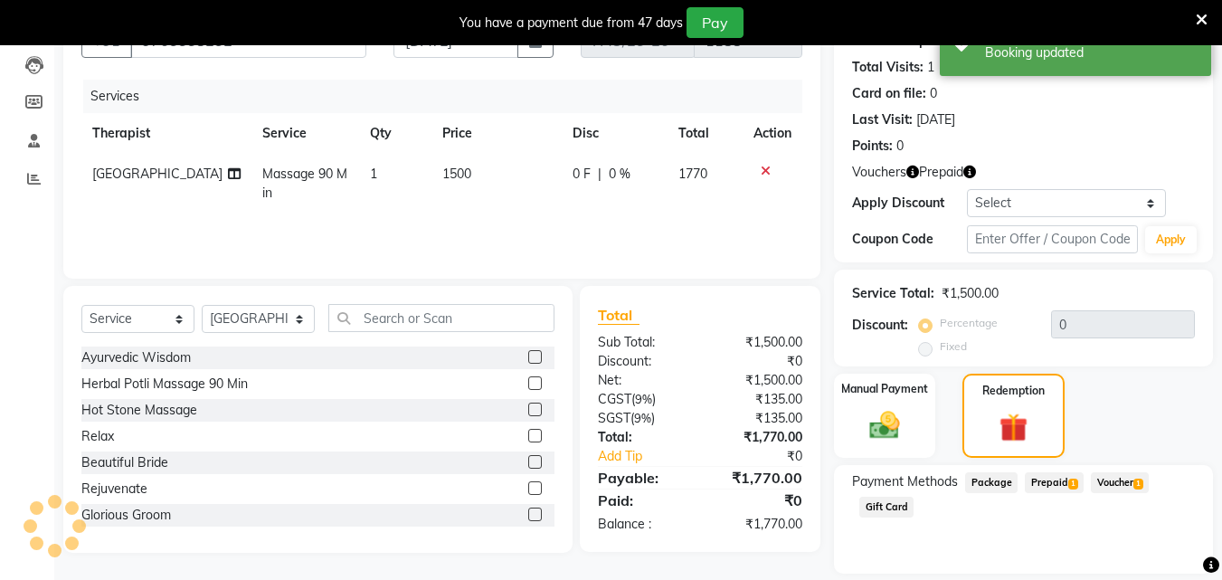
click at [1036, 481] on span "Prepaid 1" at bounding box center [1054, 482] width 59 height 21
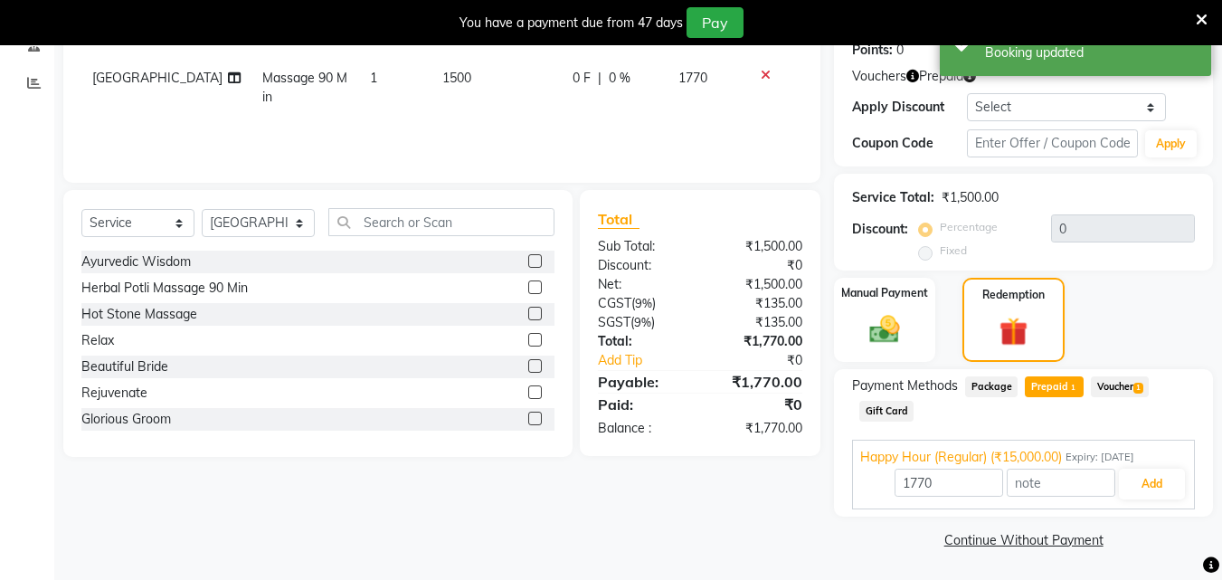
scroll to position [287, 0]
click at [1121, 391] on span "Voucher 1" at bounding box center [1120, 385] width 58 height 21
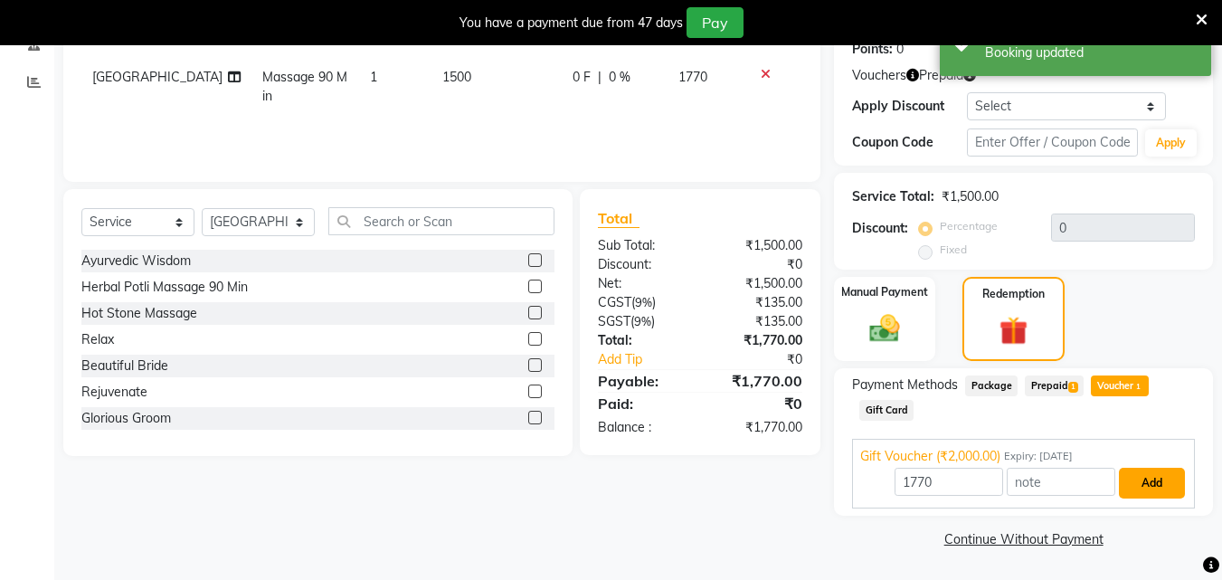
click at [1155, 482] on button "Add" at bounding box center [1152, 483] width 66 height 31
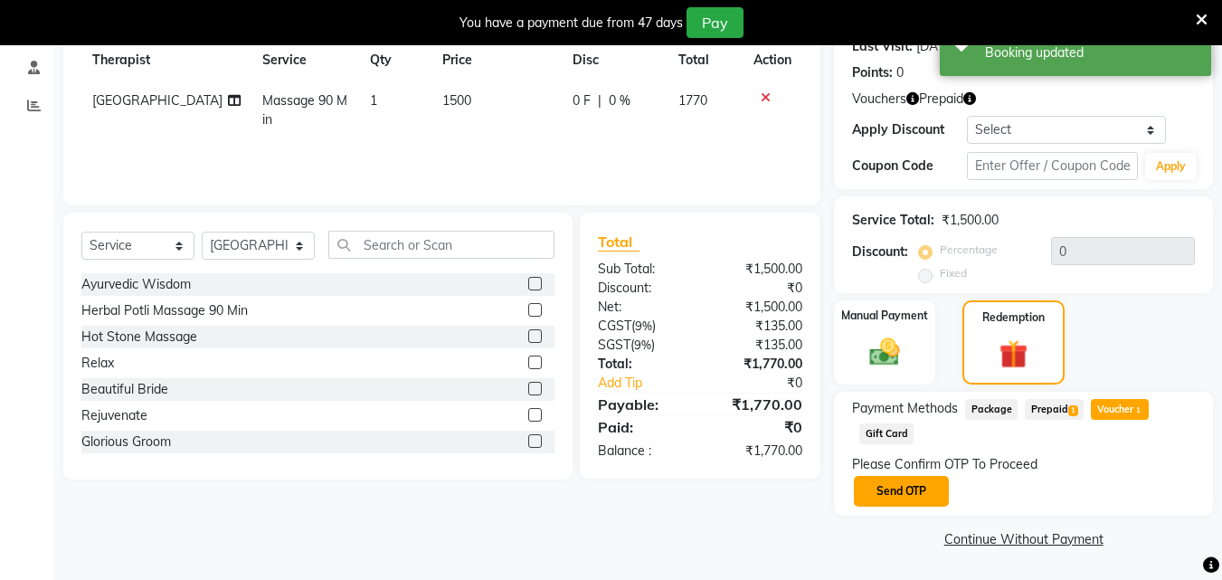
click at [911, 481] on button "Send OTP" at bounding box center [901, 491] width 95 height 31
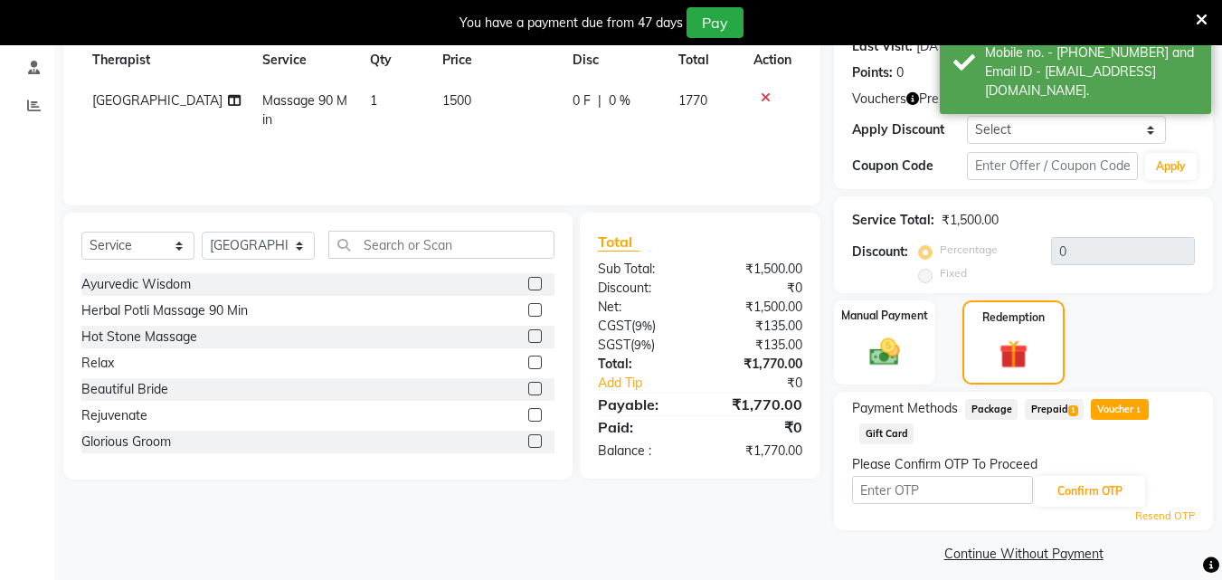
click at [911, 481] on input "text" at bounding box center [942, 490] width 181 height 28
type input "6827"
click at [1073, 495] on button "Confirm OTP" at bounding box center [1090, 491] width 110 height 31
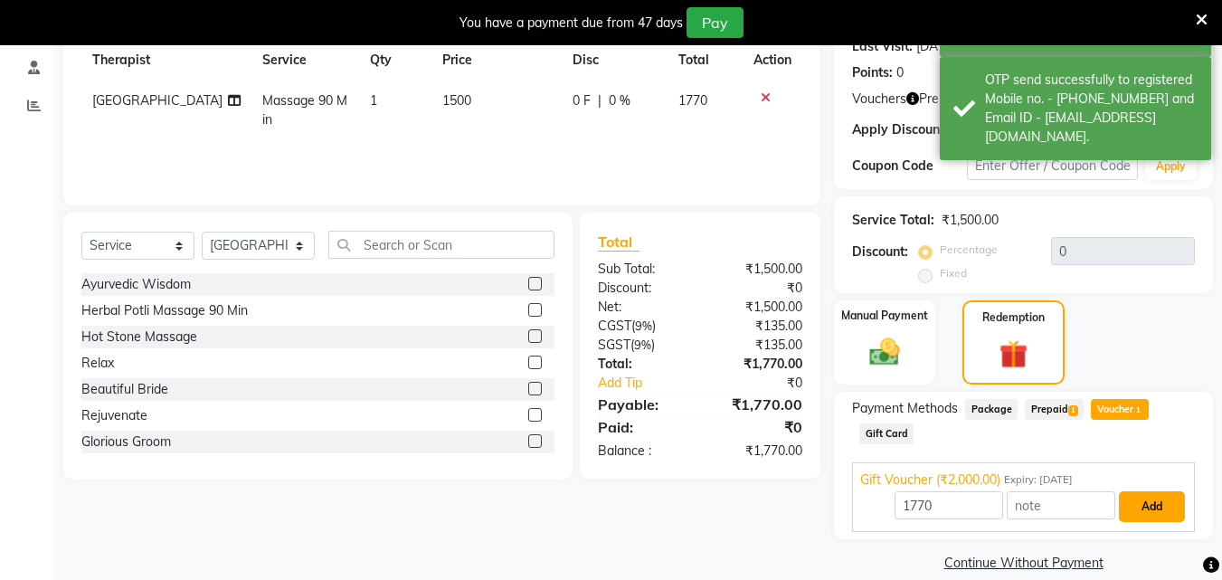
click at [1152, 511] on button "Add" at bounding box center [1152, 506] width 66 height 31
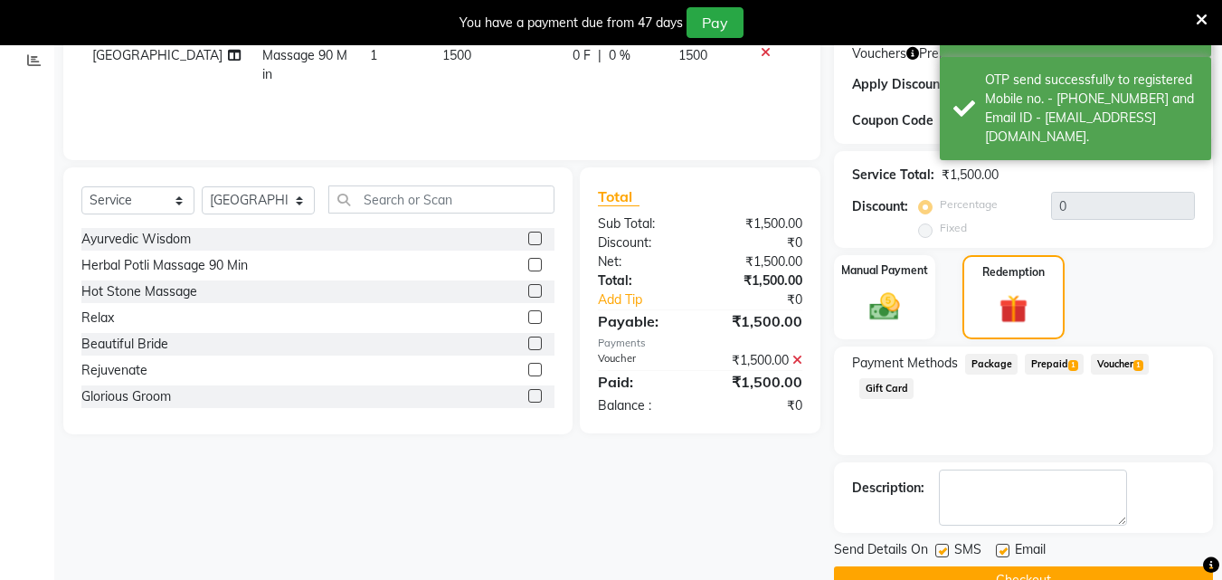
scroll to position [350, 0]
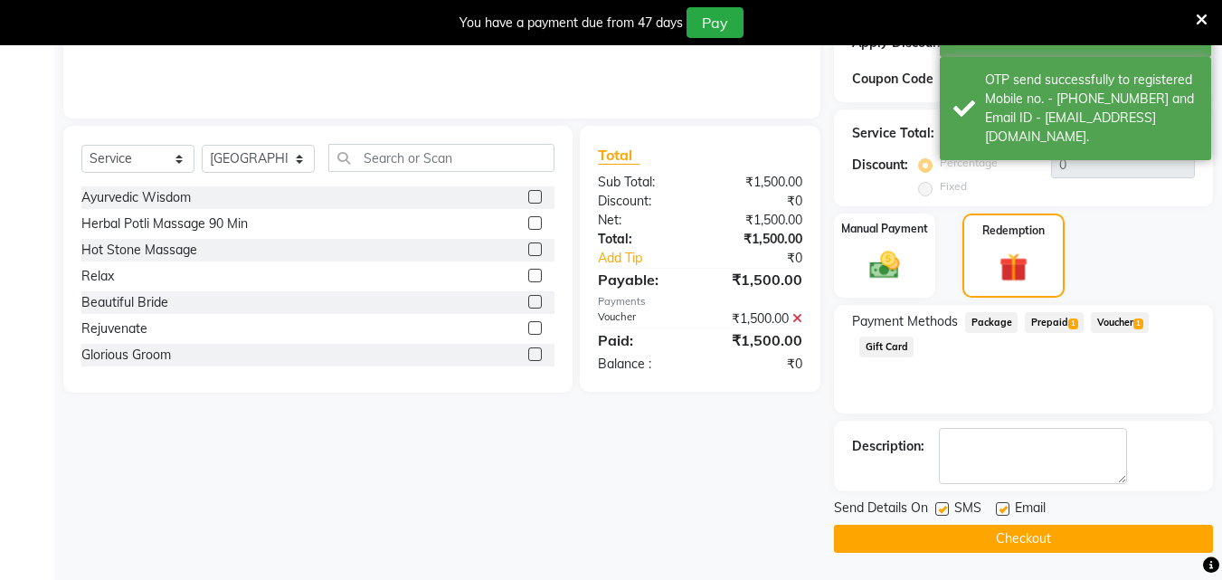
click at [968, 537] on button "Checkout" at bounding box center [1023, 539] width 379 height 28
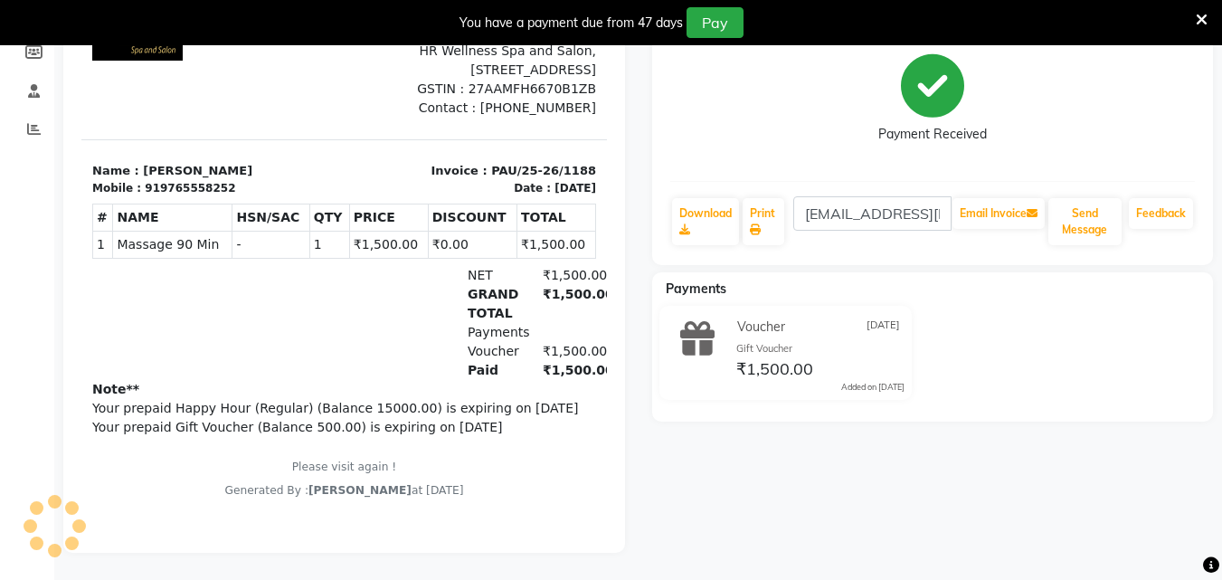
click at [1074, 370] on div "Voucher 03-09-2025 Gift Voucher ₹1,500.00 Added on 03-09-2025" at bounding box center [933, 356] width 589 height 101
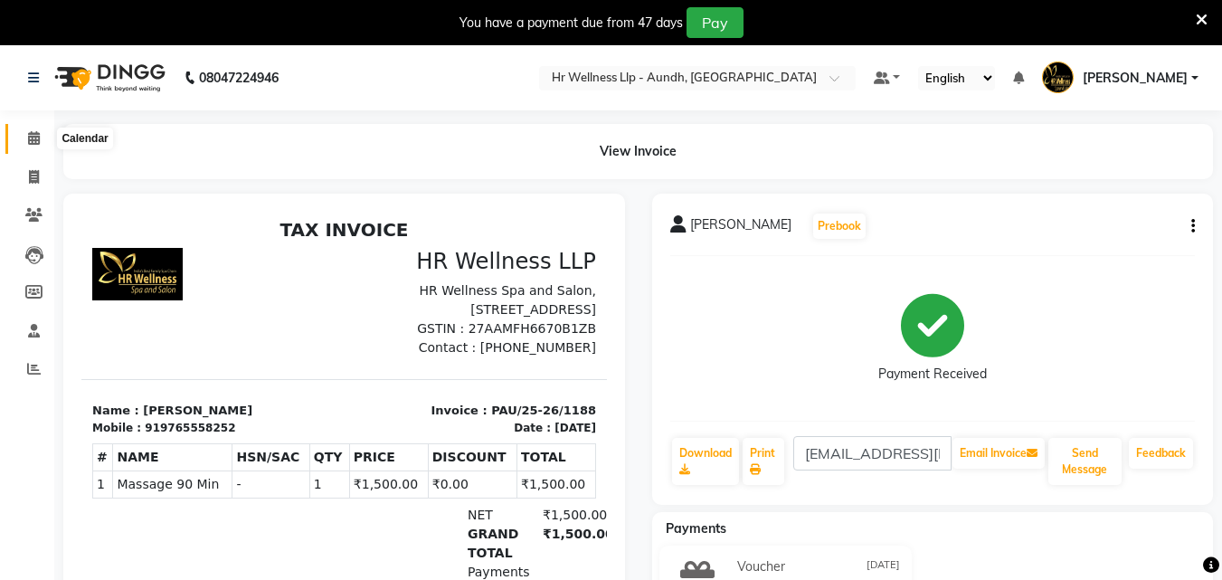
click at [33, 140] on icon at bounding box center [34, 138] width 12 height 14
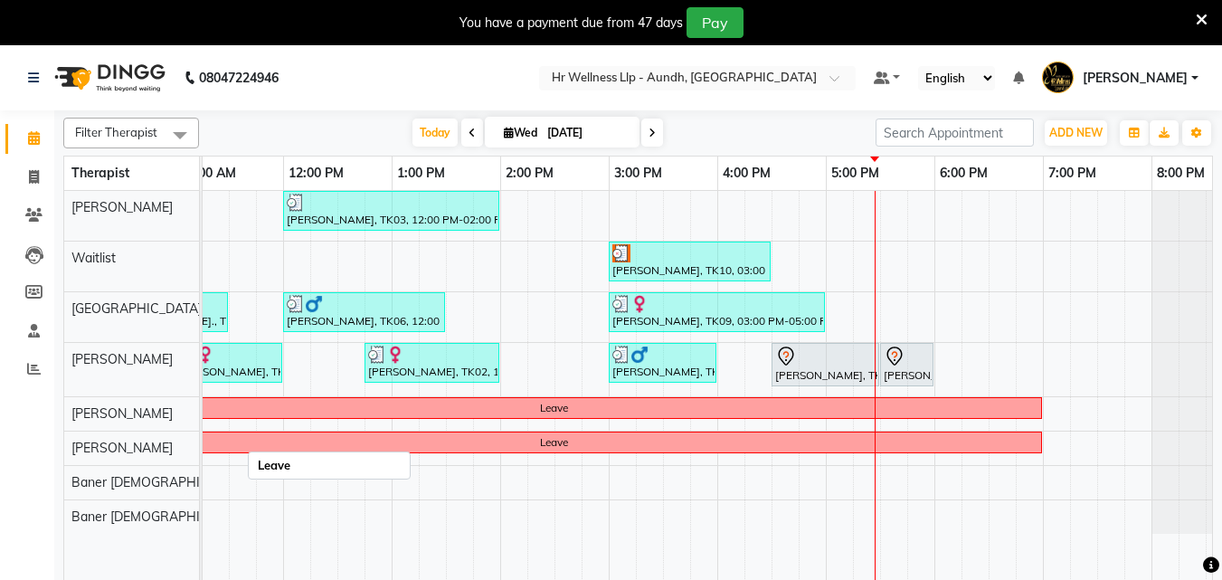
scroll to position [0, 402]
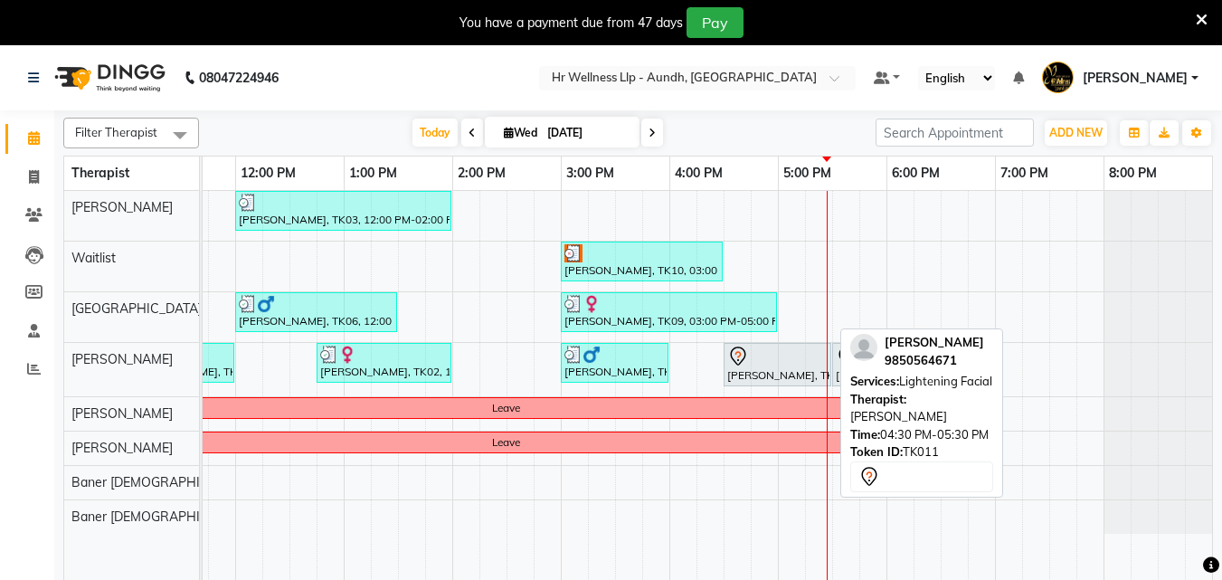
click at [788, 373] on div "[PERSON_NAME], TK11, 04:30 PM-05:30 PM, Lightening Facial" at bounding box center [777, 365] width 104 height 38
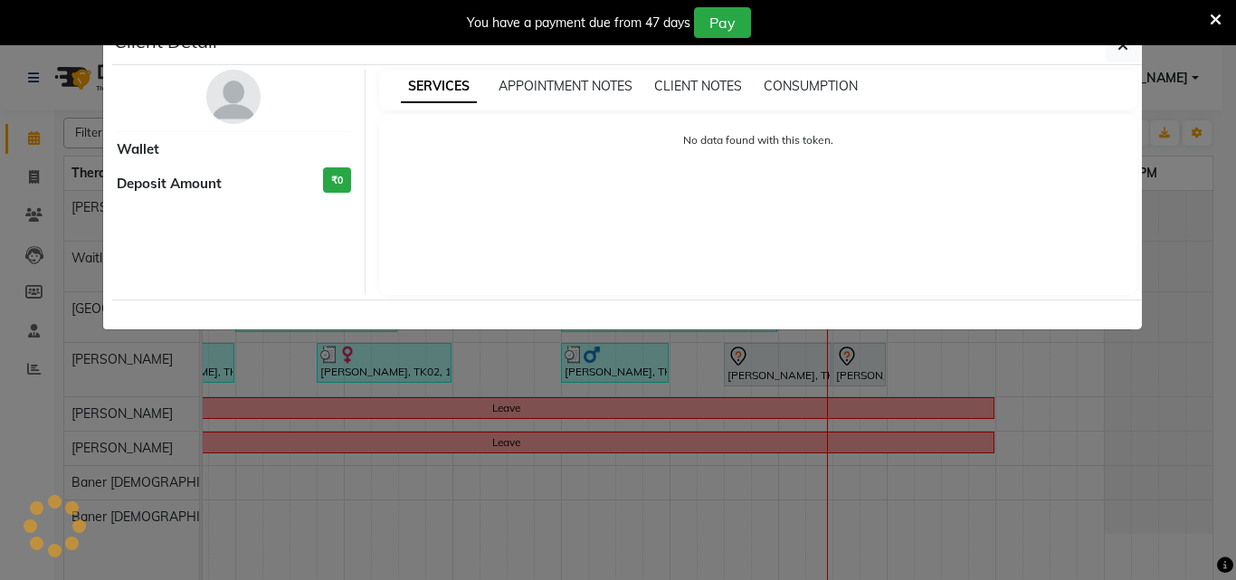
select select "7"
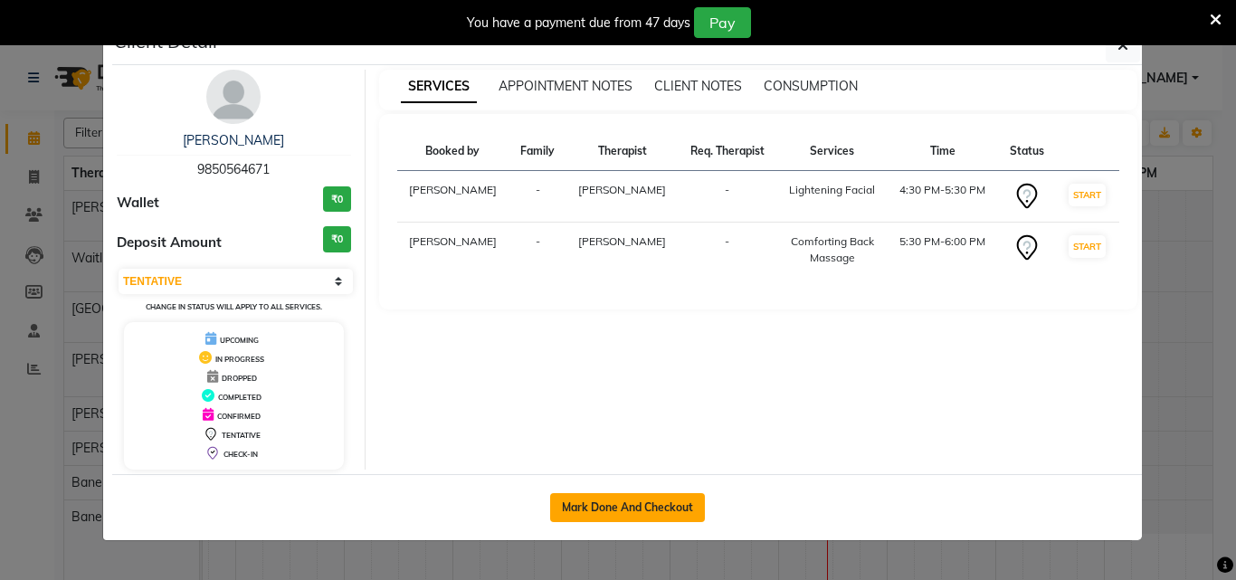
click at [576, 516] on button "Mark Done And Checkout" at bounding box center [627, 507] width 155 height 29
select select "service"
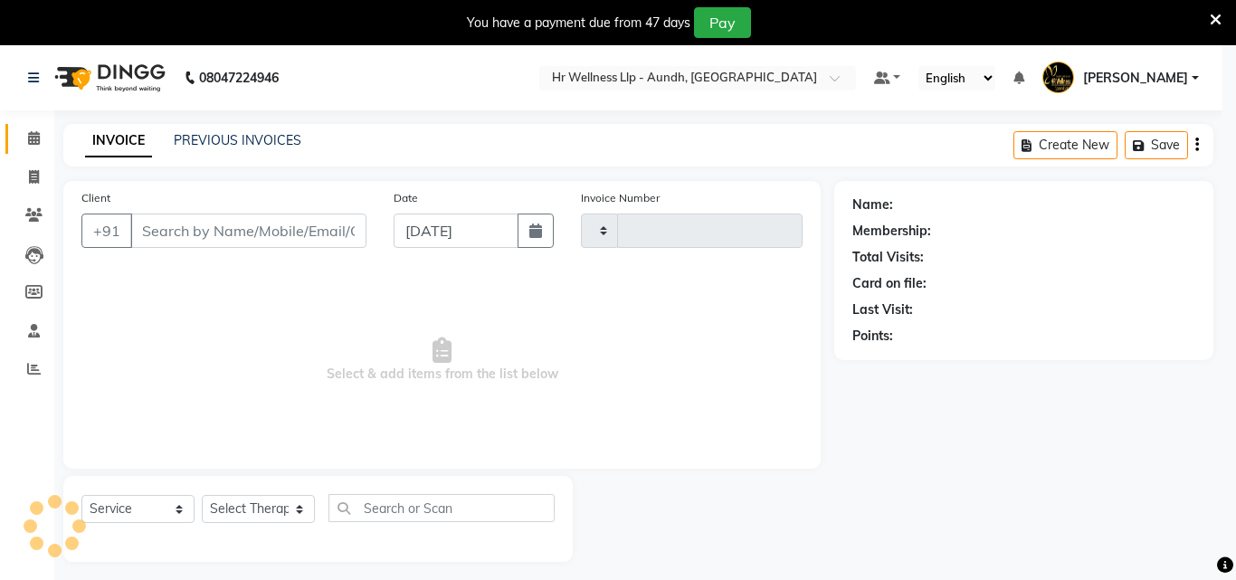
type input "1189"
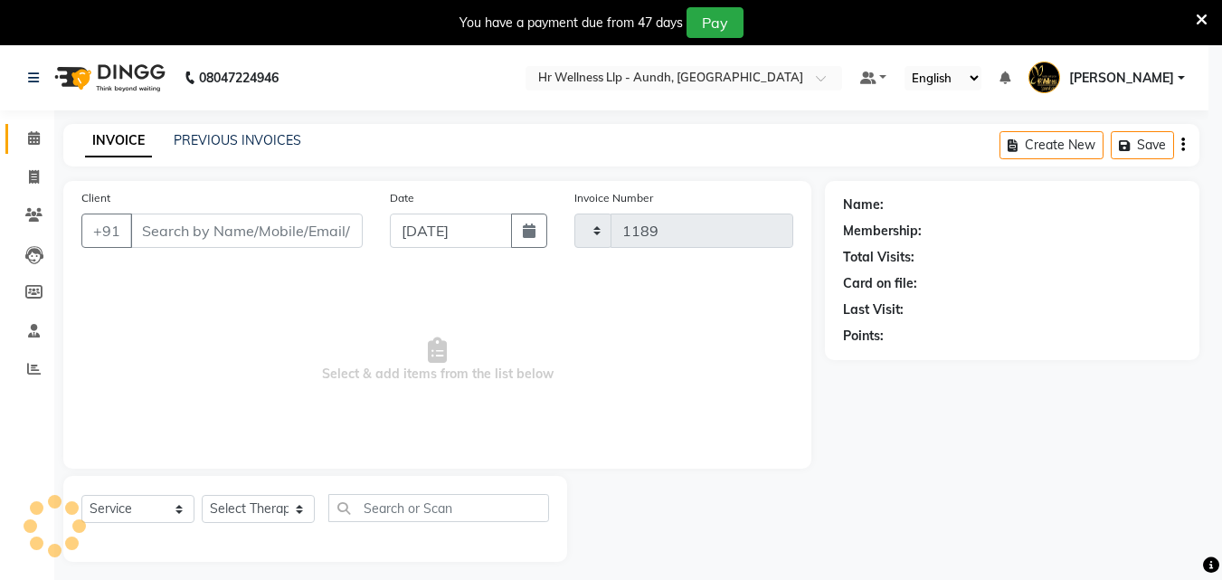
select select "4288"
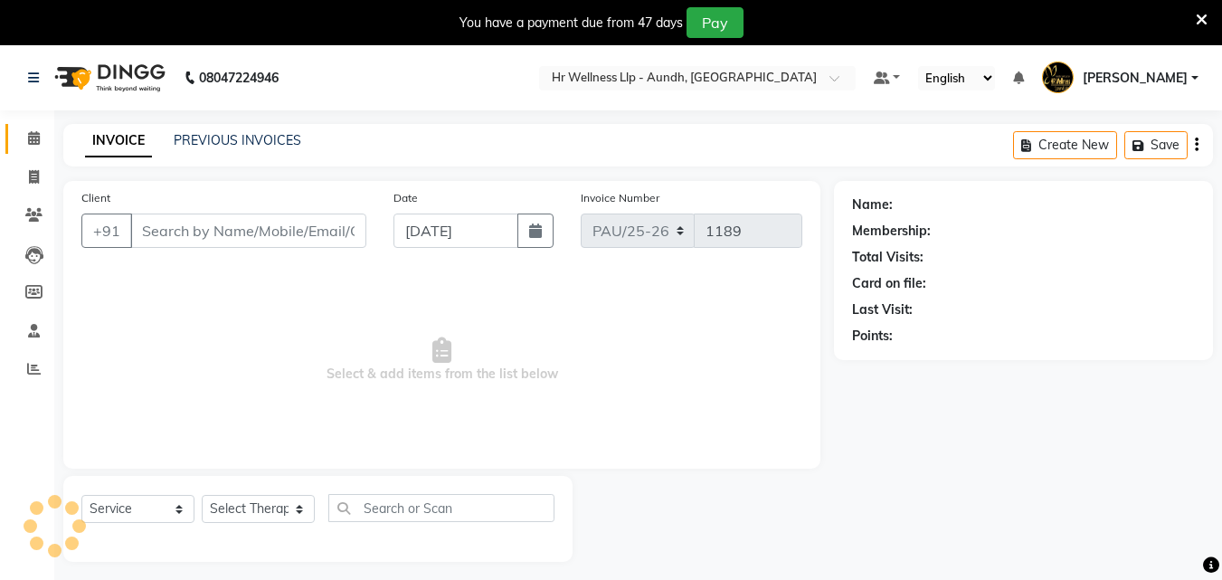
type input "9850564671"
select select "77663"
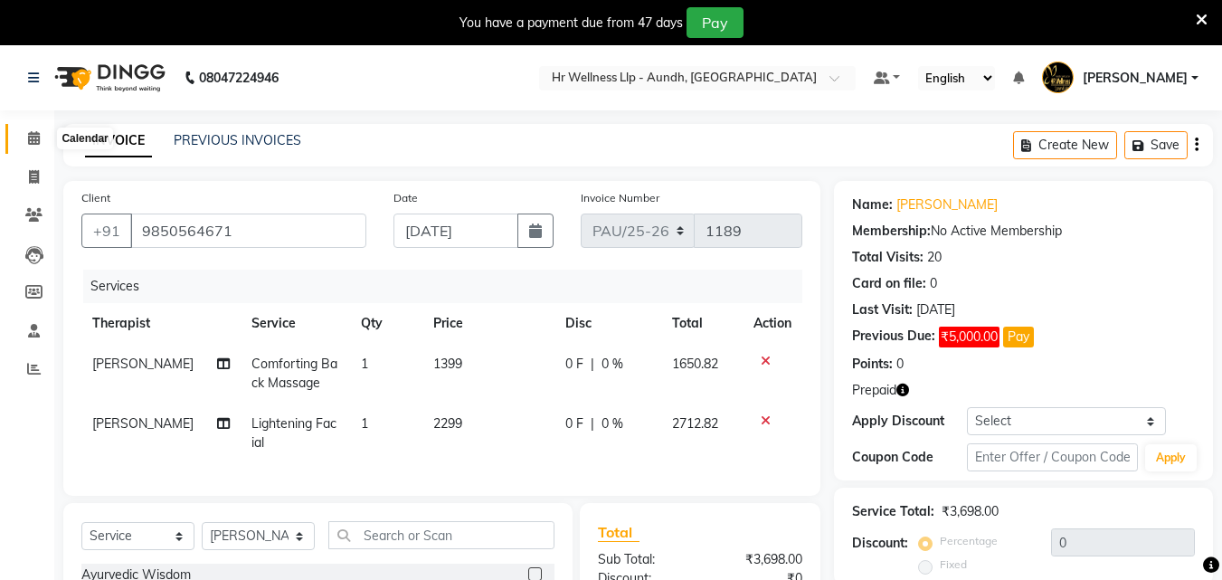
click at [24, 143] on span at bounding box center [34, 138] width 32 height 21
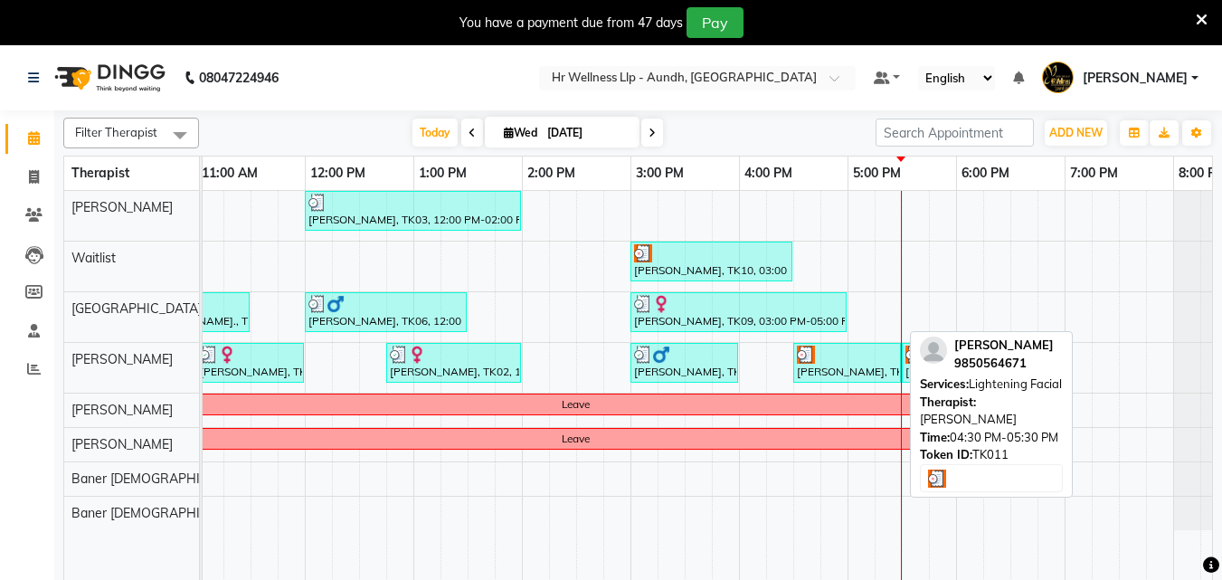
click at [835, 368] on div "[PERSON_NAME], TK11, 04:30 PM-05:30 PM, Lightening Facial" at bounding box center [847, 363] width 104 height 34
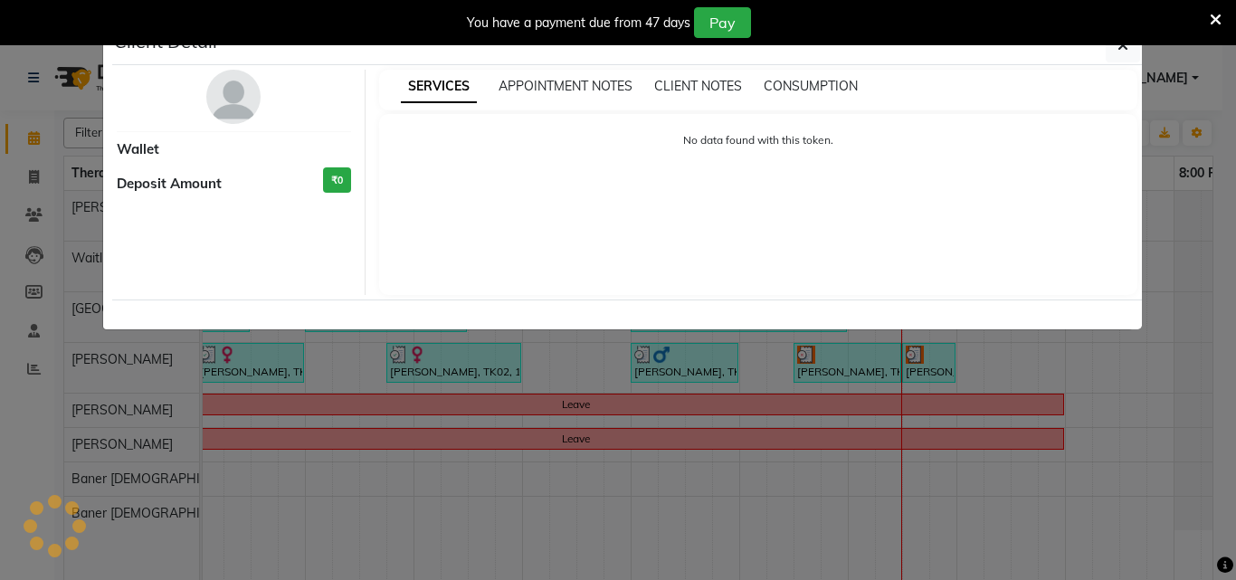
select select "3"
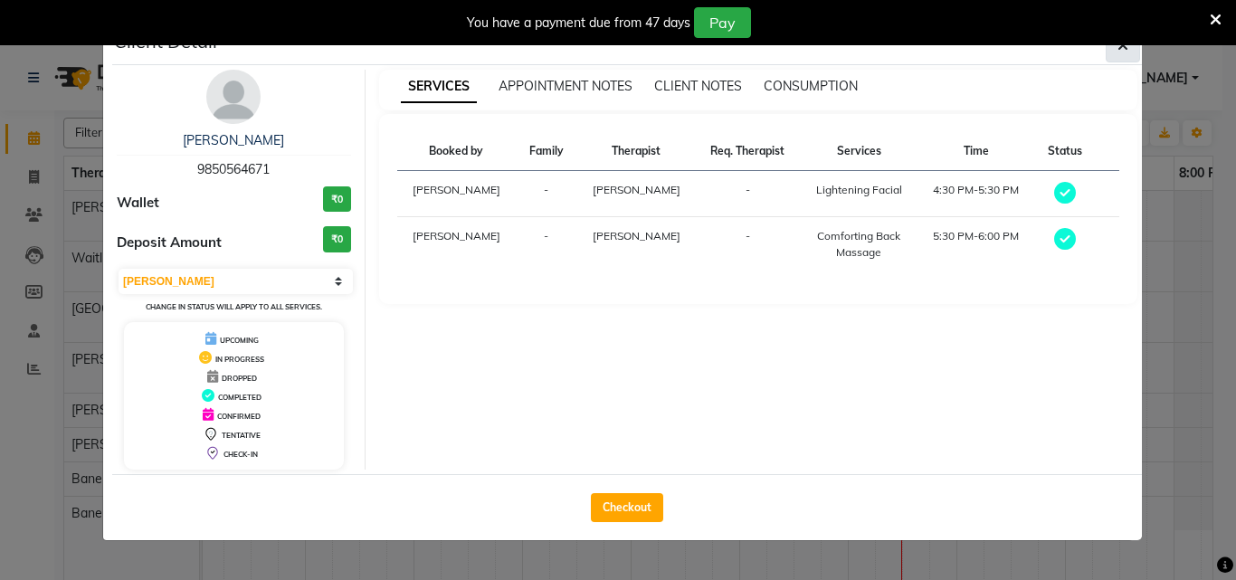
click at [1119, 55] on button "button" at bounding box center [1122, 45] width 34 height 34
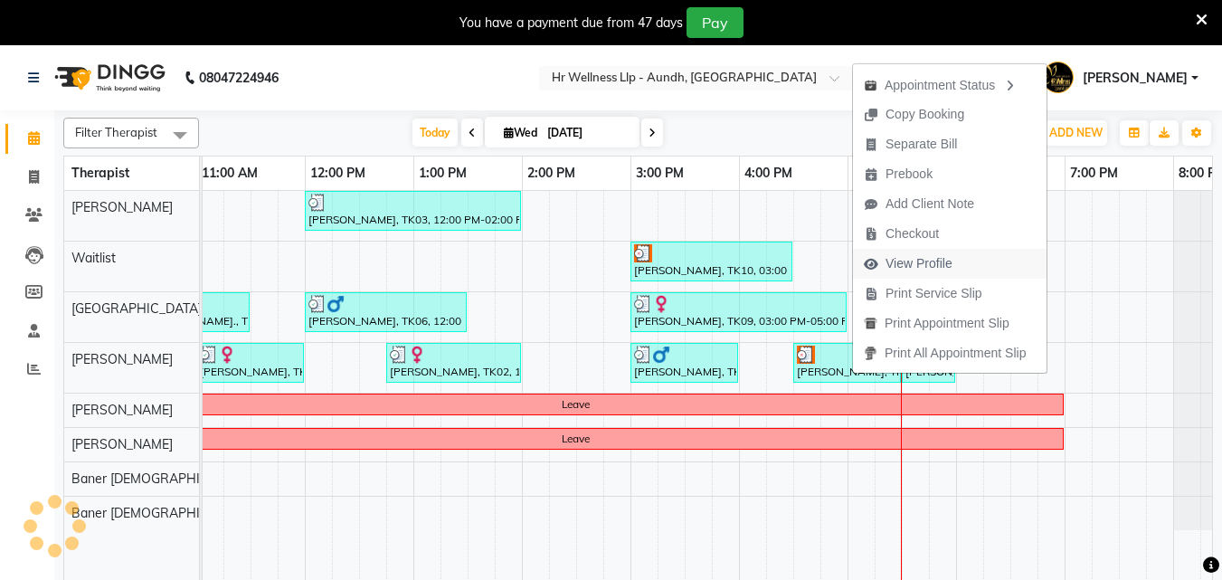
click at [927, 260] on span "View Profile" at bounding box center [918, 263] width 67 height 19
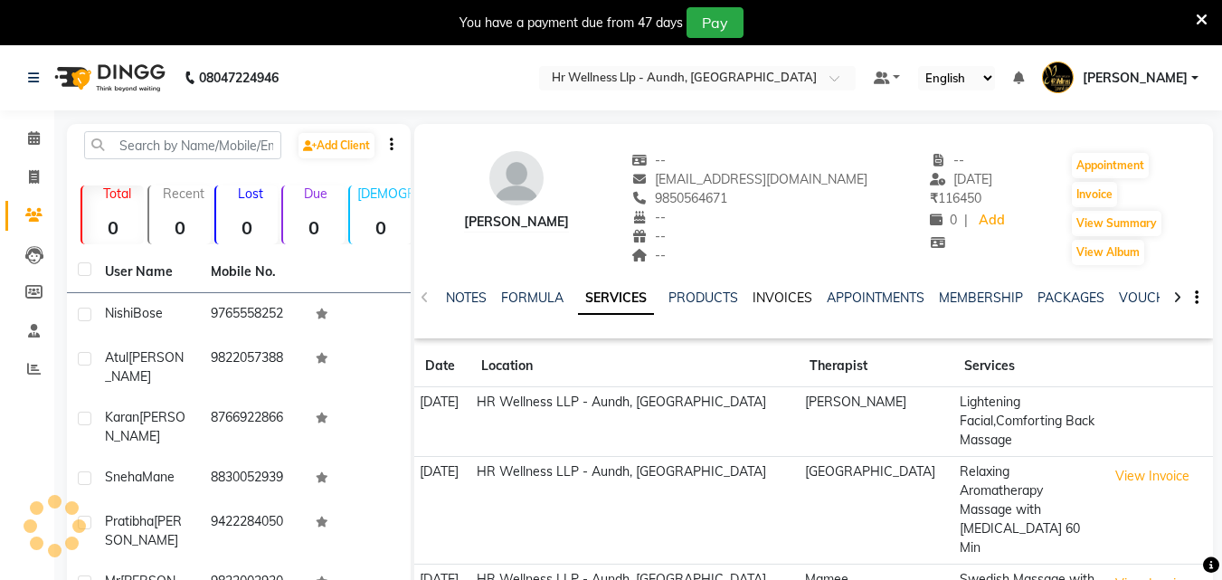
click at [798, 296] on link "INVOICES" at bounding box center [783, 297] width 60 height 16
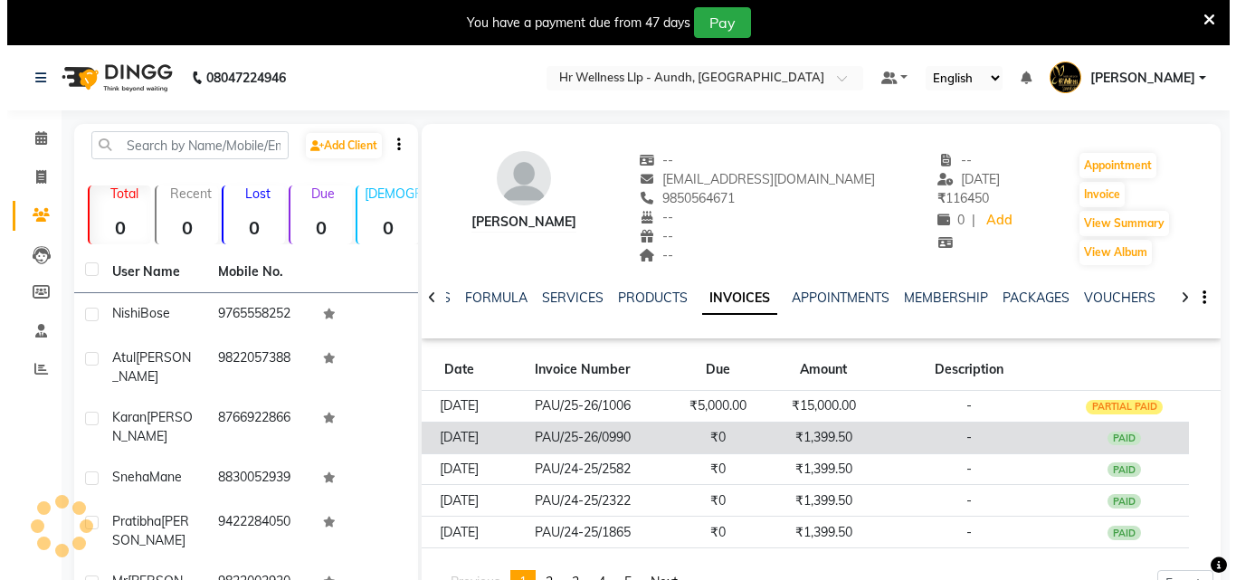
scroll to position [90, 0]
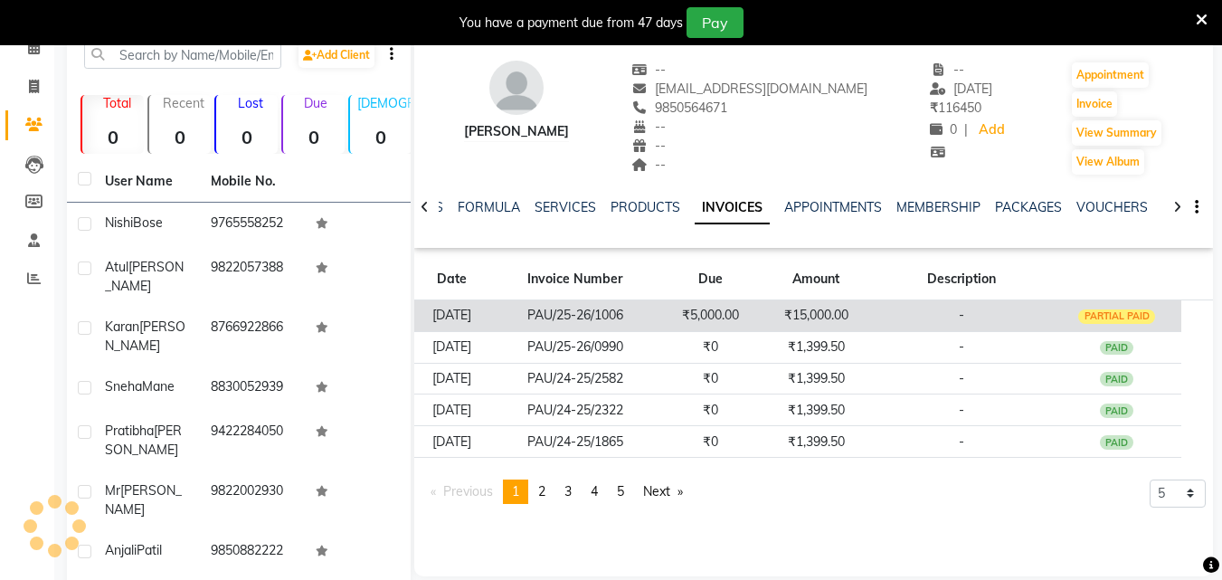
click at [791, 310] on td "₹15,000.00" at bounding box center [816, 316] width 111 height 32
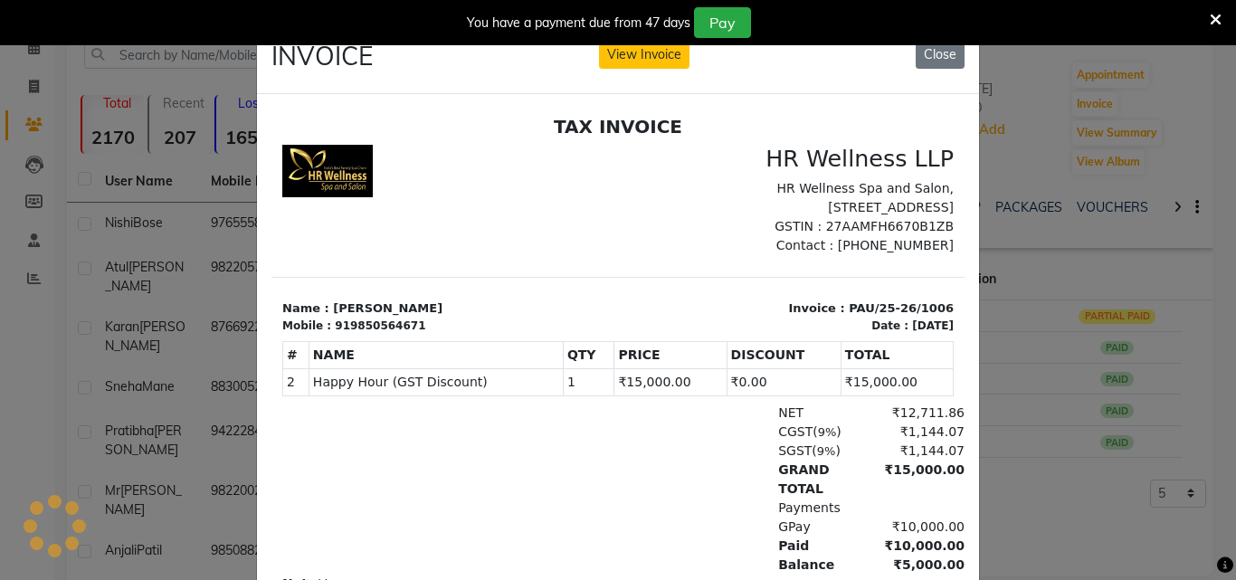
scroll to position [0, 0]
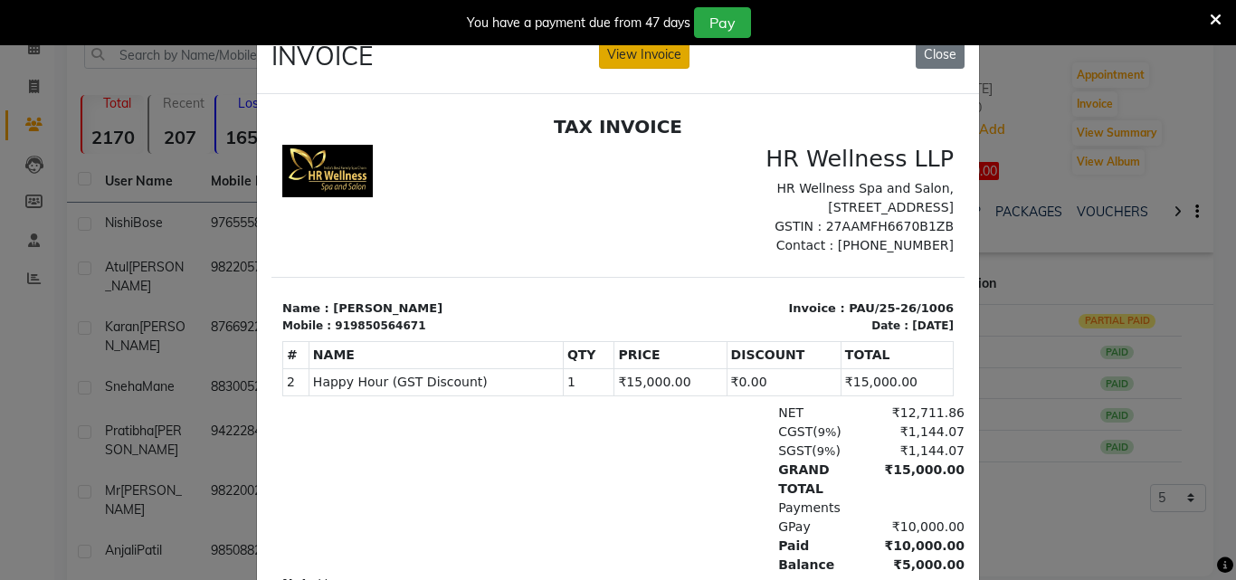
click at [651, 52] on button "View Invoice" at bounding box center [644, 55] width 90 height 28
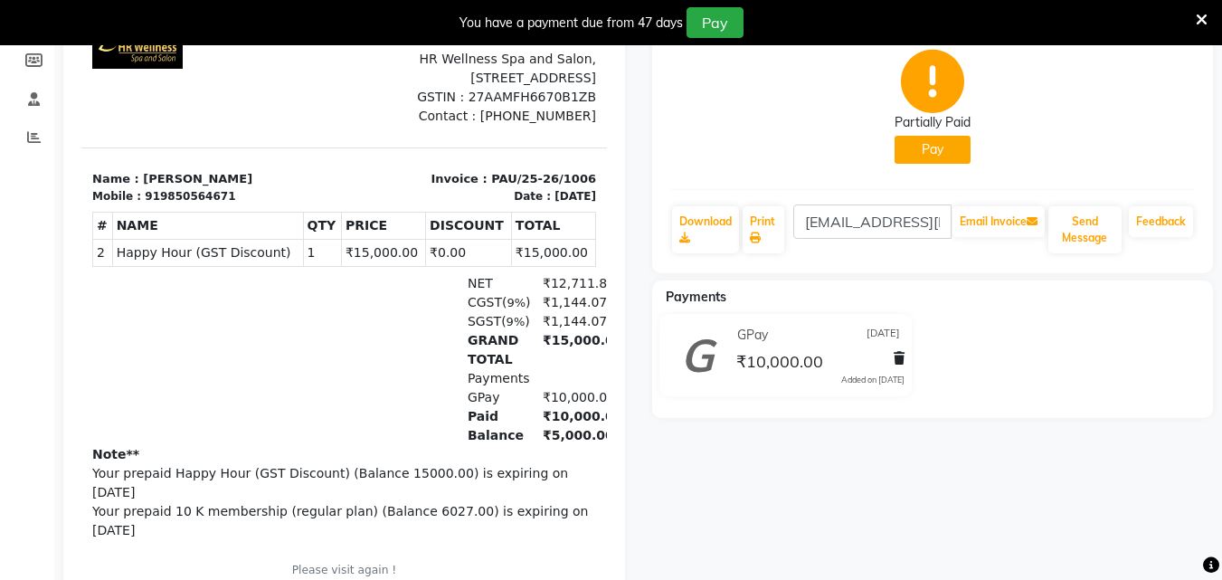
scroll to position [136, 0]
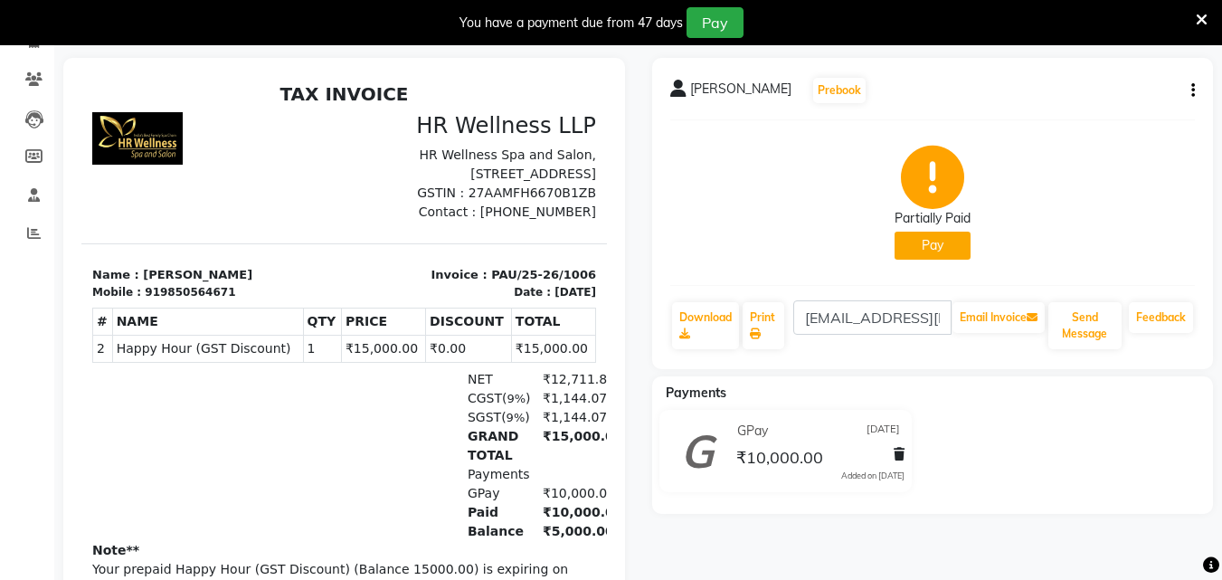
click at [934, 250] on button "Pay" at bounding box center [933, 246] width 76 height 28
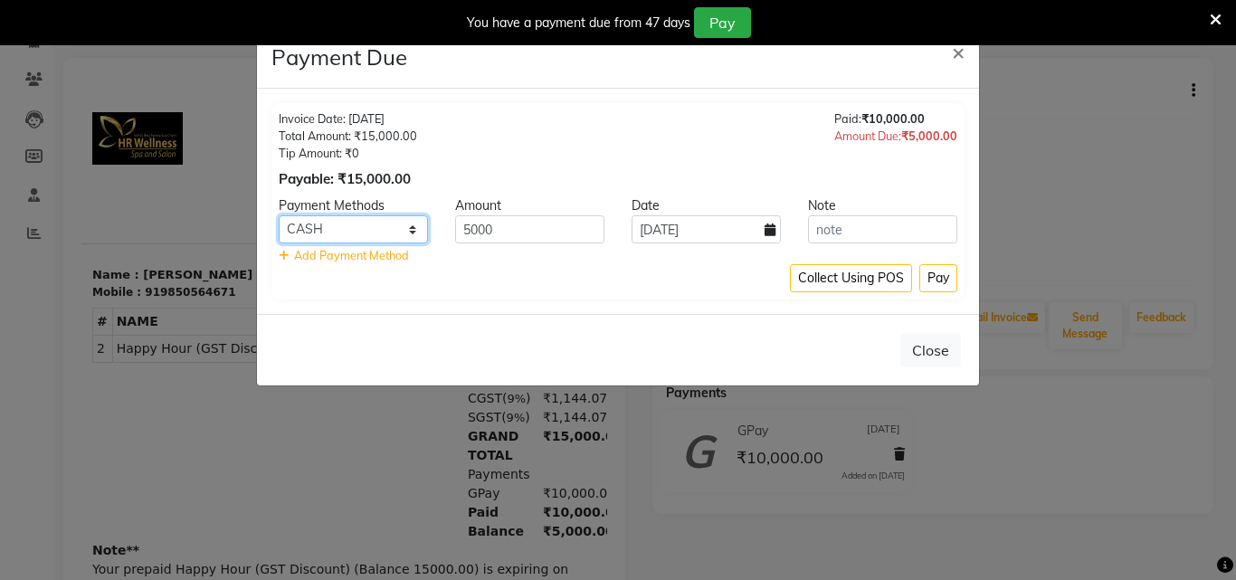
click at [356, 226] on select "PhonePe Cheque ONLINE Visa Card GPay UPI CASH Master Card CARD BharatPay MI Vou…" at bounding box center [353, 229] width 149 height 28
select select "3"
click at [279, 215] on select "PhonePe Cheque ONLINE Visa Card GPay UPI CASH Master Card CARD BharatPay MI Vou…" at bounding box center [353, 229] width 149 height 28
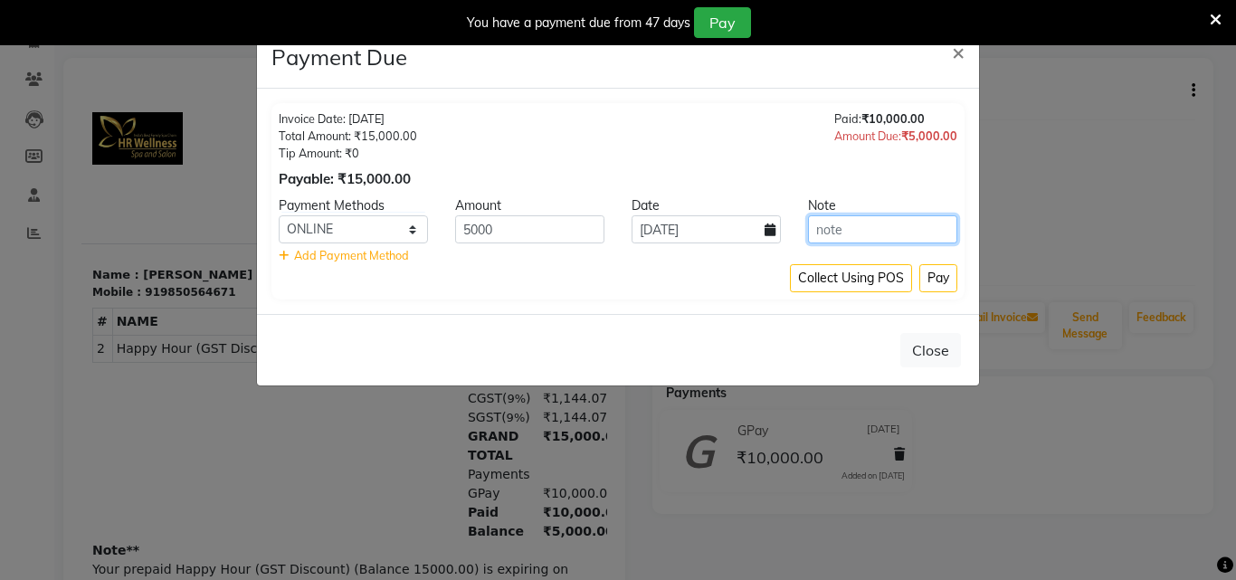
click at [844, 231] on input "text" at bounding box center [882, 229] width 149 height 28
click at [932, 139] on span "₹5,000.00" at bounding box center [929, 135] width 56 height 14
click at [926, 279] on button "Pay" at bounding box center [938, 278] width 38 height 28
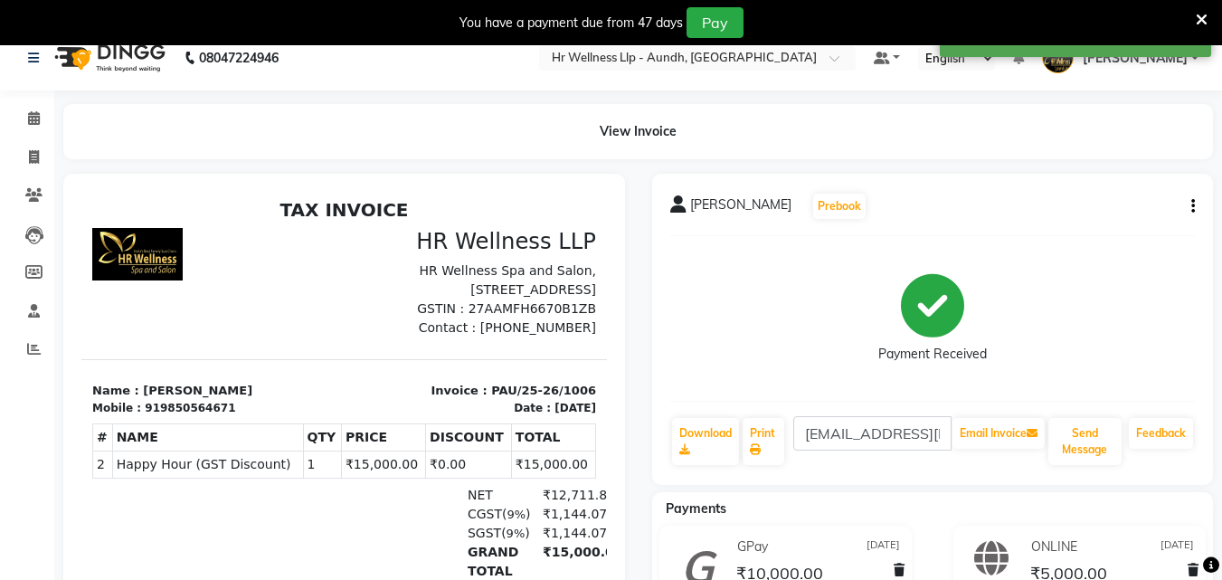
scroll to position [0, 0]
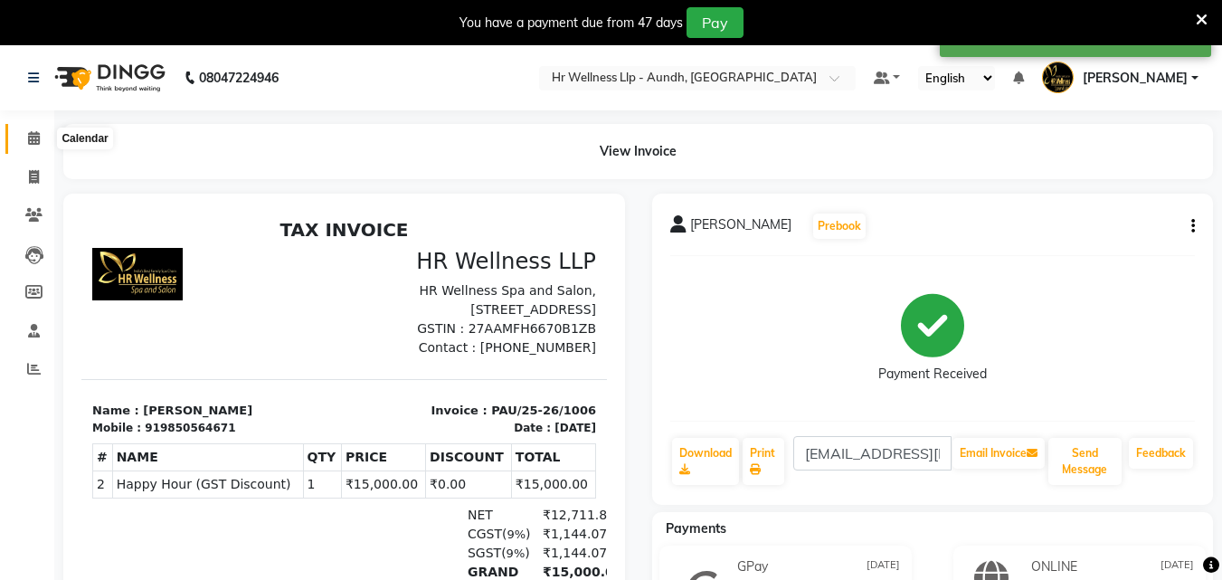
click at [35, 137] on icon at bounding box center [34, 138] width 12 height 14
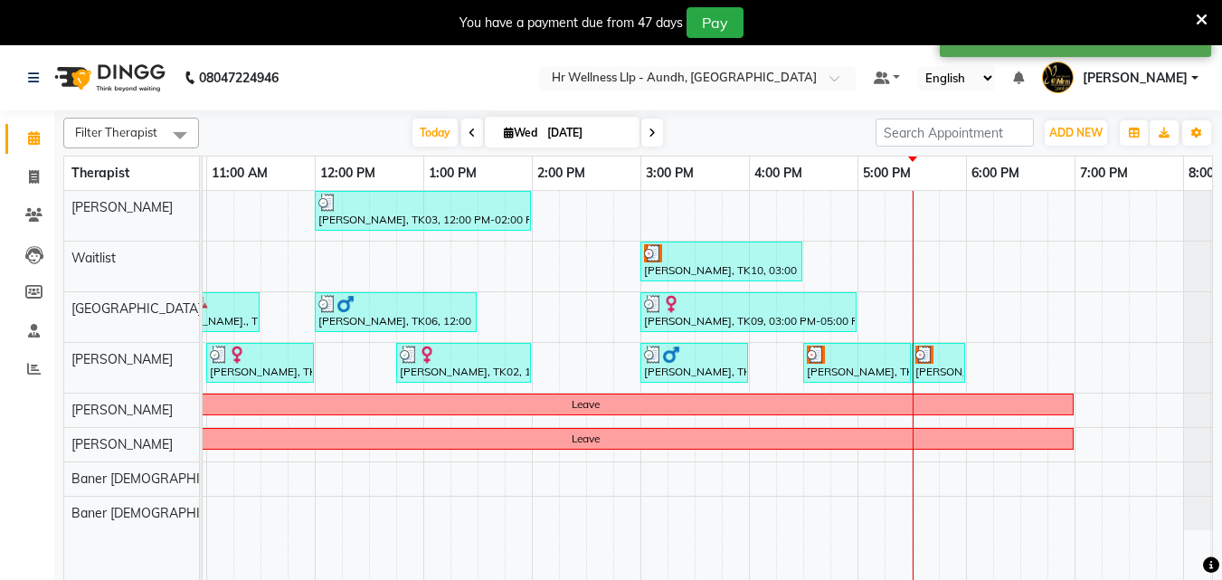
scroll to position [0, 327]
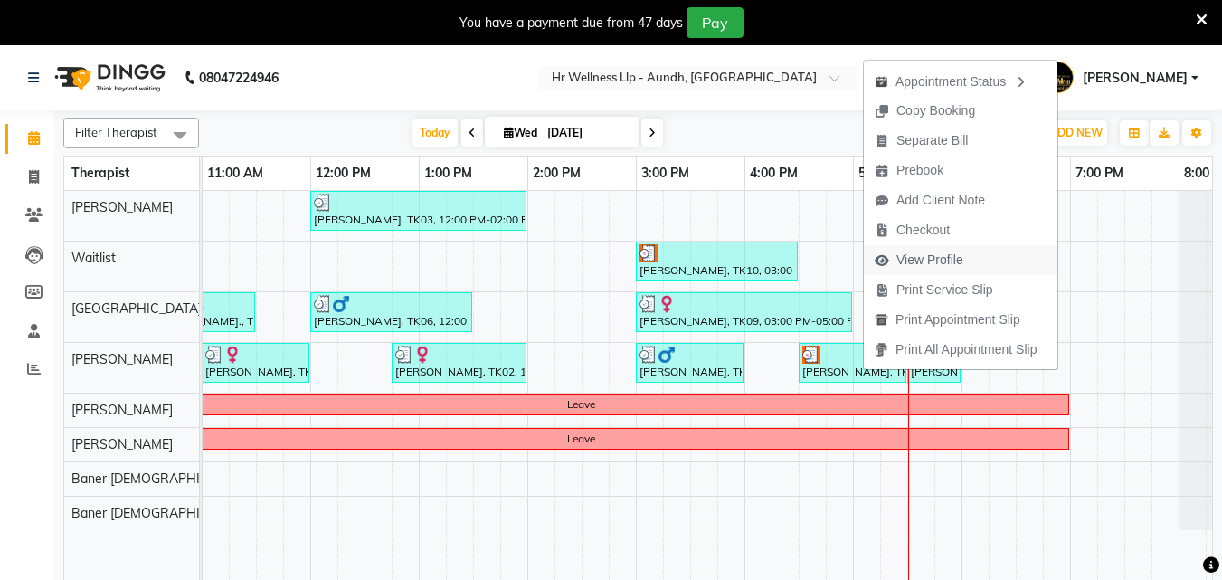
click at [935, 260] on span "View Profile" at bounding box center [929, 260] width 67 height 19
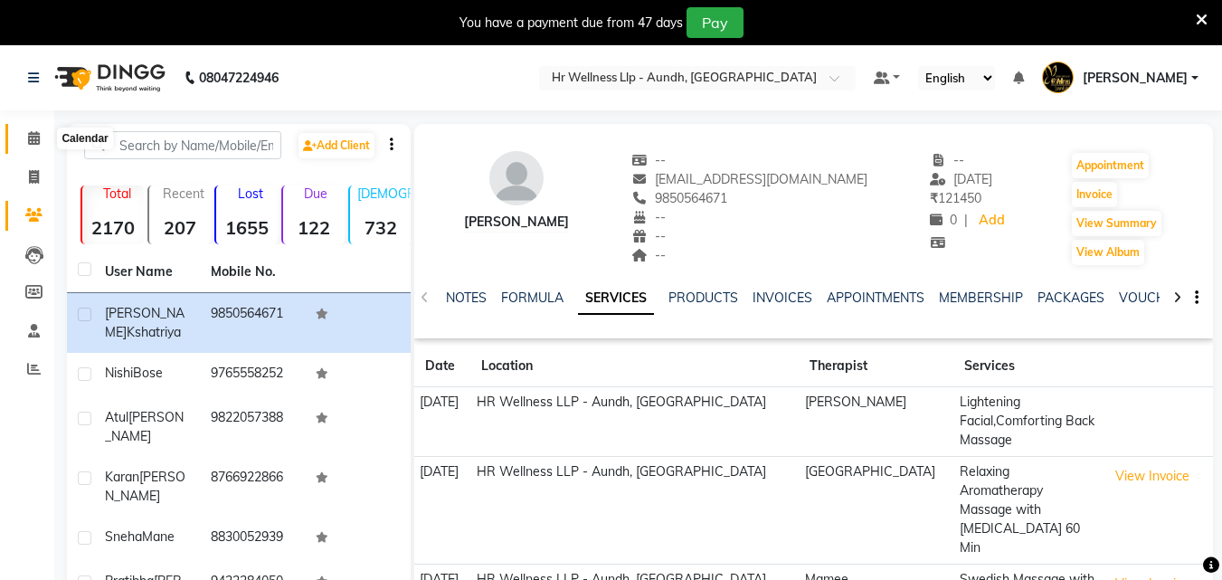
click at [25, 139] on span at bounding box center [34, 138] width 32 height 21
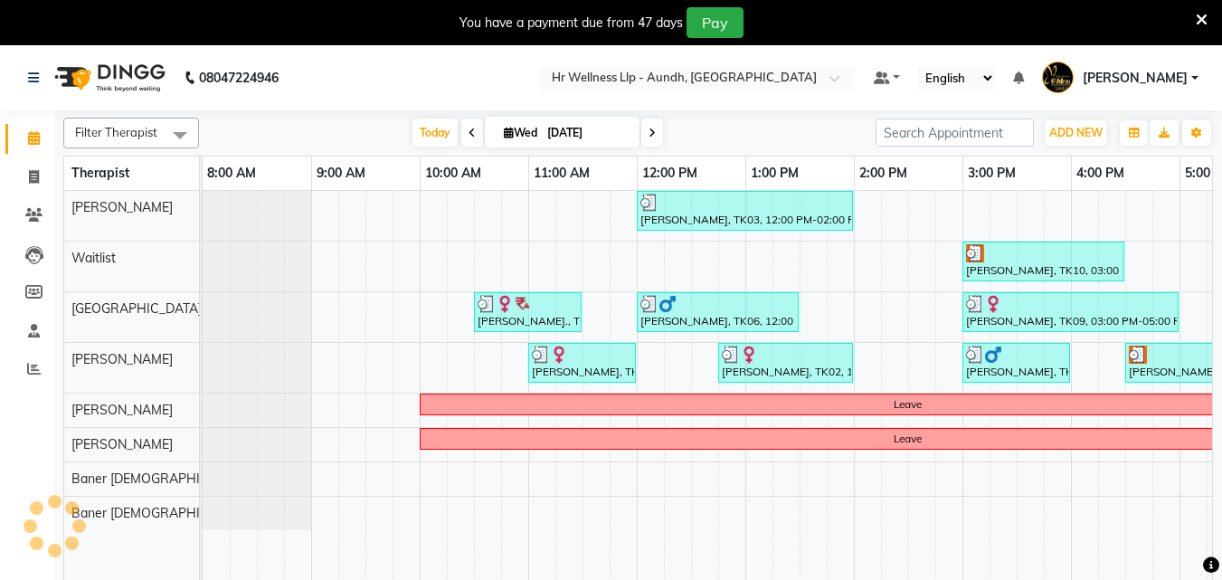
scroll to position [0, 402]
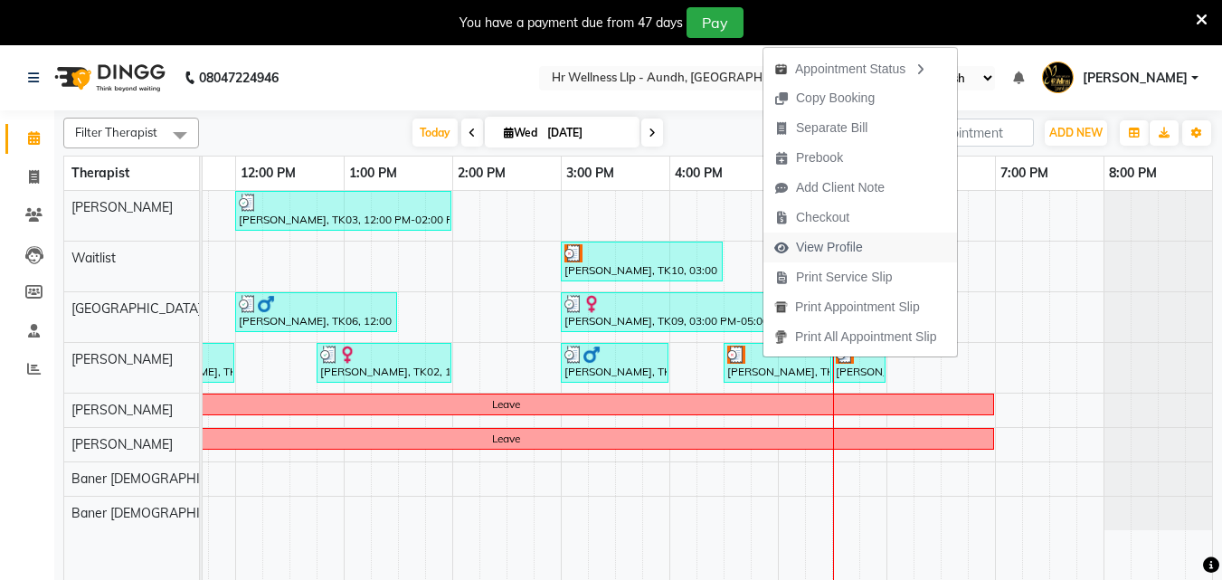
click at [826, 249] on span "View Profile" at bounding box center [829, 247] width 67 height 19
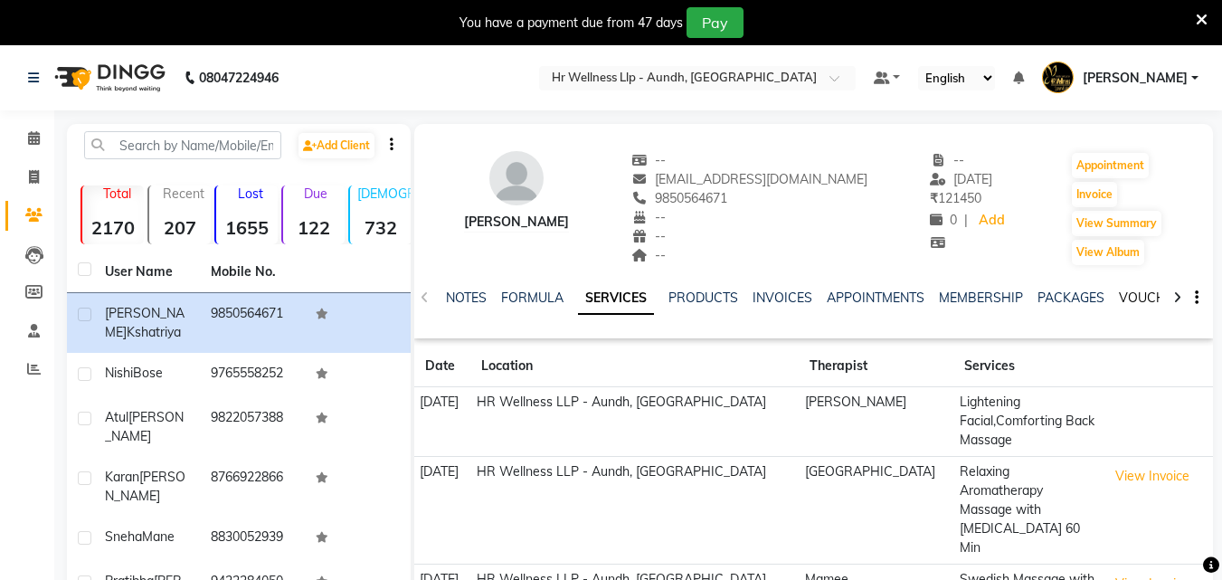
click at [1129, 297] on link "VOUCHERS" at bounding box center [1154, 297] width 71 height 16
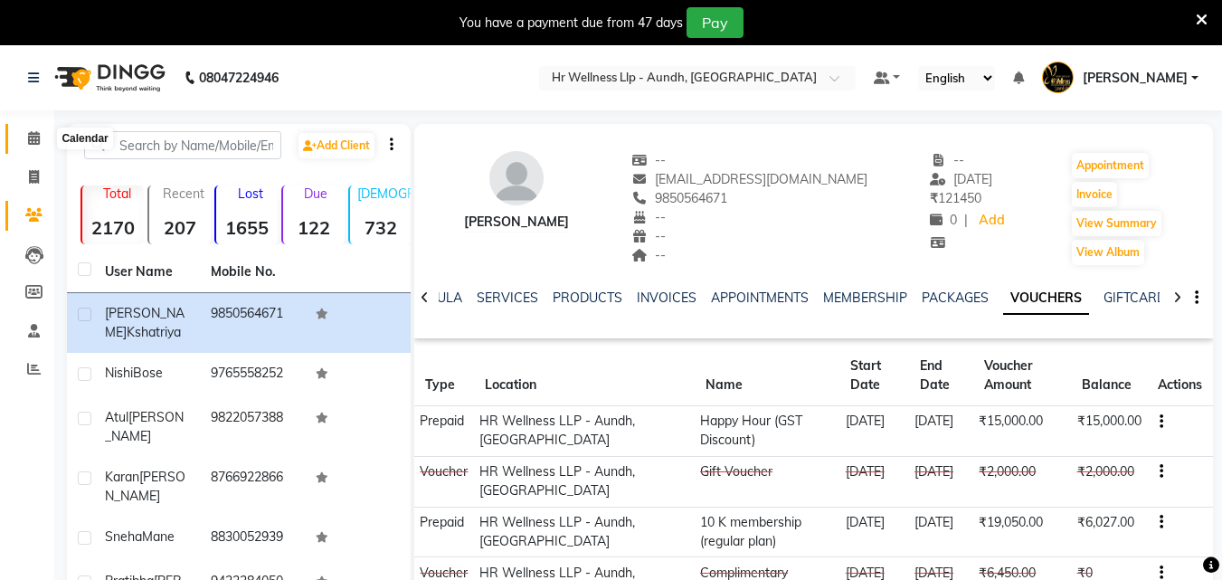
click at [38, 137] on icon at bounding box center [34, 138] width 12 height 14
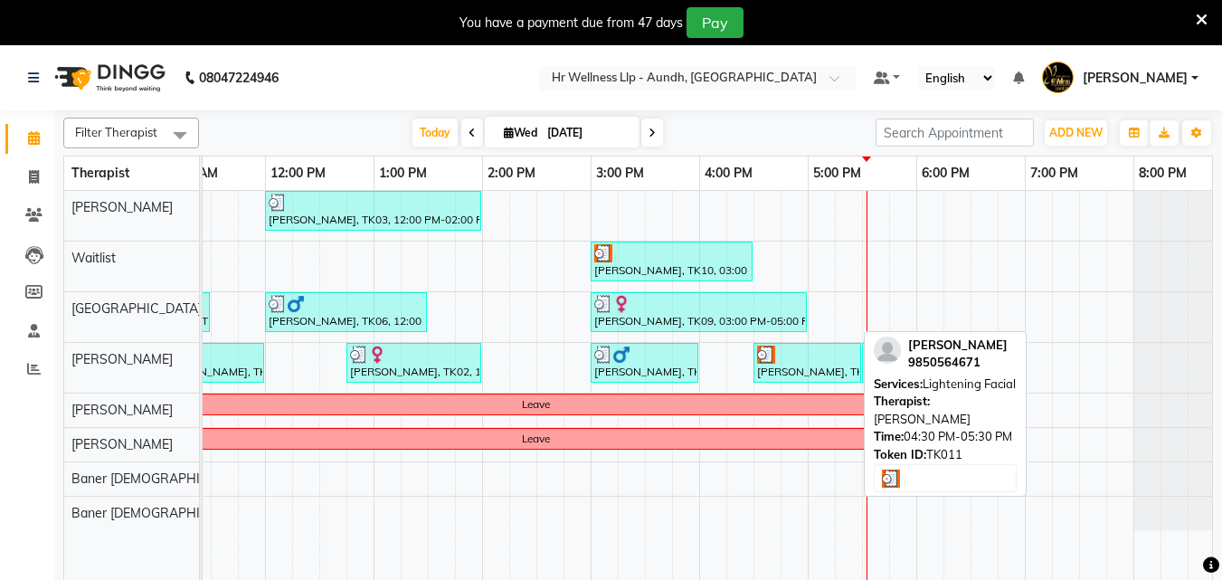
scroll to position [0, 367]
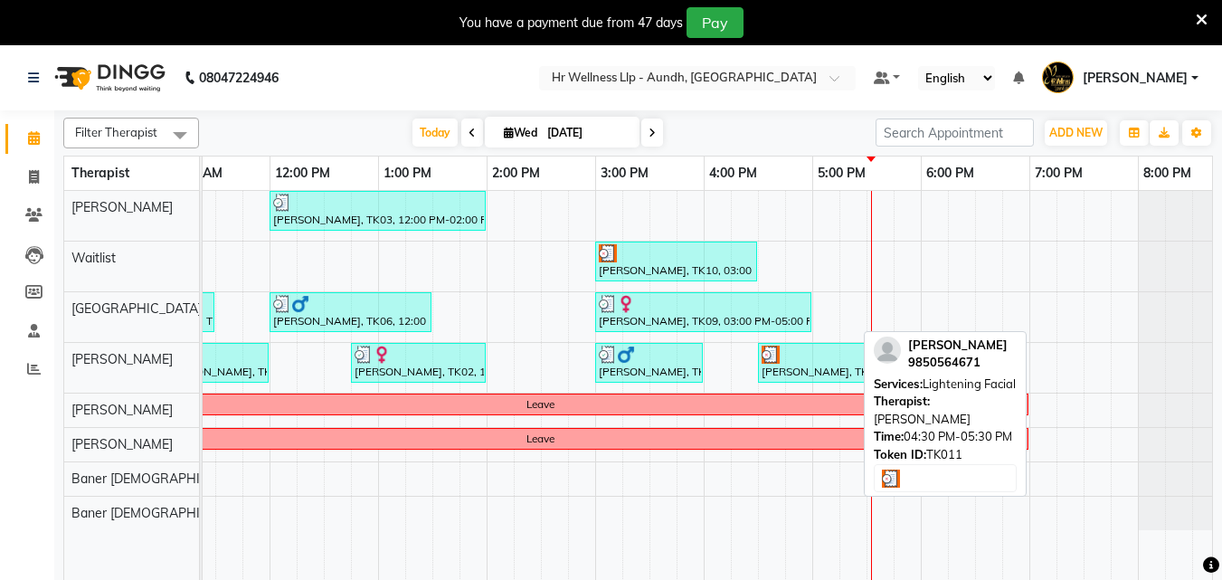
click at [820, 368] on div "[PERSON_NAME], TK11, 04:30 PM-05:30 PM, Lightening Facial" at bounding box center [812, 363] width 104 height 34
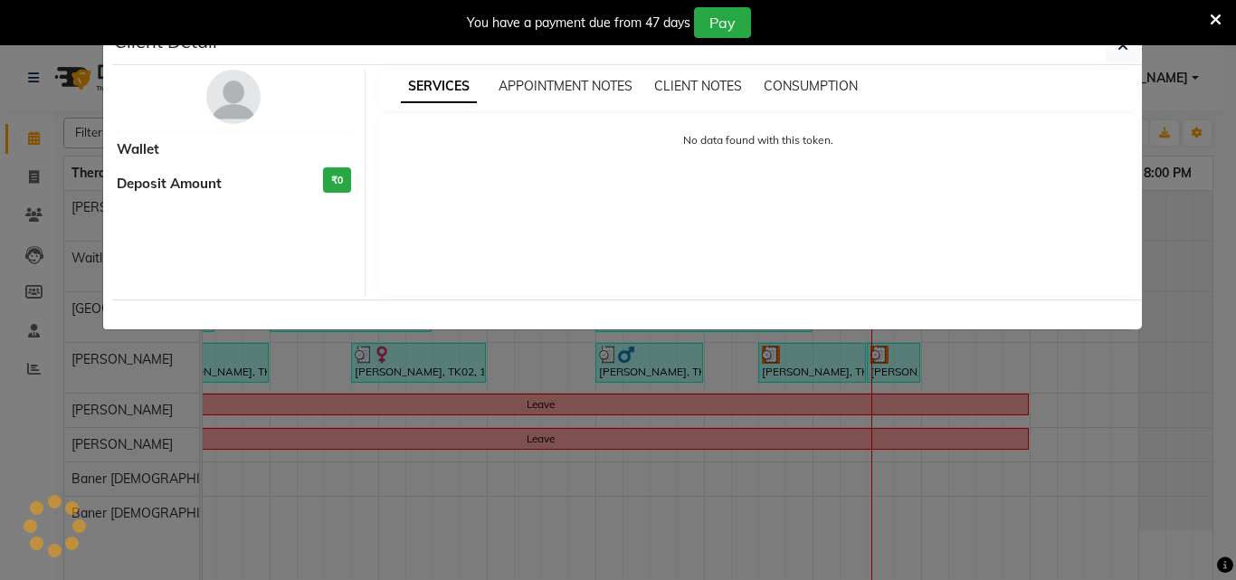
select select "3"
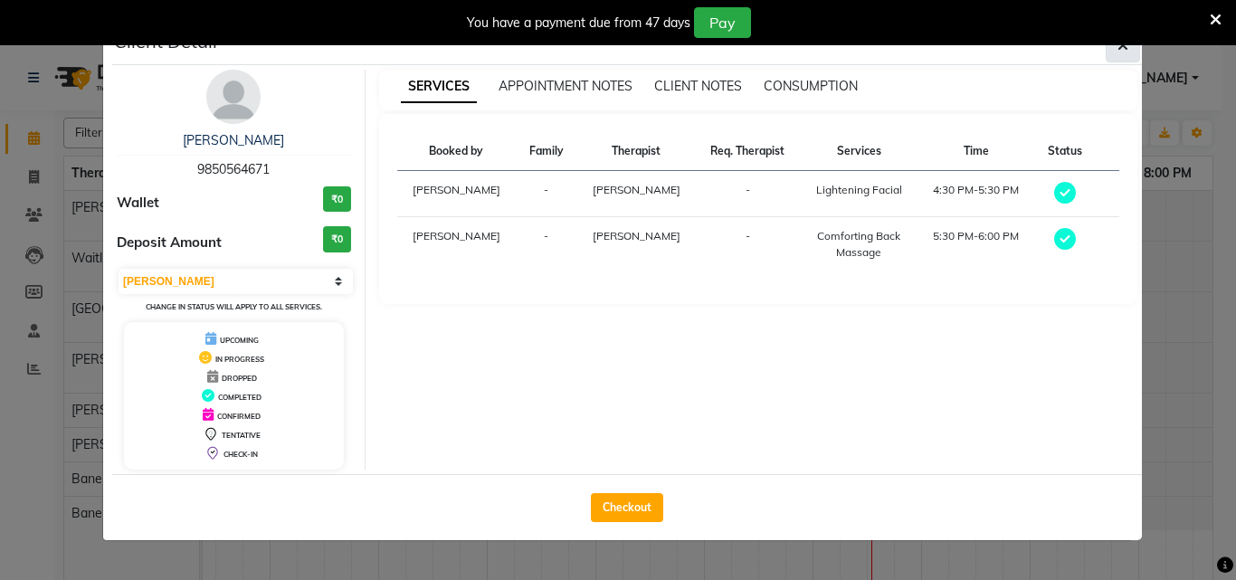
click at [1126, 52] on icon "button" at bounding box center [1122, 45] width 11 height 14
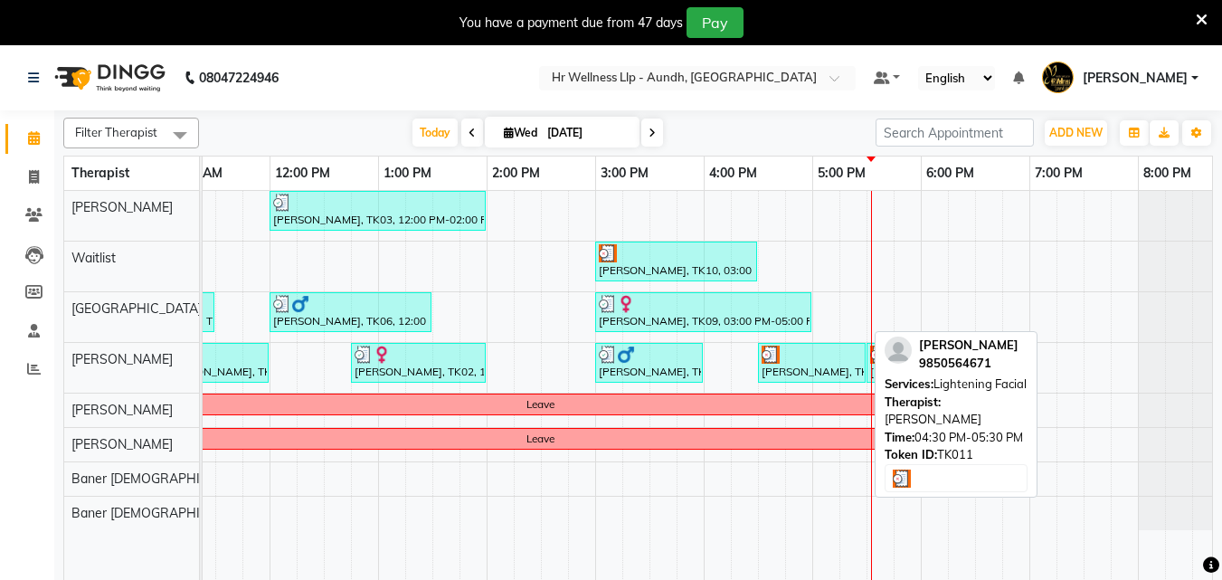
click at [838, 365] on div "[PERSON_NAME], TK11, 04:30 PM-05:30 PM, Lightening Facial" at bounding box center [812, 363] width 104 height 34
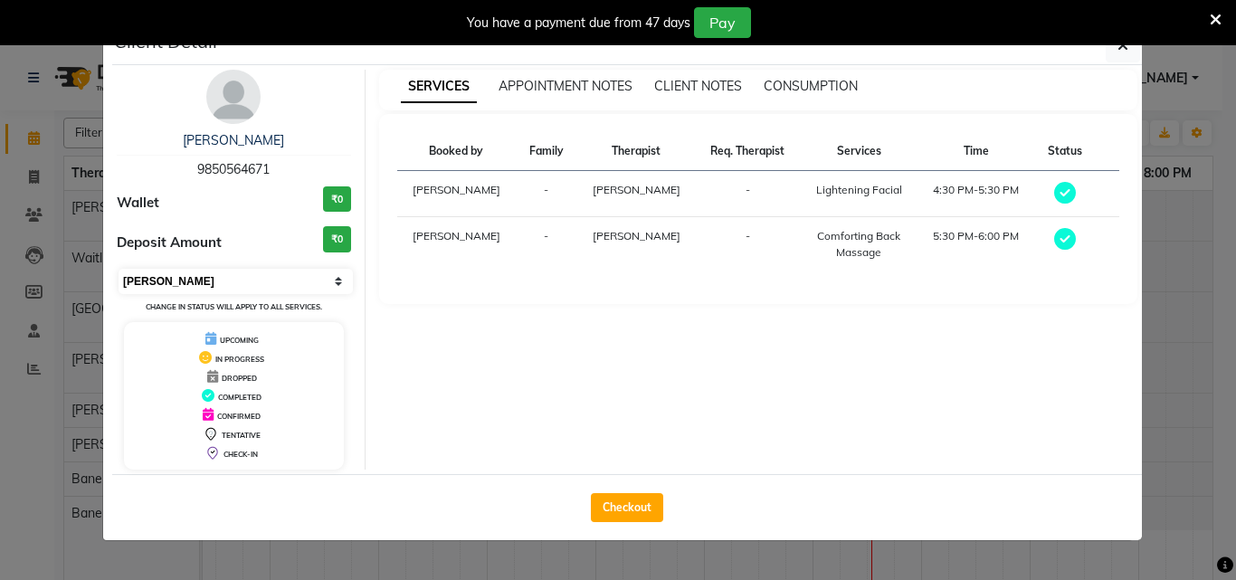
click at [144, 280] on select "Select MARK DONE UPCOMING" at bounding box center [235, 281] width 234 height 25
click at [118, 269] on select "Select MARK DONE UPCOMING" at bounding box center [235, 281] width 234 height 25
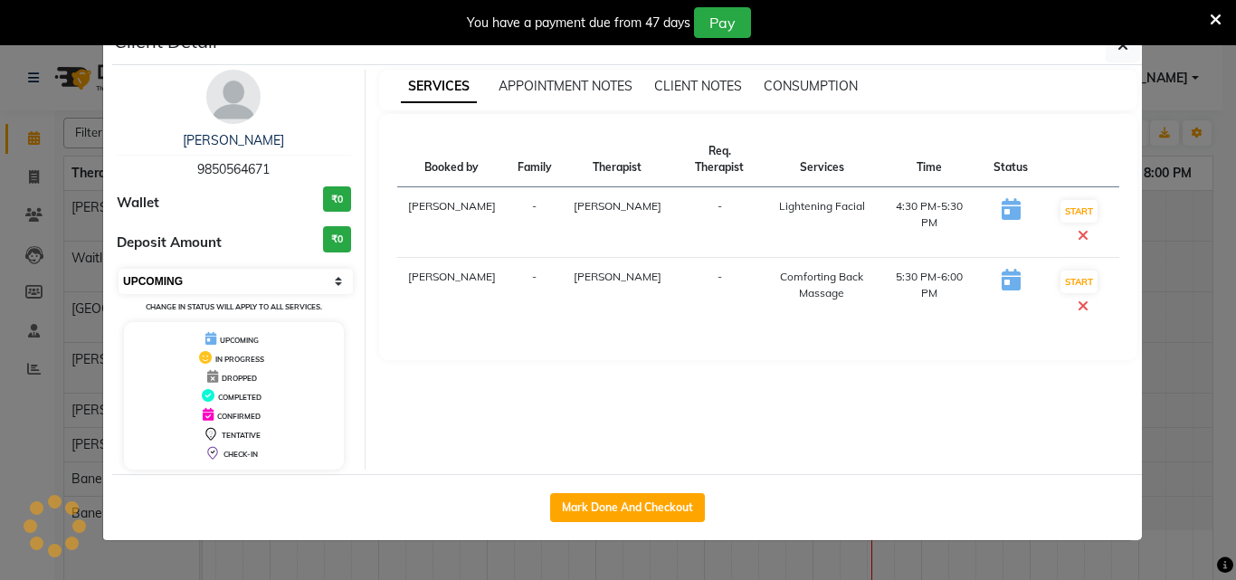
click at [156, 287] on select "Select IN SERVICE CONFIRMED TENTATIVE CHECK IN MARK DONE DROPPED UPCOMING" at bounding box center [235, 281] width 234 height 25
select select "7"
click at [118, 269] on select "Select IN SERVICE CONFIRMED TENTATIVE CHECK IN MARK DONE DROPPED UPCOMING" at bounding box center [235, 281] width 234 height 25
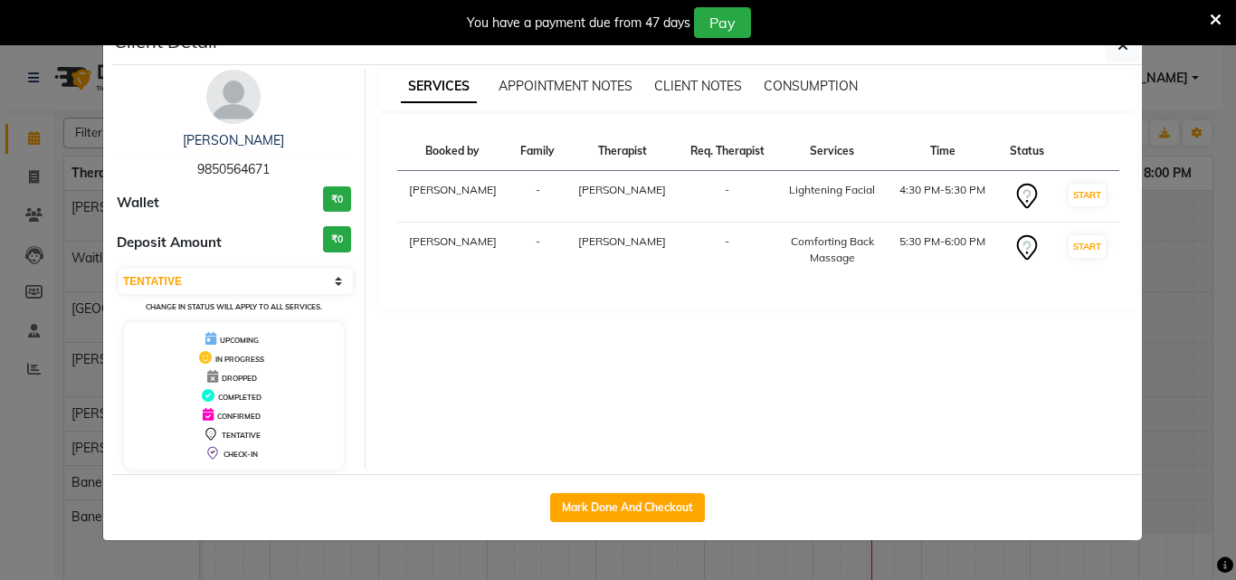
click at [505, 557] on ngb-modal-window "Client Detail Kanchan Kshatriya 9850564671 Wallet ₹0 Deposit Amount ₹0 Select I…" at bounding box center [618, 290] width 1236 height 580
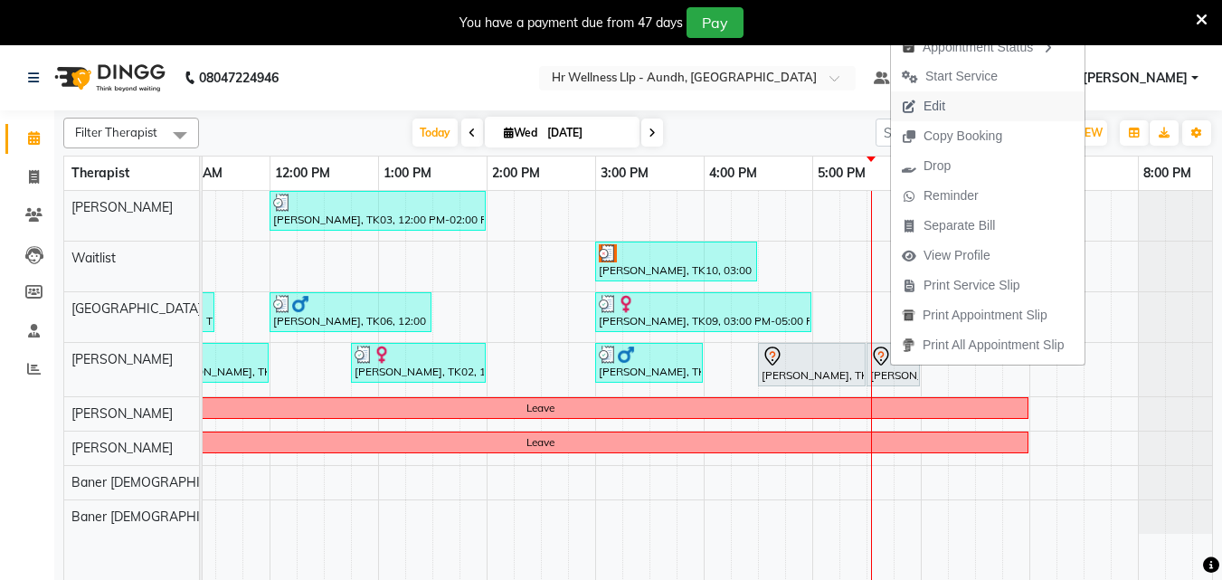
click at [950, 110] on span "Edit" at bounding box center [923, 106] width 65 height 30
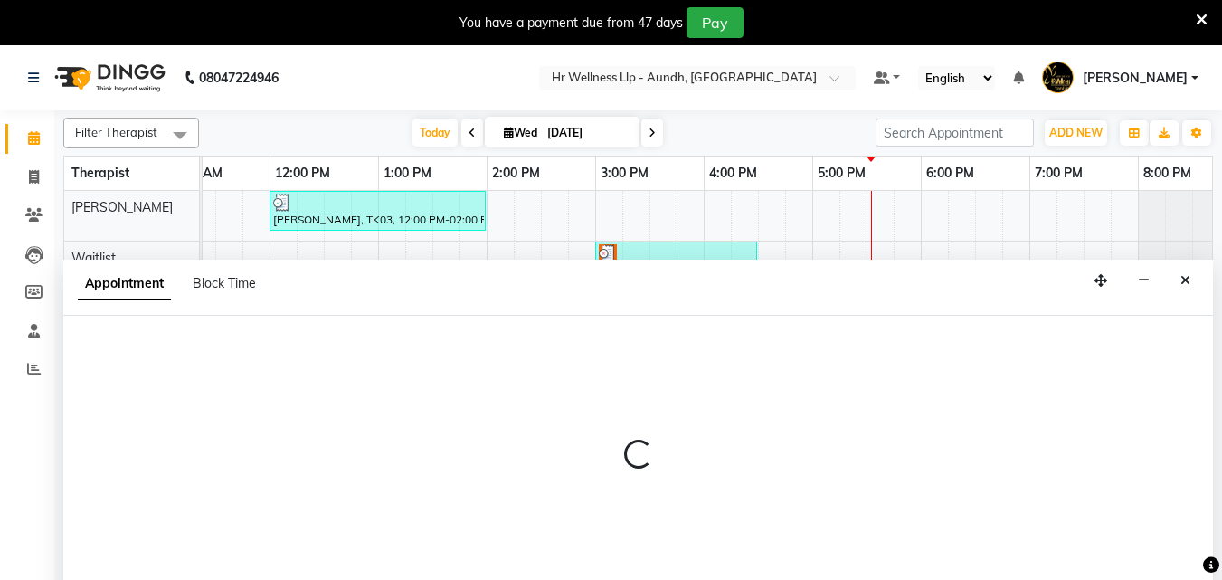
scroll to position [45, 0]
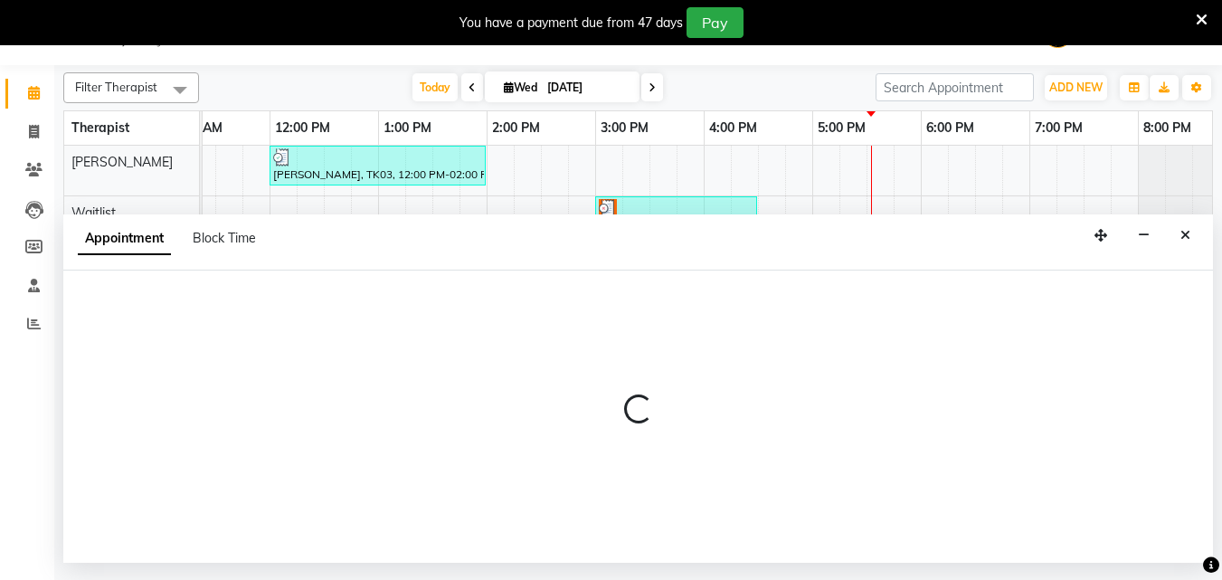
select select "tentative"
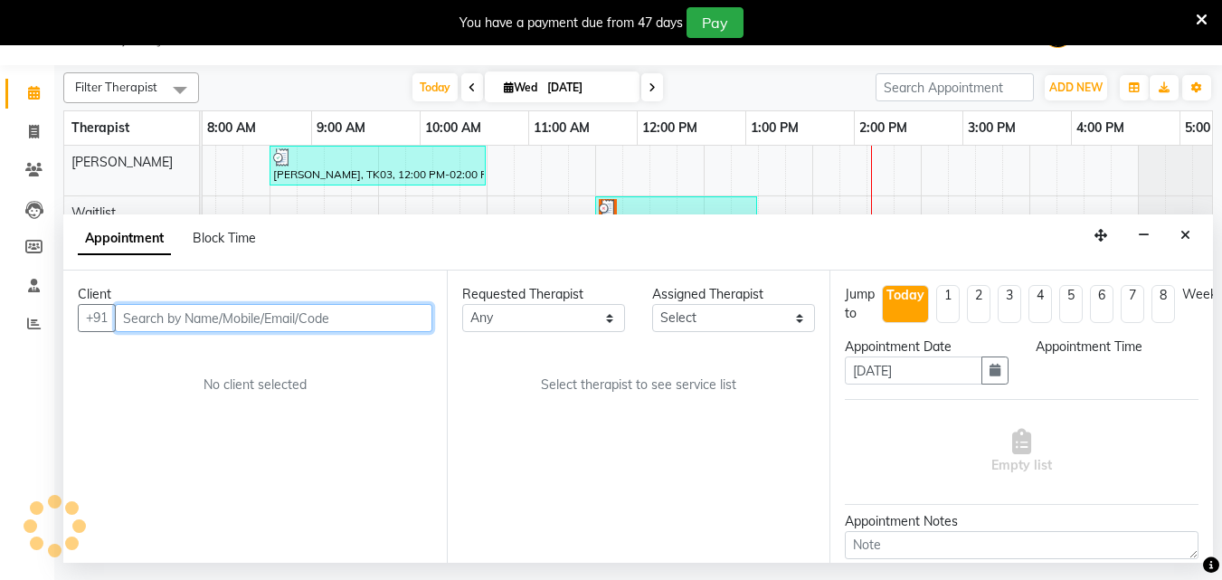
scroll to position [0, 0]
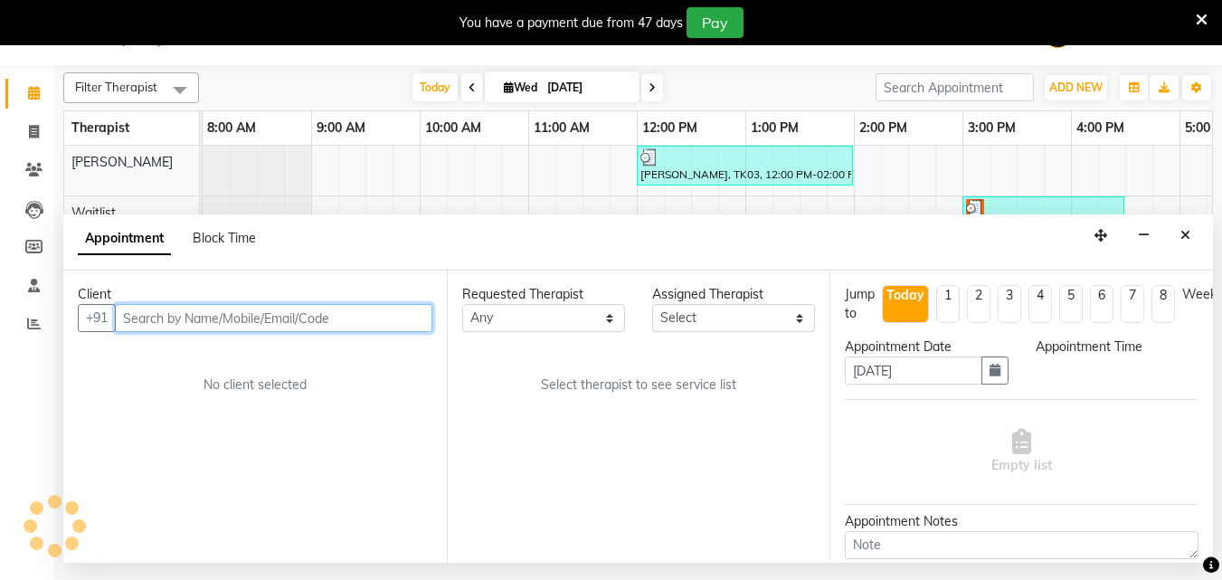
select select "990"
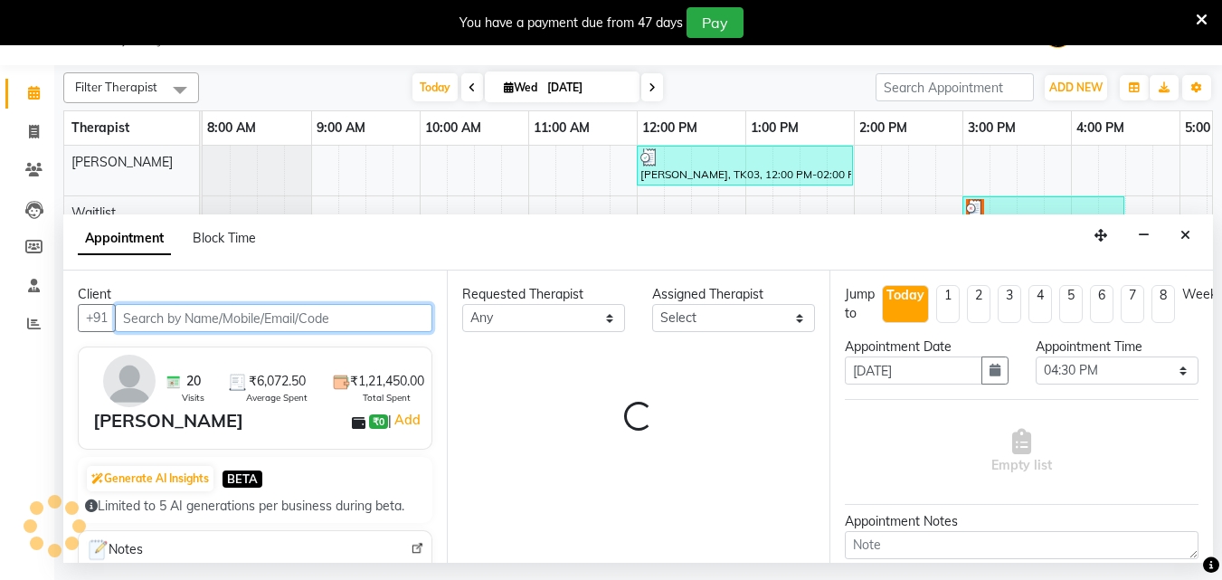
select select "77663"
select select "1340"
select select "1893"
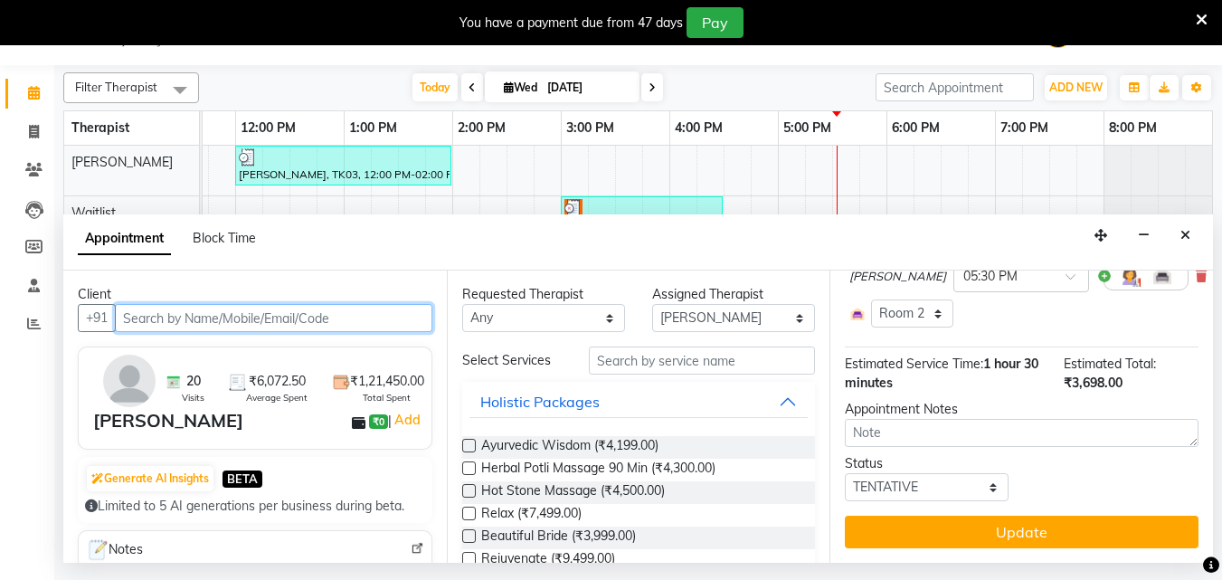
scroll to position [302, 0]
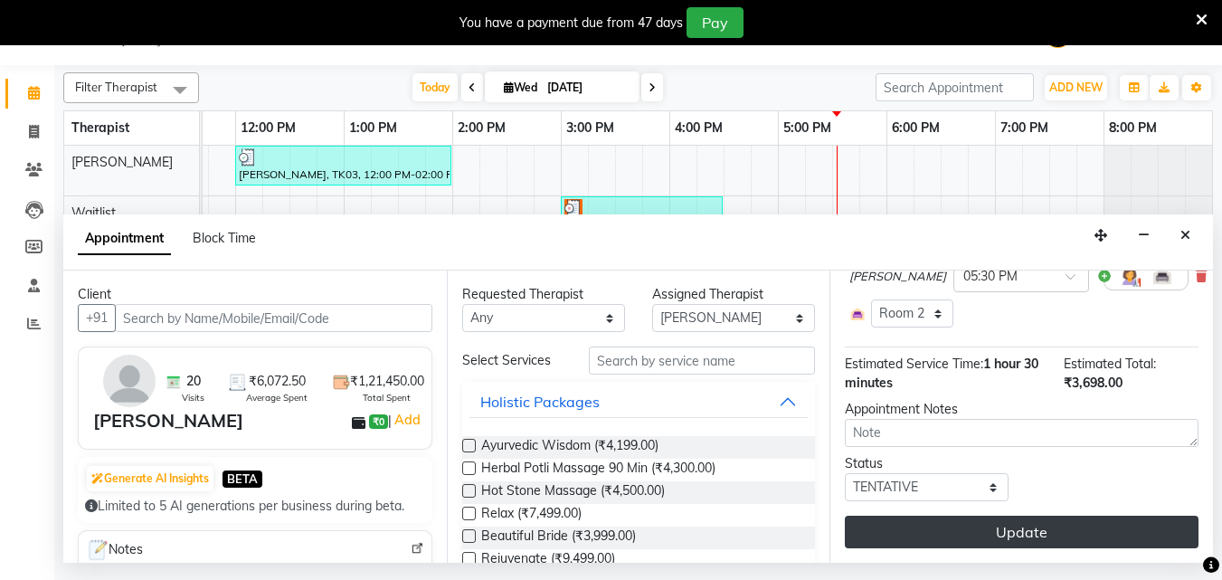
click at [950, 529] on button "Update" at bounding box center [1022, 532] width 354 height 33
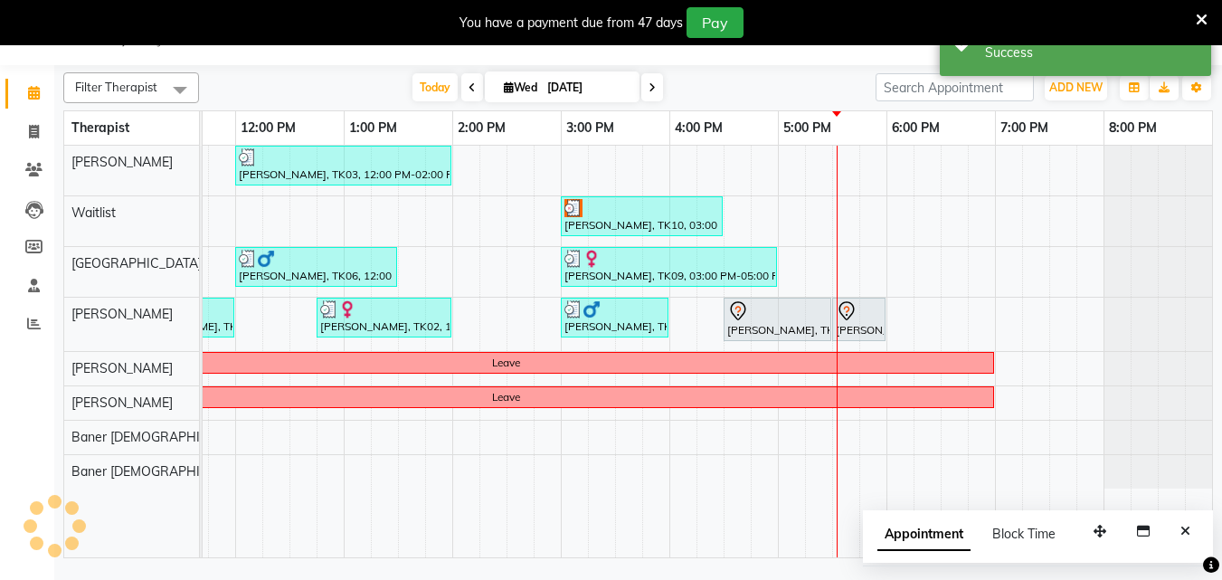
scroll to position [0, 0]
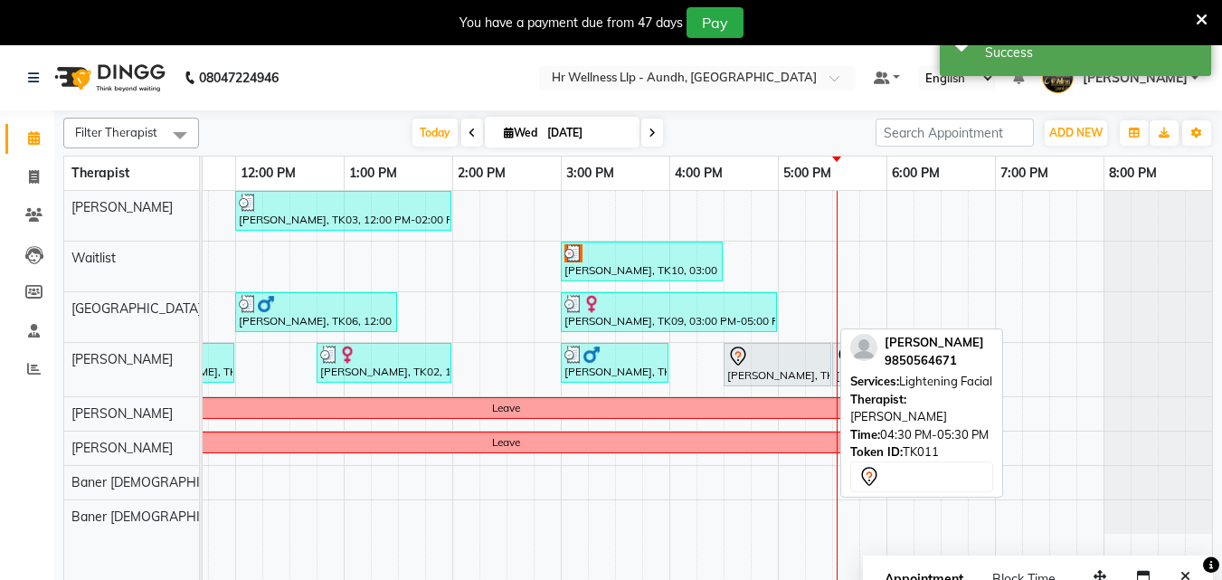
click at [794, 359] on div at bounding box center [777, 357] width 100 height 22
select select "7"
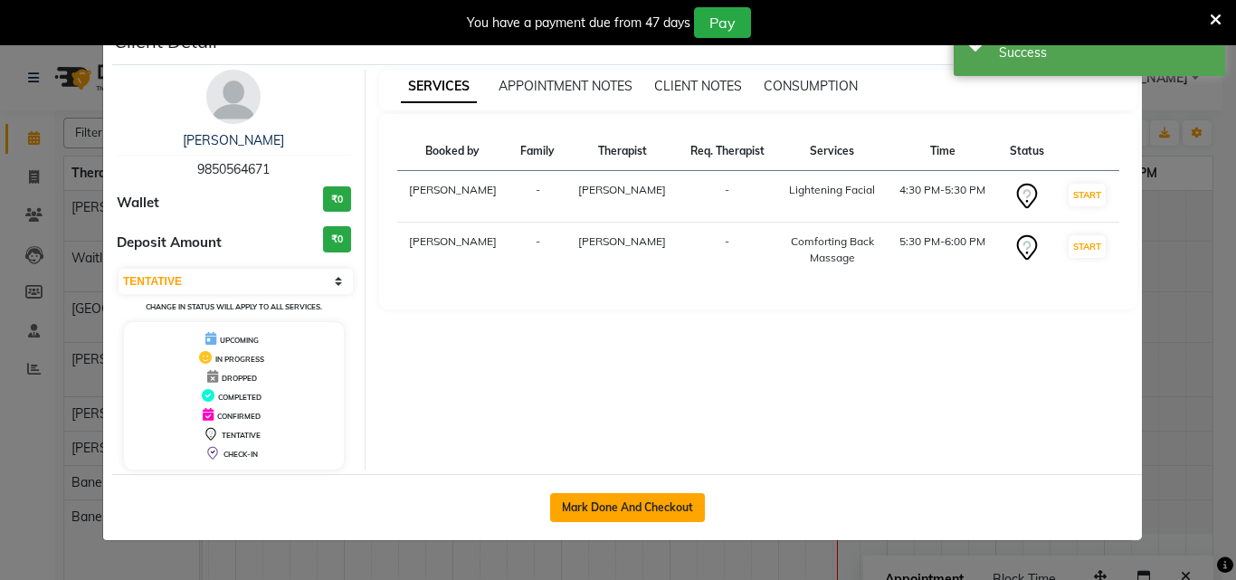
click at [627, 514] on button "Mark Done And Checkout" at bounding box center [627, 507] width 155 height 29
select select "service"
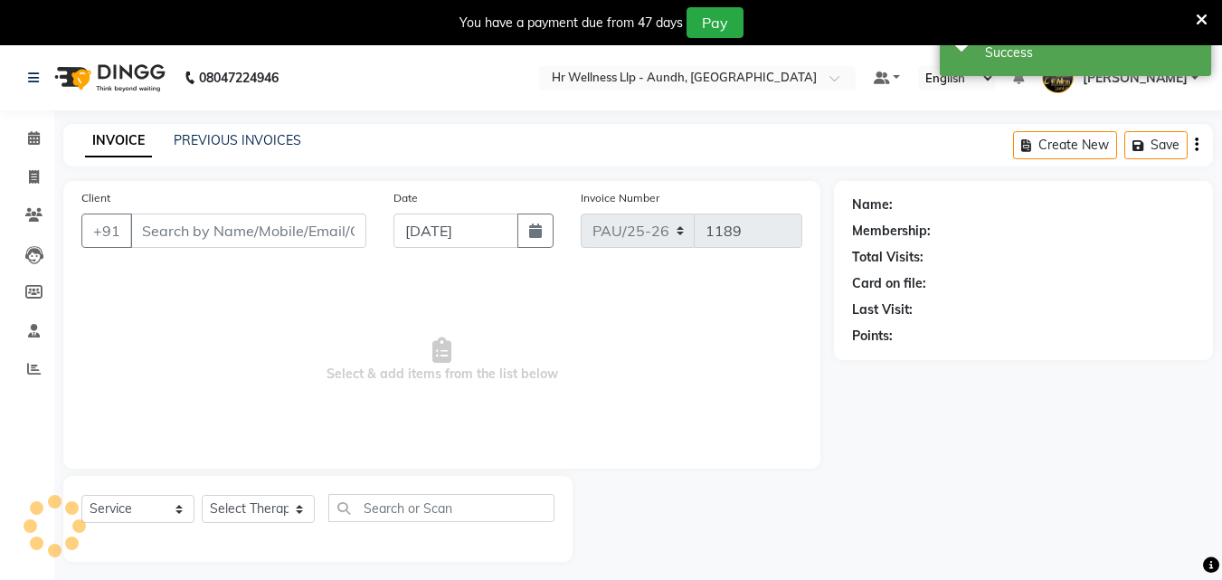
type input "9850564671"
select select "77663"
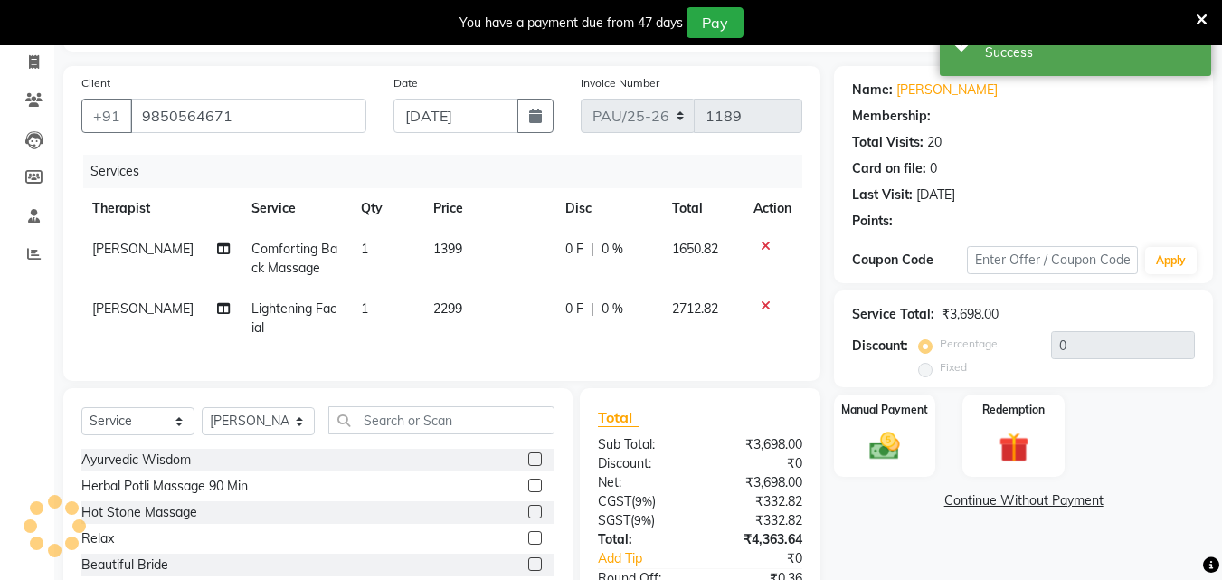
scroll to position [181, 0]
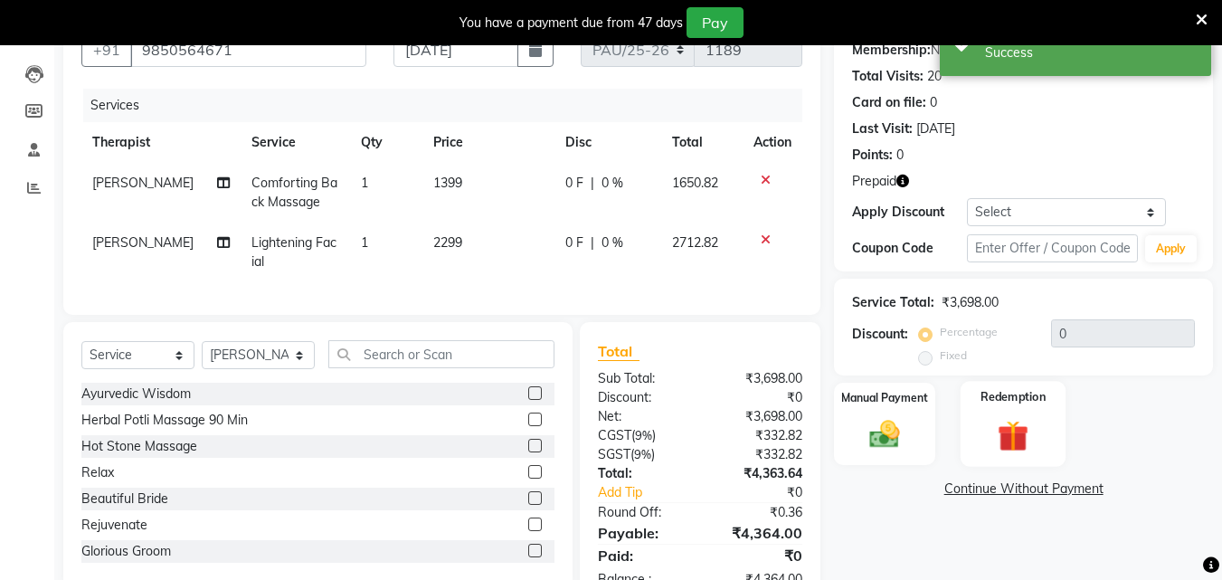
click at [1004, 429] on img at bounding box center [1013, 435] width 51 height 39
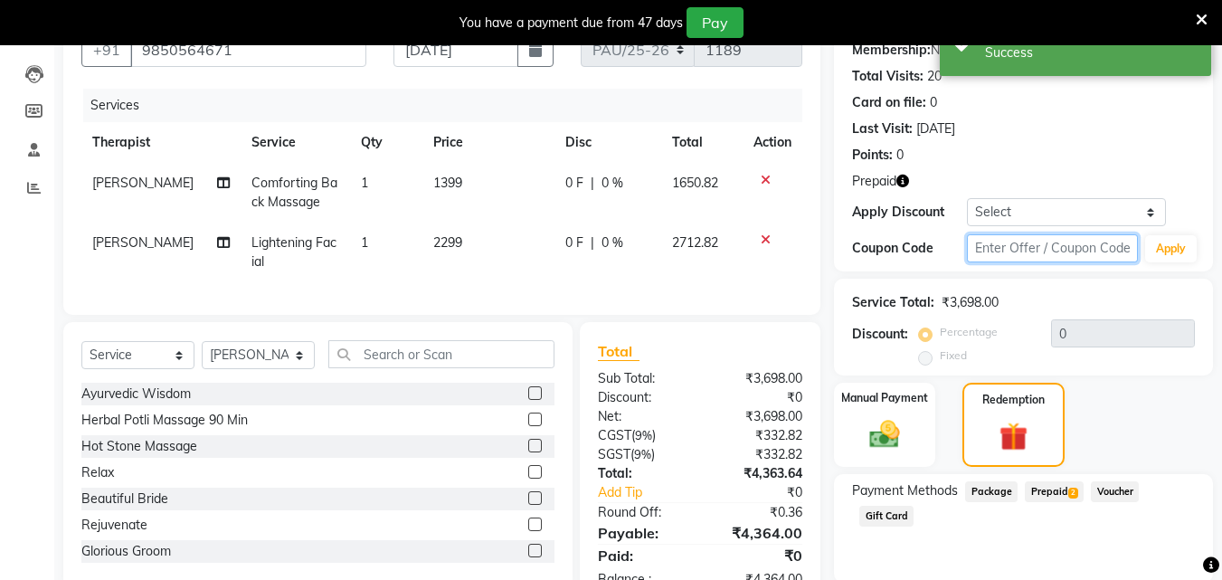
click at [1001, 257] on input "text" at bounding box center [1052, 248] width 171 height 28
click at [1175, 257] on button "Apply" at bounding box center [1171, 248] width 52 height 27
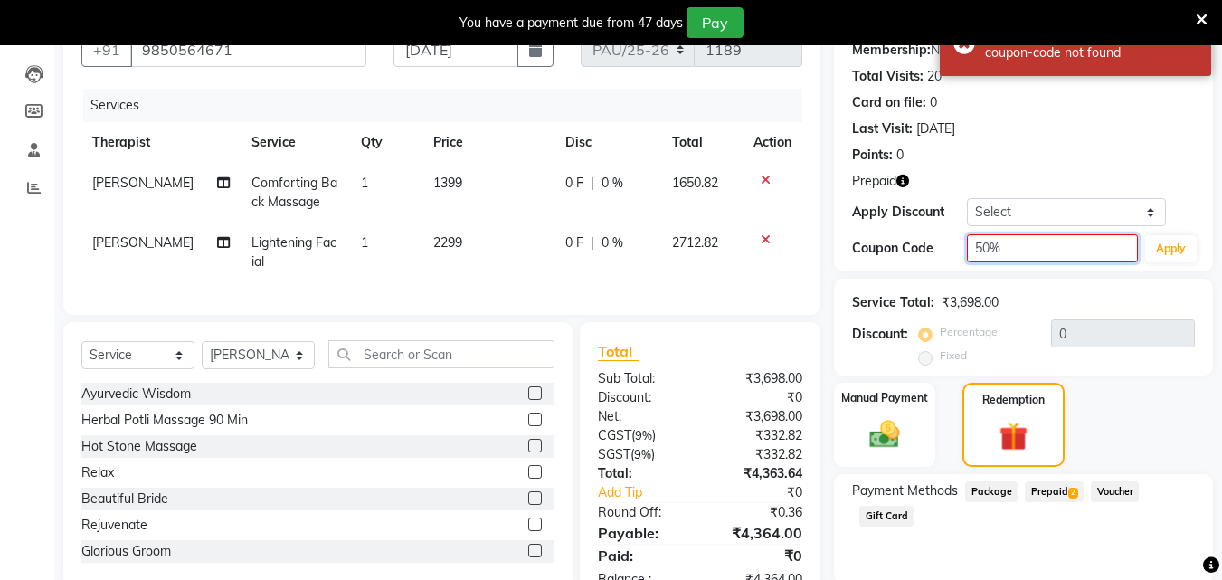
click at [975, 249] on input "50%" at bounding box center [1052, 248] width 171 height 28
type input "d50%"
click at [1163, 250] on button "Apply" at bounding box center [1171, 248] width 52 height 27
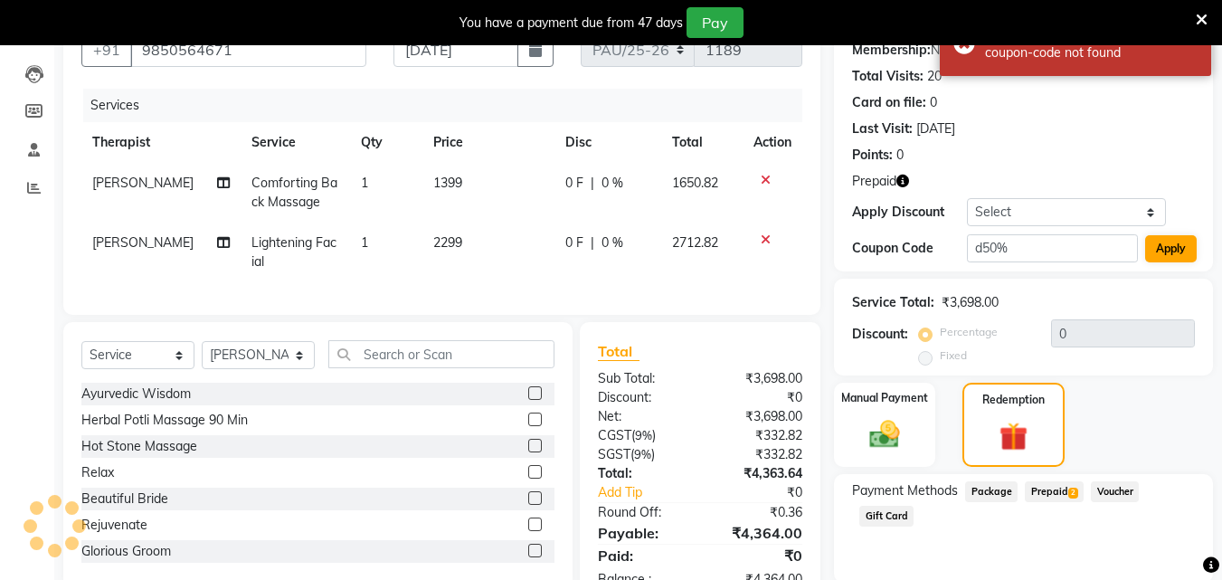
type input "50"
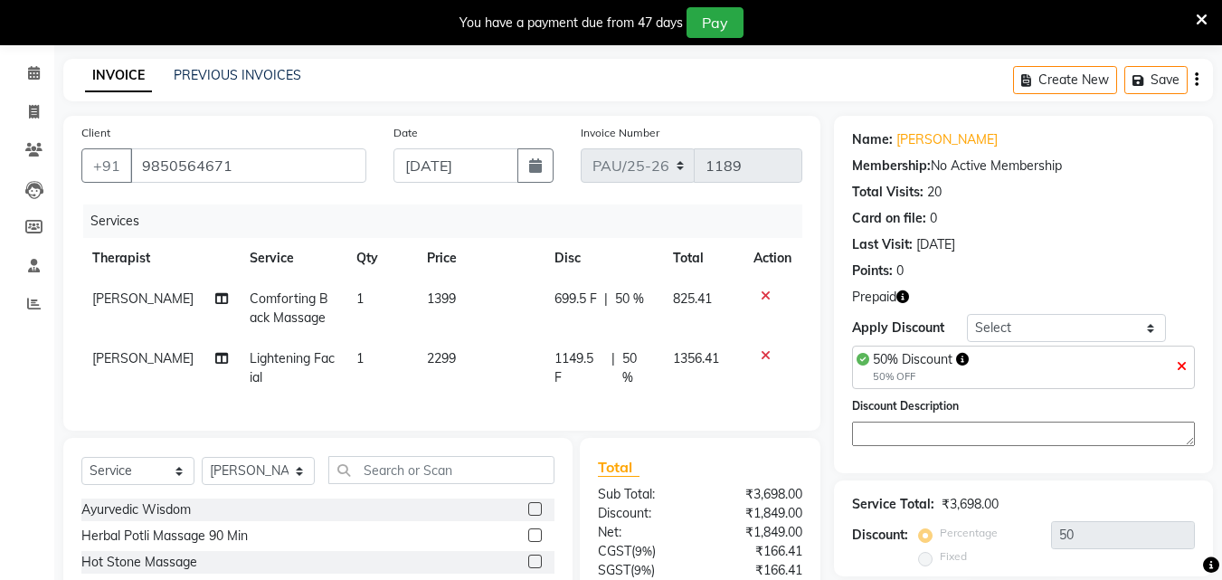
scroll to position [0, 0]
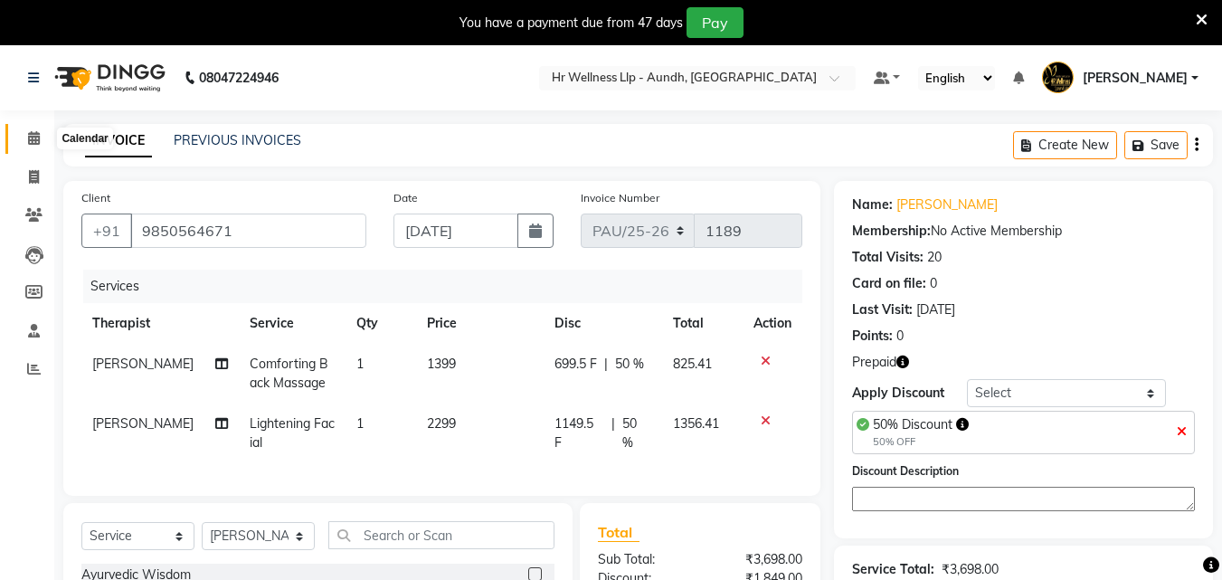
click at [25, 132] on span at bounding box center [34, 138] width 32 height 21
click at [36, 131] on icon at bounding box center [34, 138] width 12 height 14
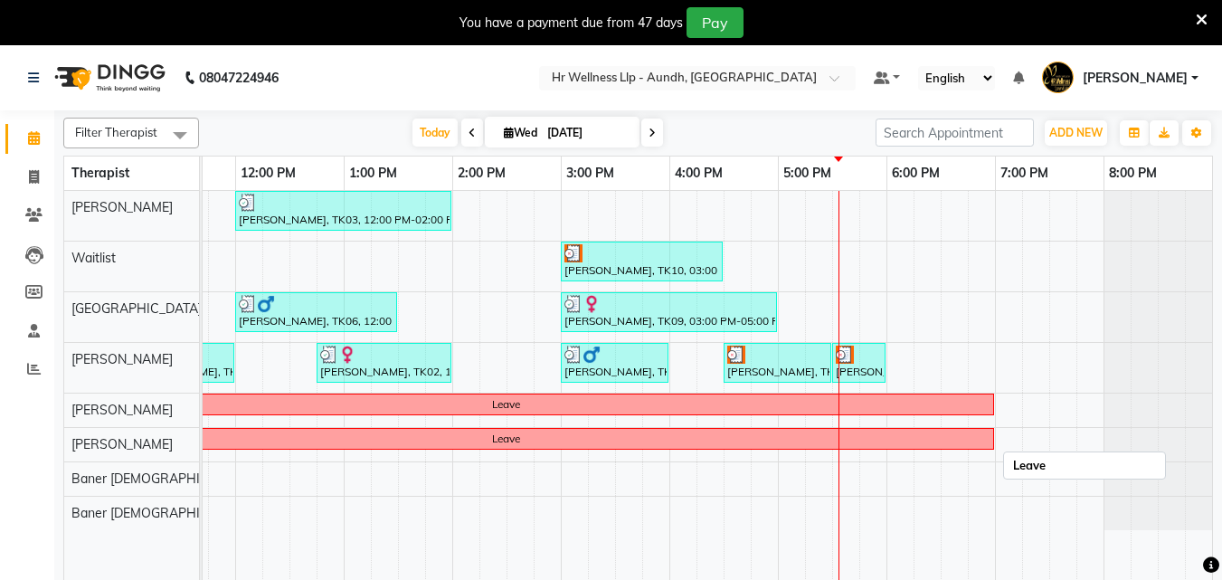
scroll to position [0, 401]
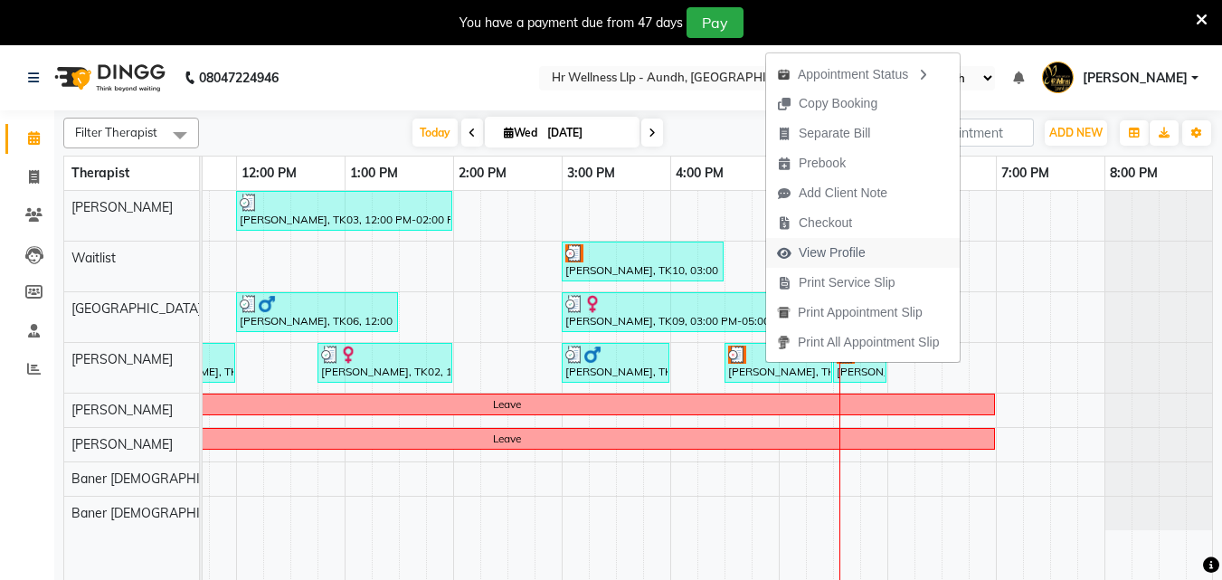
click at [845, 253] on span "View Profile" at bounding box center [832, 252] width 67 height 19
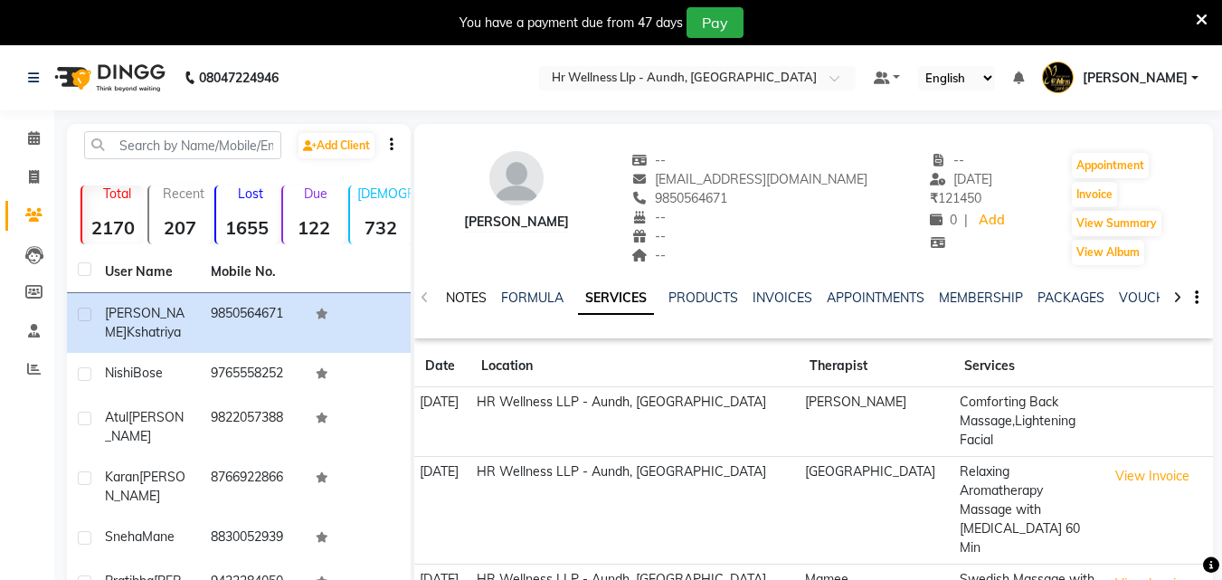
click at [468, 293] on link "NOTES" at bounding box center [466, 297] width 41 height 16
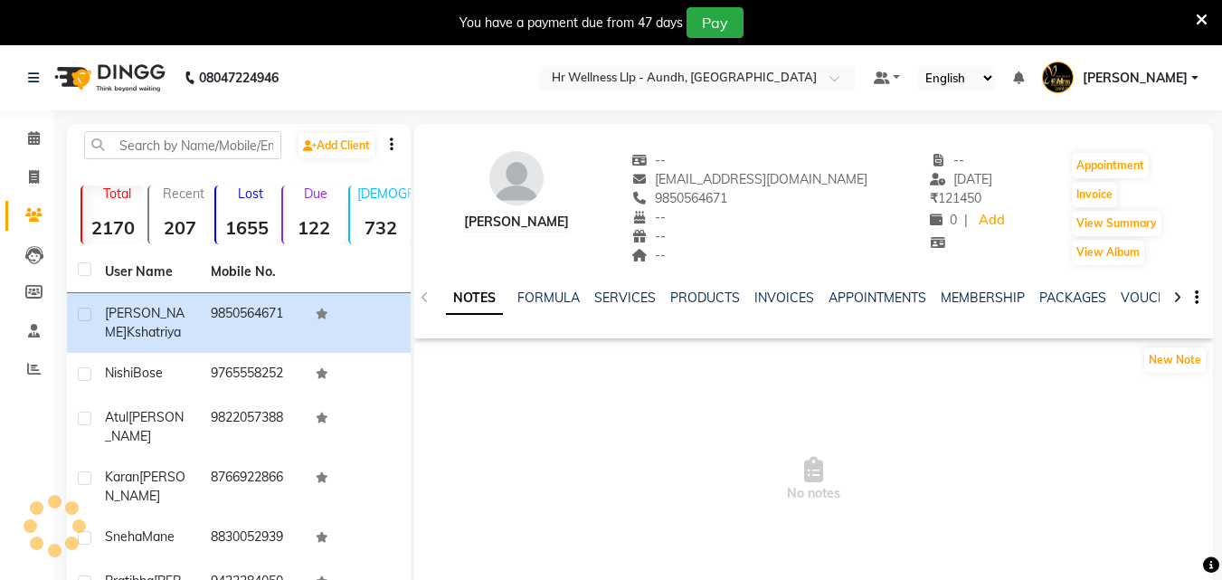
click at [455, 303] on link "NOTES" at bounding box center [474, 298] width 57 height 33
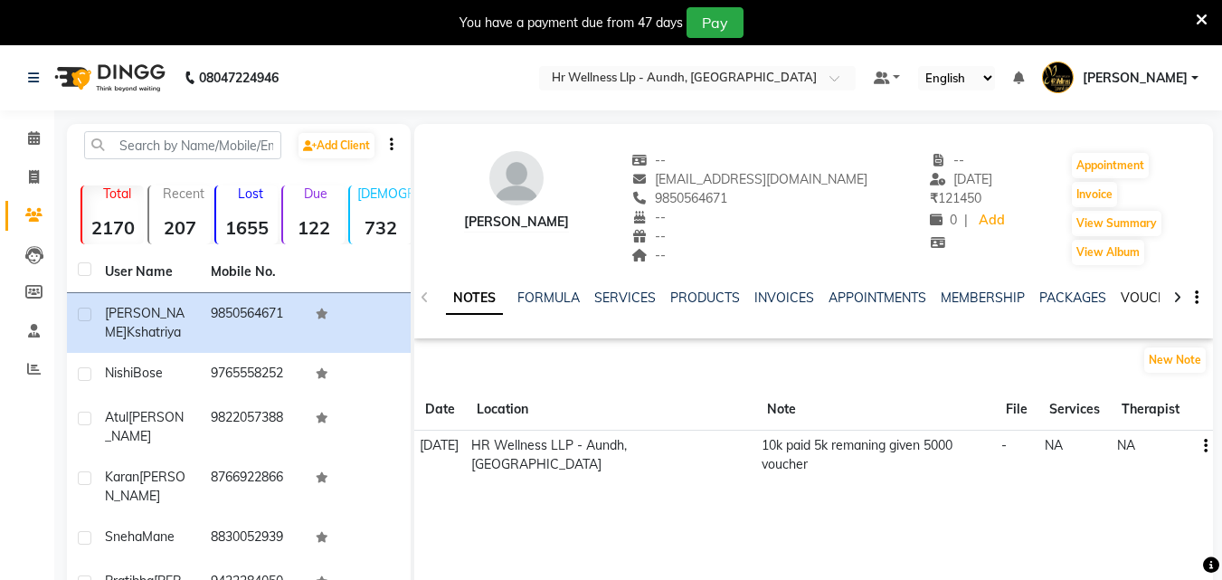
click at [1136, 297] on link "VOUCHERS" at bounding box center [1156, 297] width 71 height 16
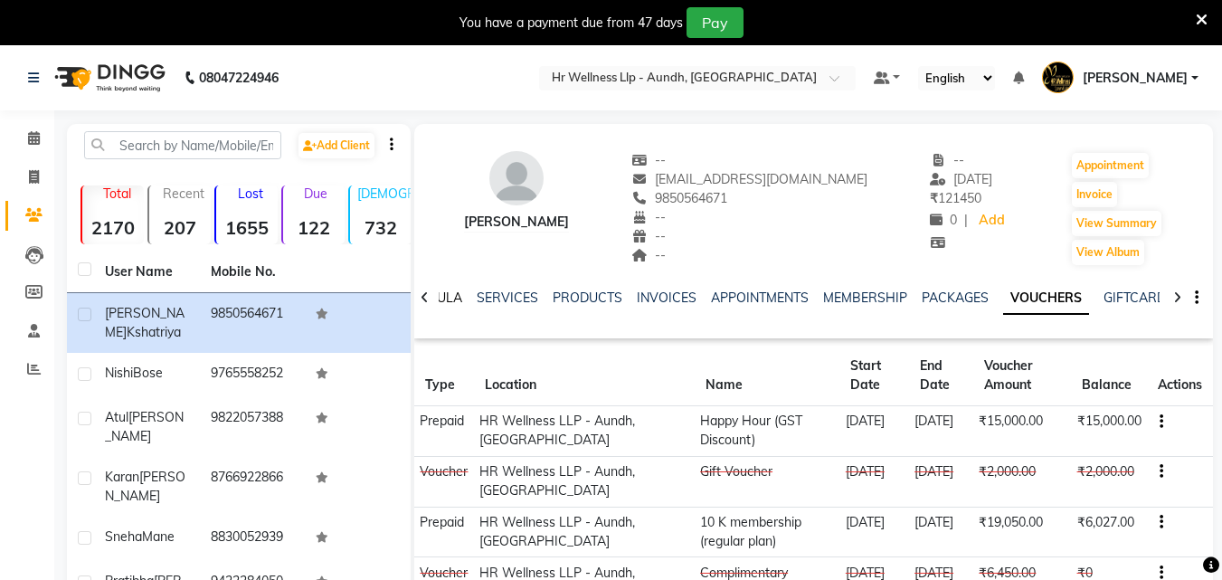
click at [451, 293] on link "FORMULA" at bounding box center [431, 297] width 62 height 16
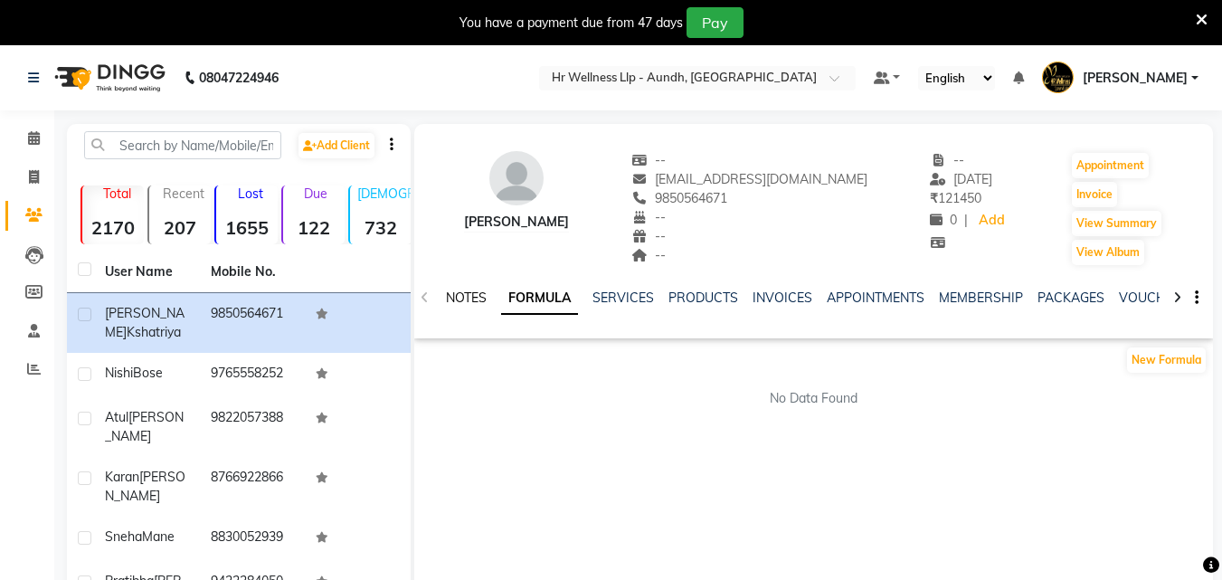
click at [476, 298] on link "NOTES" at bounding box center [466, 297] width 41 height 16
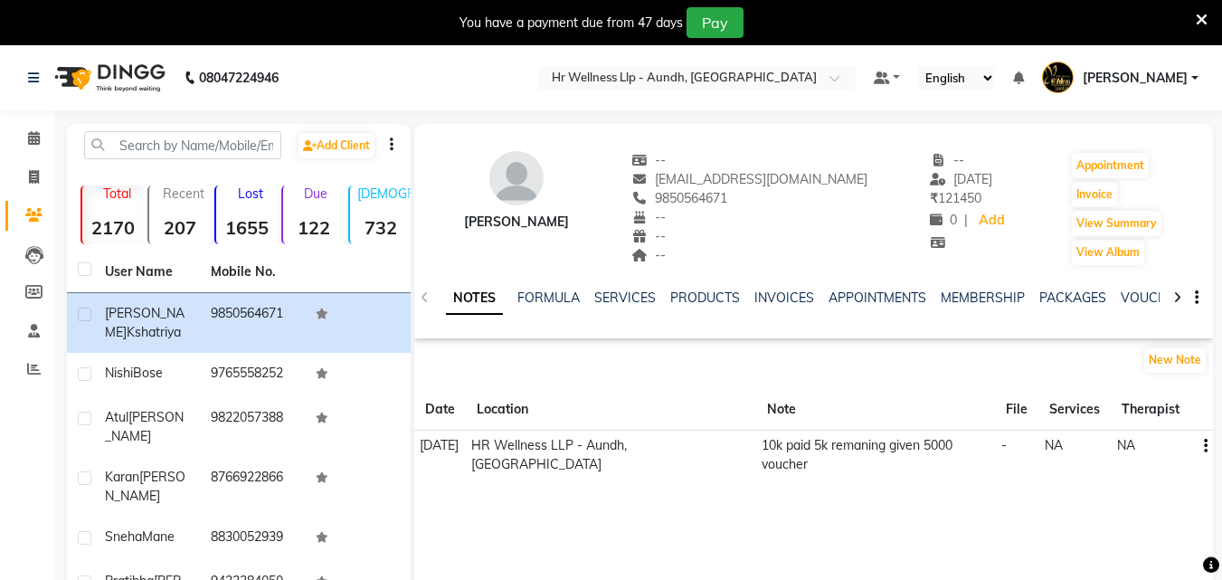
click at [476, 298] on link "NOTES" at bounding box center [474, 298] width 57 height 33
click at [1202, 452] on button "button" at bounding box center [1202, 445] width 11 height 19
click at [1173, 449] on div "Edit" at bounding box center [1162, 445] width 29 height 23
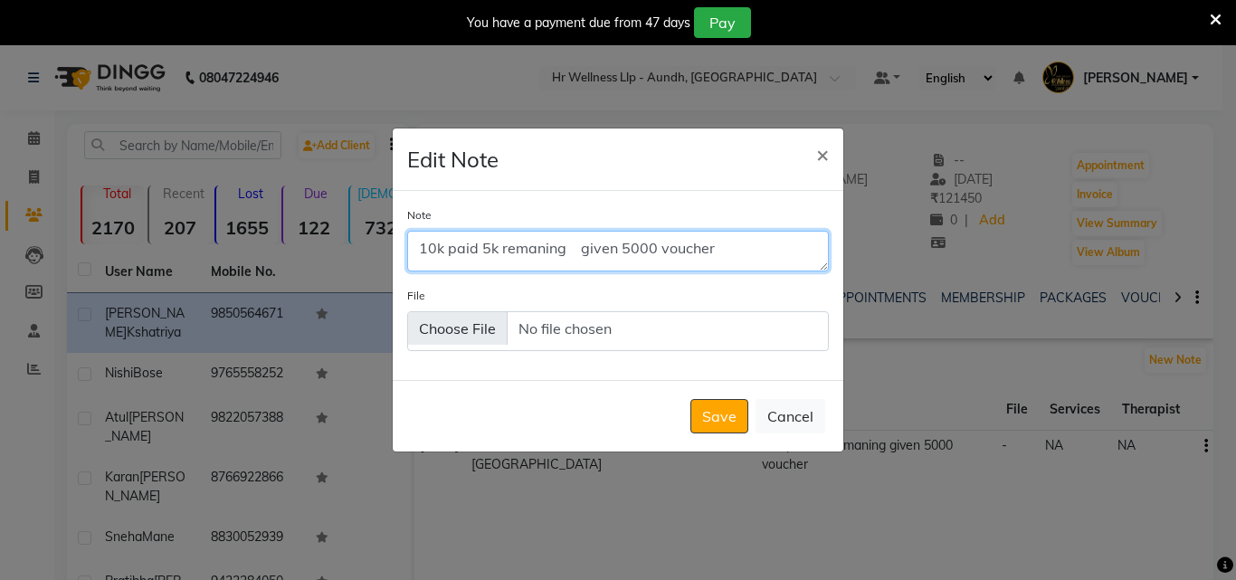
click at [758, 252] on textarea "10k paid 5k remaning given 5000 voucher" at bounding box center [617, 251] width 421 height 40
type textarea "1"
paste textarea "otal balance of your renewal plan: ₹21000/- Voucher balance: ₹2818/- Validity: …"
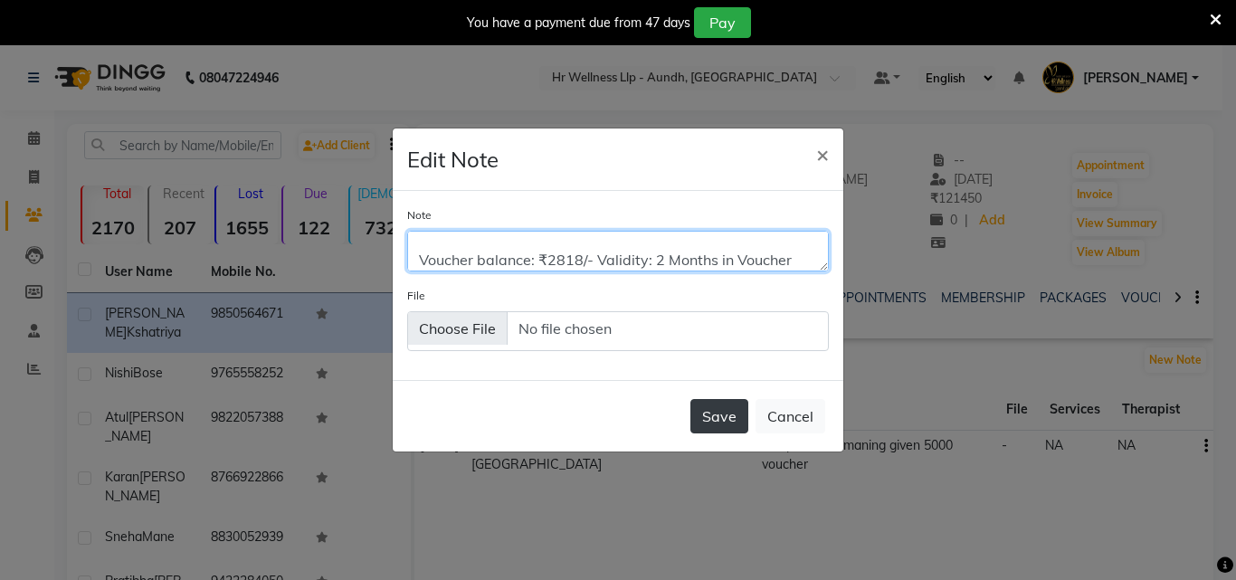
type textarea "otal balance of your renewal plan: ₹21000/- Voucher balance: ₹2818/- Validity: …"
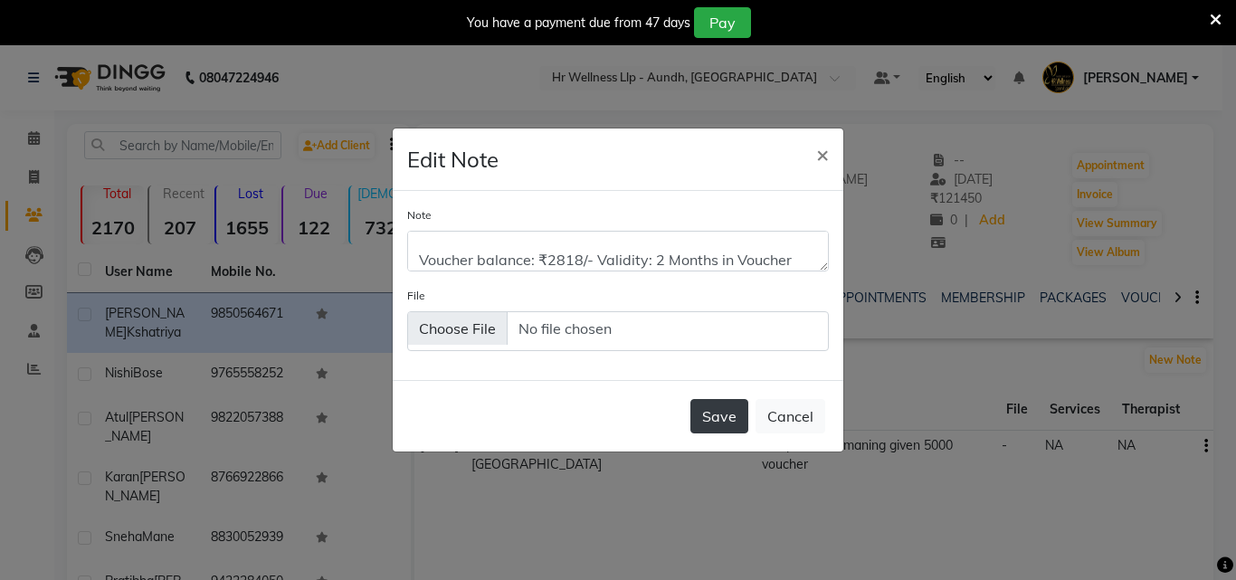
click at [725, 414] on button "Save" at bounding box center [719, 416] width 58 height 34
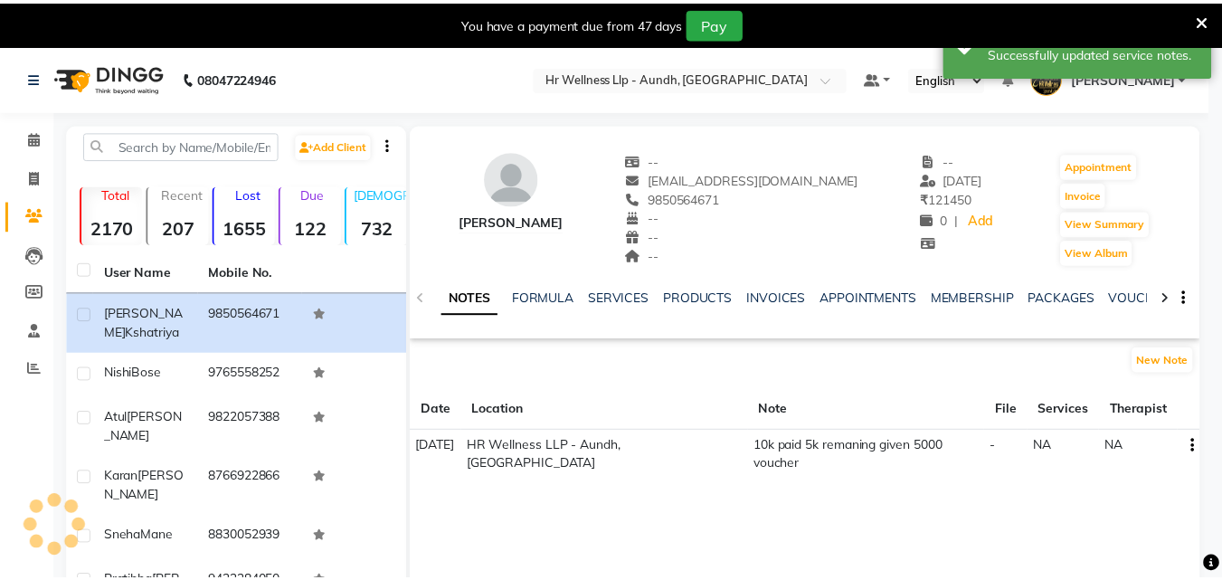
scroll to position [0, 0]
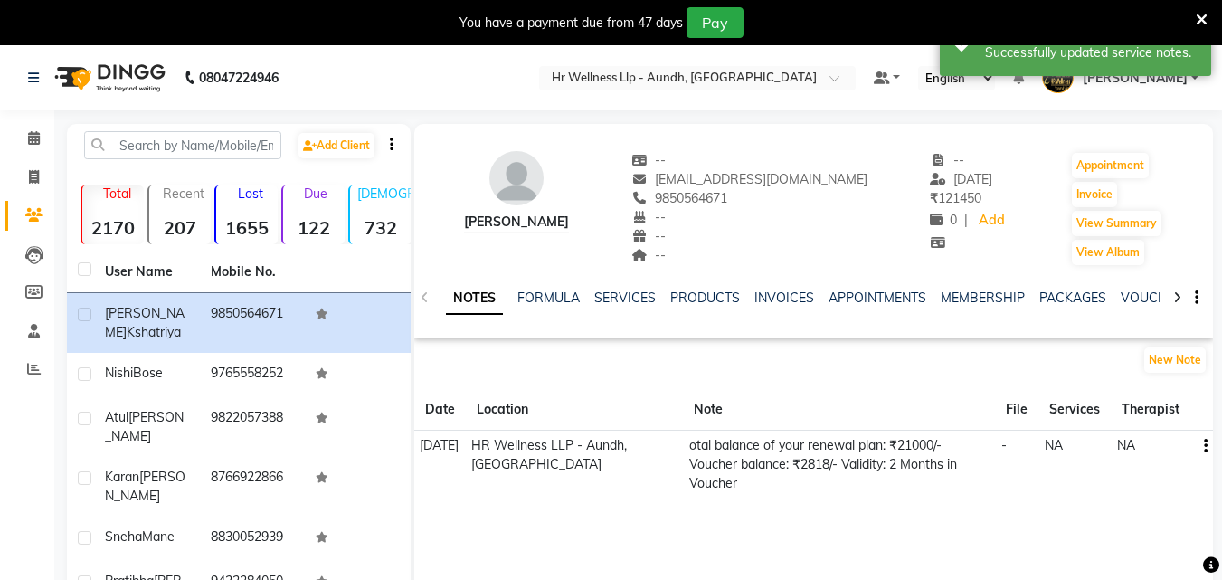
click at [1207, 454] on button "button" at bounding box center [1202, 445] width 11 height 19
click at [1160, 446] on div "Edit" at bounding box center [1162, 445] width 29 height 23
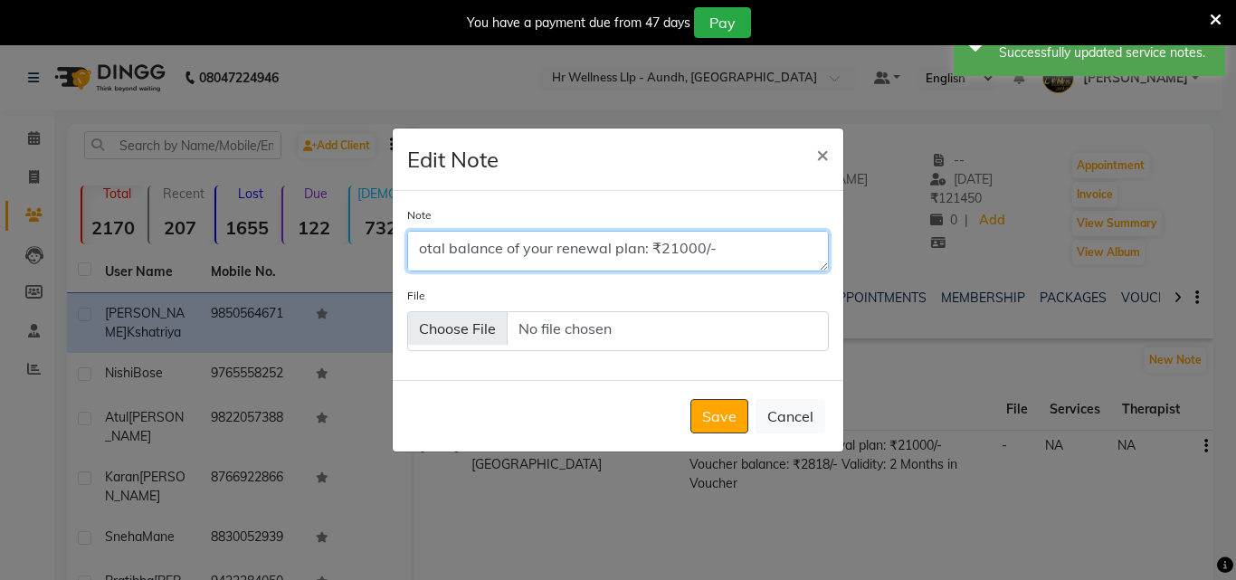
click at [421, 248] on textarea "otal balance of your renewal plan: ₹21000/- Voucher balance: ₹2818/- Validity: …" at bounding box center [617, 251] width 421 height 40
type textarea "Total balance of your renewal plan: ₹21000/- Voucher balance: ₹2818/- Validity:…"
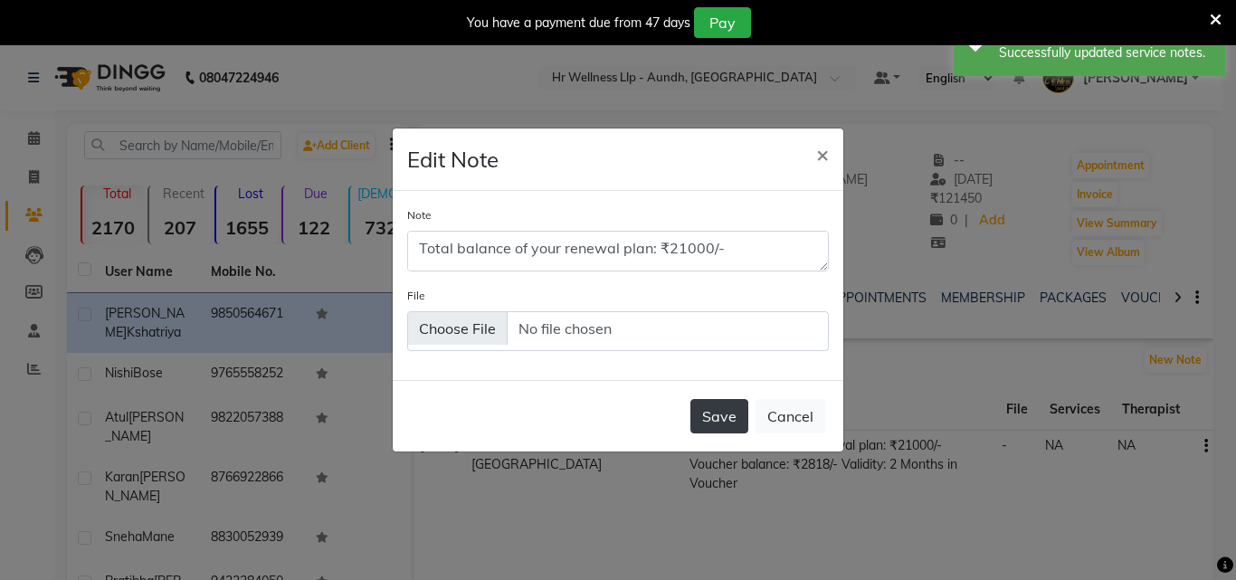
click at [715, 414] on button "Save" at bounding box center [719, 416] width 58 height 34
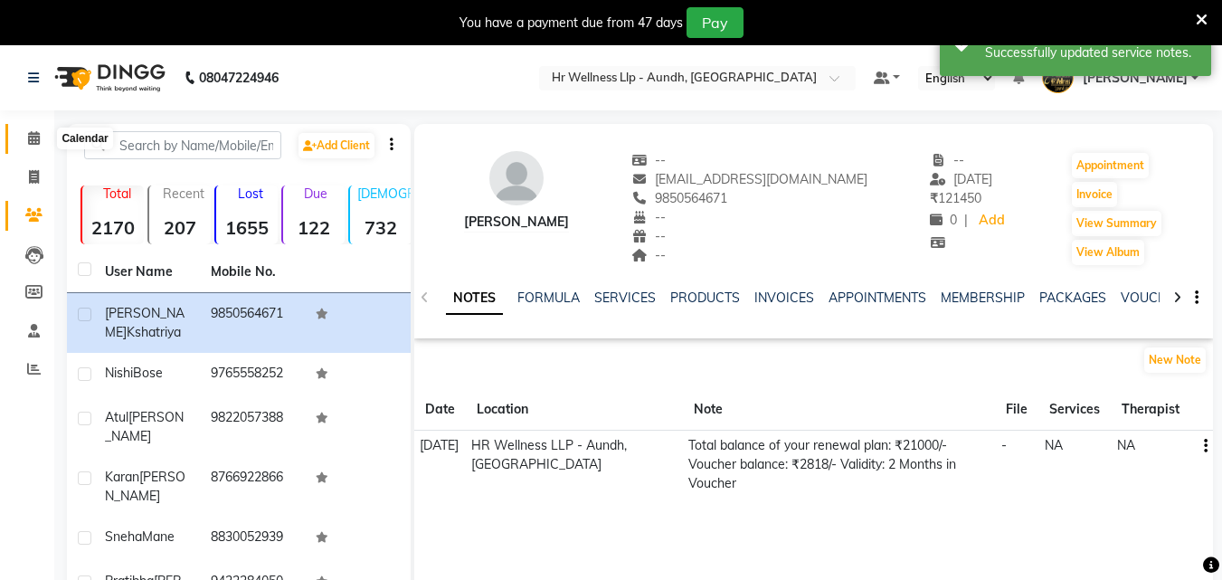
drag, startPoint x: 29, startPoint y: 144, endPoint x: 174, endPoint y: 4, distance: 201.5
click at [29, 145] on span at bounding box center [34, 138] width 32 height 21
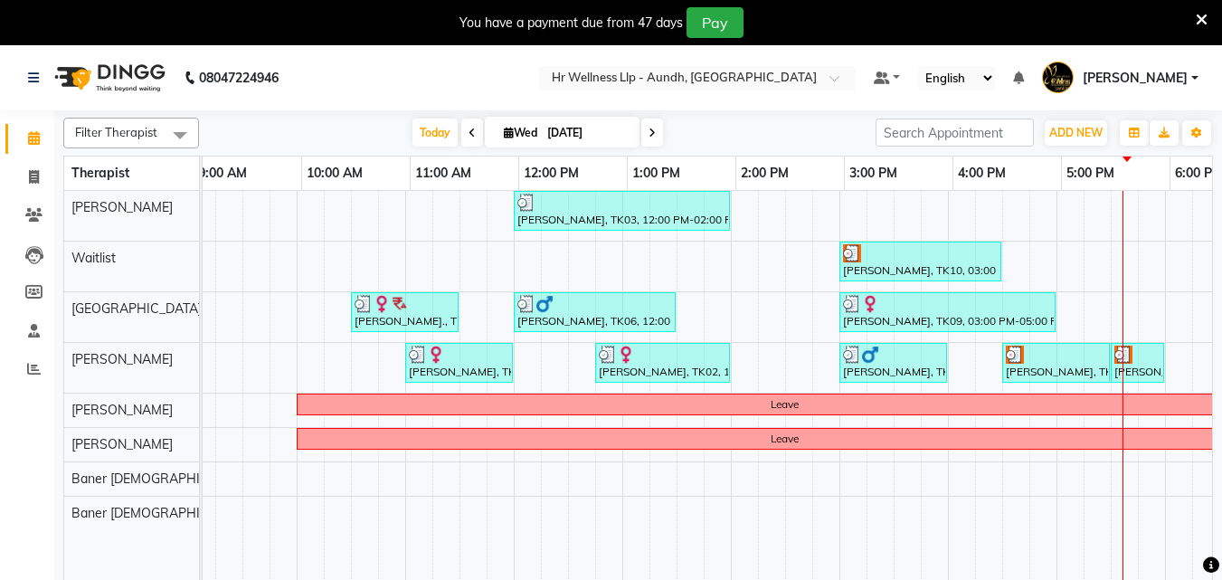
scroll to position [0, 123]
